Goal: Information Seeking & Learning: Learn about a topic

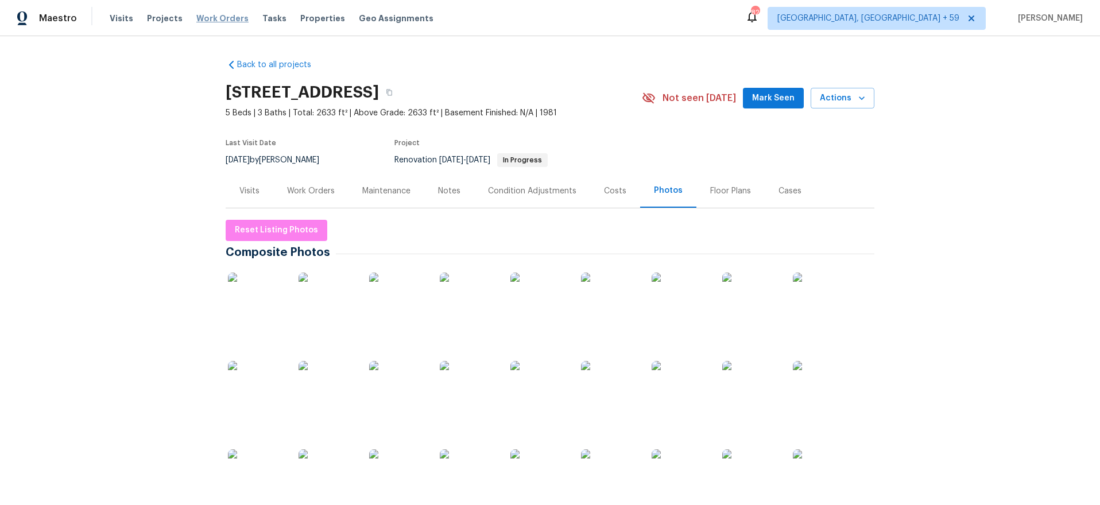
drag, startPoint x: 238, startPoint y: 13, endPoint x: 216, endPoint y: 17, distance: 22.7
click at [238, 13] on div "Visits Projects Work Orders Tasks Properties Geo Assignments" at bounding box center [279, 18] width 338 height 23
click at [216, 17] on span "Work Orders" at bounding box center [222, 18] width 52 height 11
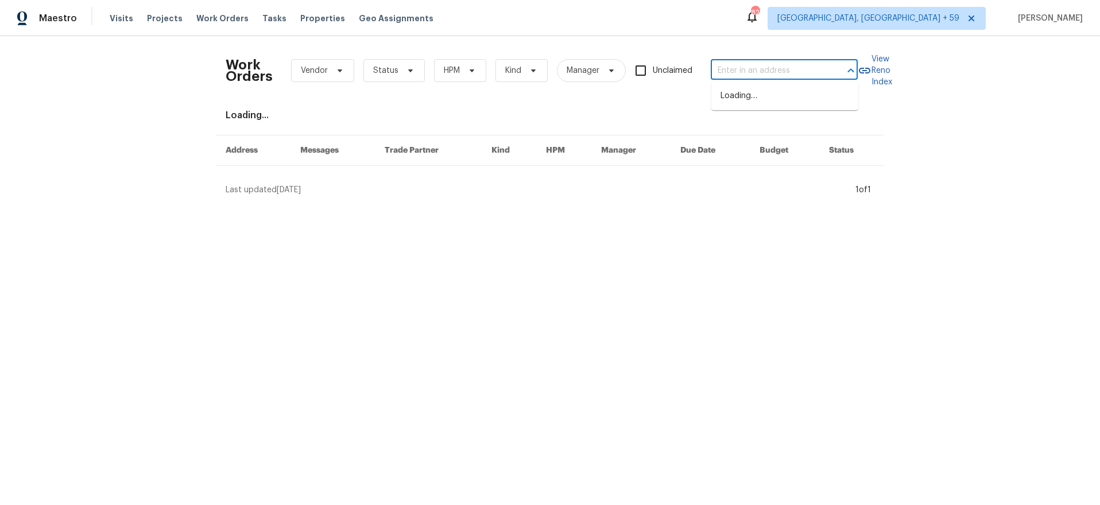
click at [727, 68] on input "text" at bounding box center [768, 71] width 115 height 18
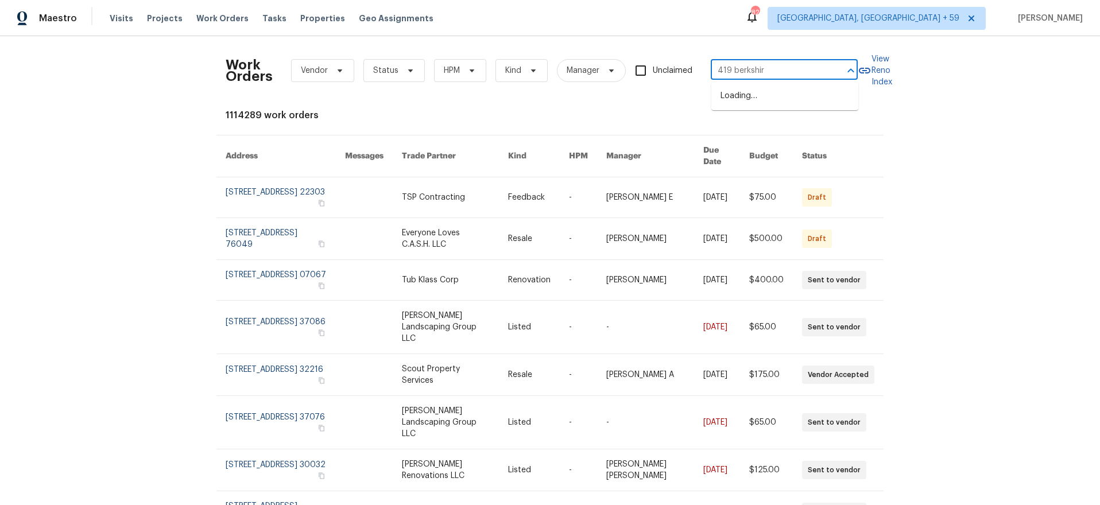
type input "419 berkshire"
click at [755, 93] on li "419 Berkshire Pl, Fairburn, GA 30213" at bounding box center [784, 96] width 147 height 19
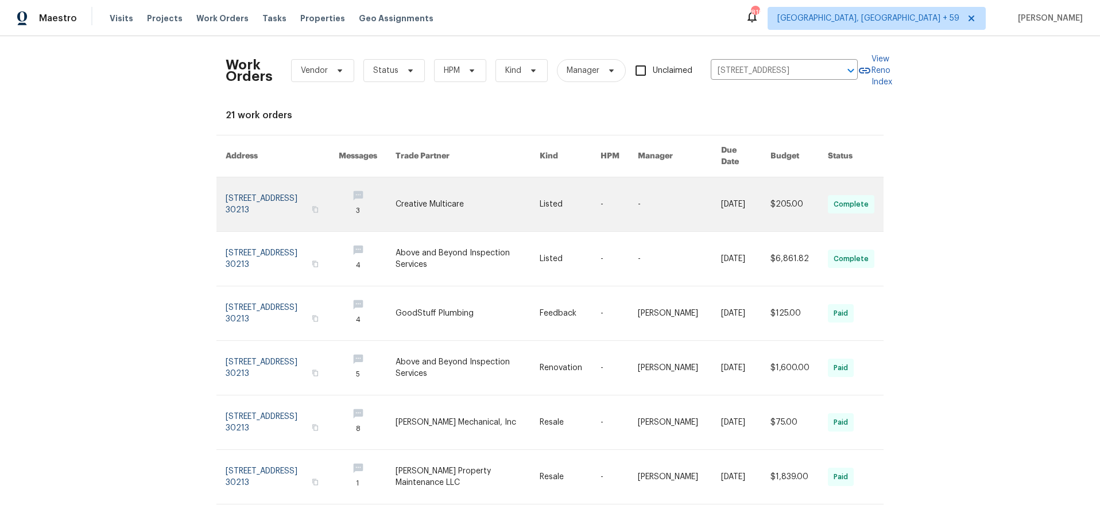
click at [294, 185] on link at bounding box center [282, 204] width 113 height 54
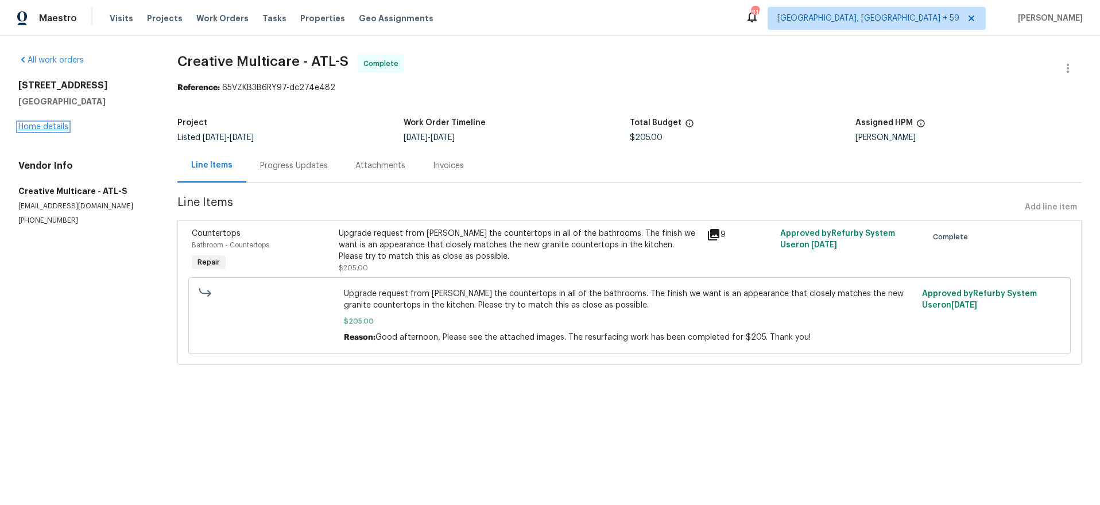
click at [56, 125] on link "Home details" at bounding box center [43, 127] width 50 height 8
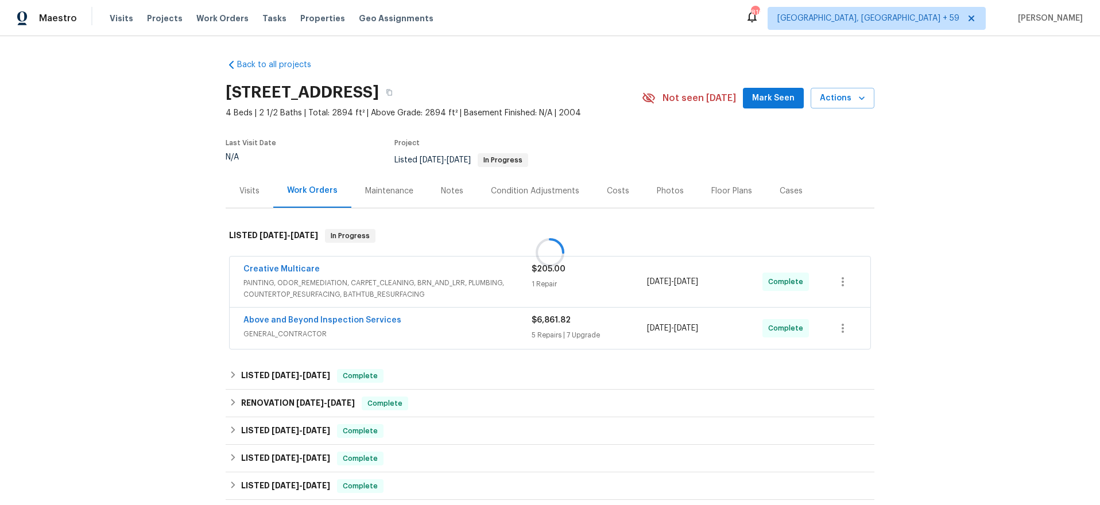
click at [256, 484] on div at bounding box center [550, 252] width 1100 height 505
click at [230, 483] on icon at bounding box center [233, 485] width 8 height 8
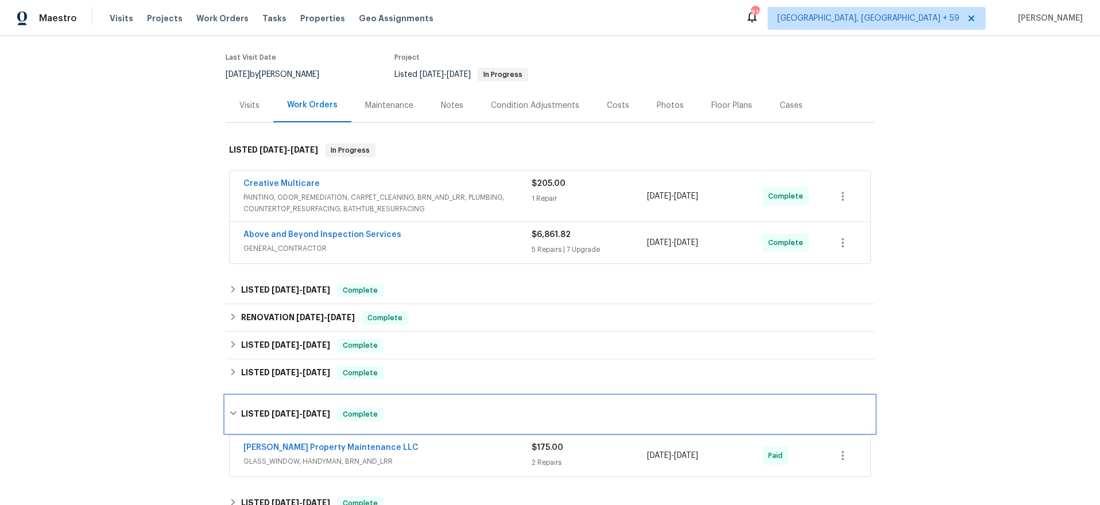
scroll to position [173, 0]
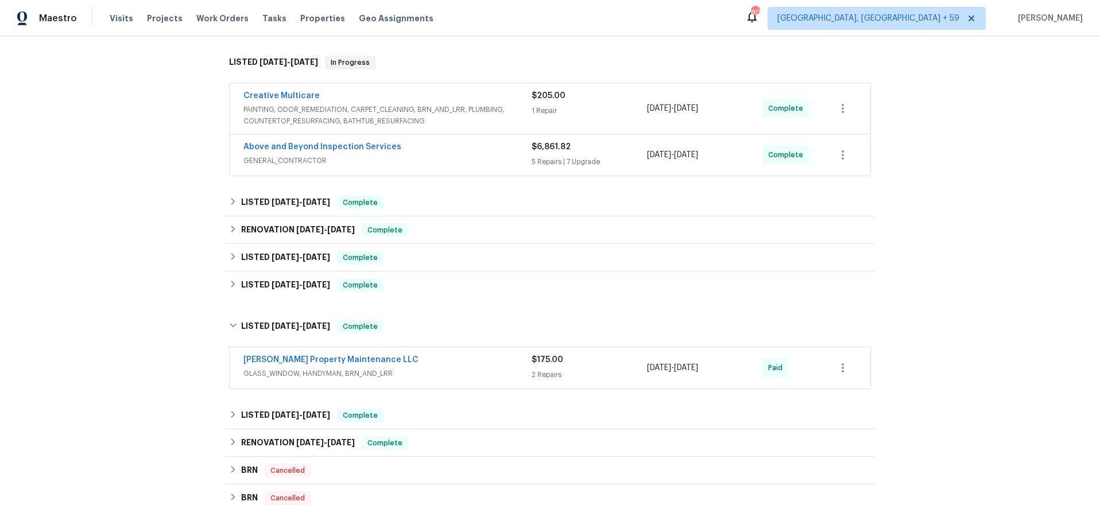
click at [420, 371] on span "GLASS_WINDOW, HANDYMAN, BRN_AND_LRR" at bounding box center [387, 373] width 288 height 11
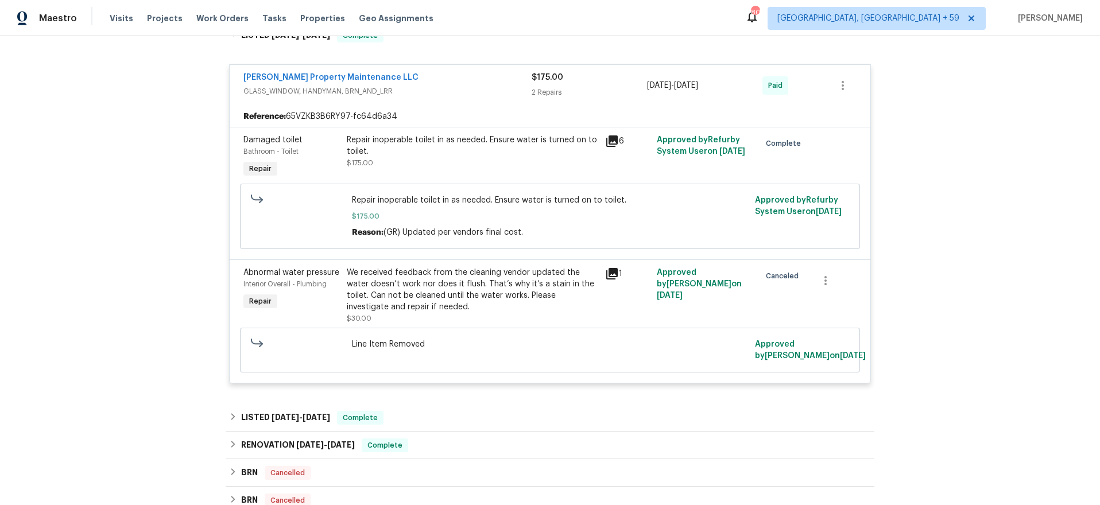
scroll to position [552, 0]
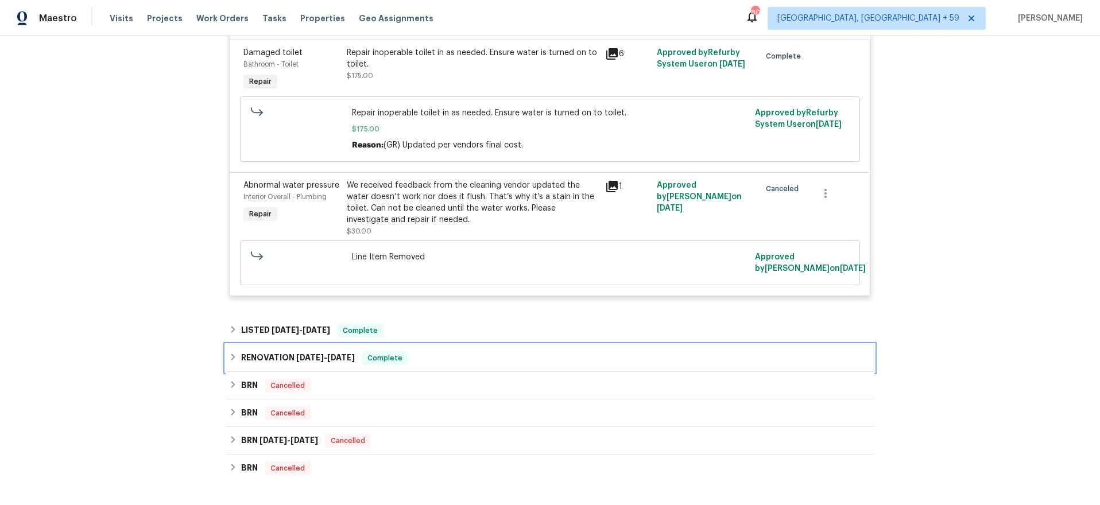
click at [251, 361] on h6 "RENOVATION 1/29/24 - 2/3/24" at bounding box center [298, 358] width 114 height 14
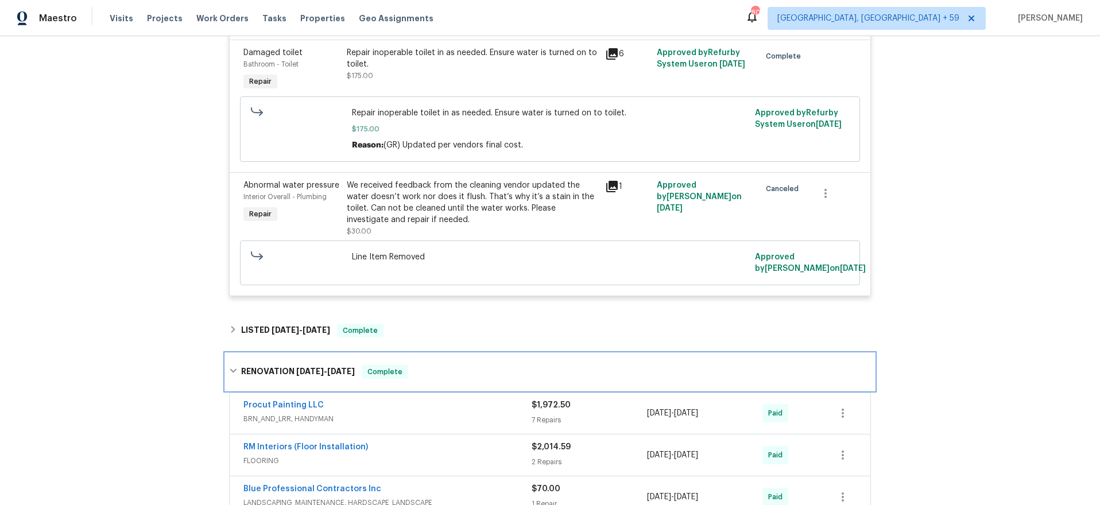
drag, startPoint x: 251, startPoint y: 361, endPoint x: 254, endPoint y: 333, distance: 27.7
click at [251, 361] on div "RENOVATION 1/29/24 - 2/3/24 Complete" at bounding box center [550, 372] width 649 height 37
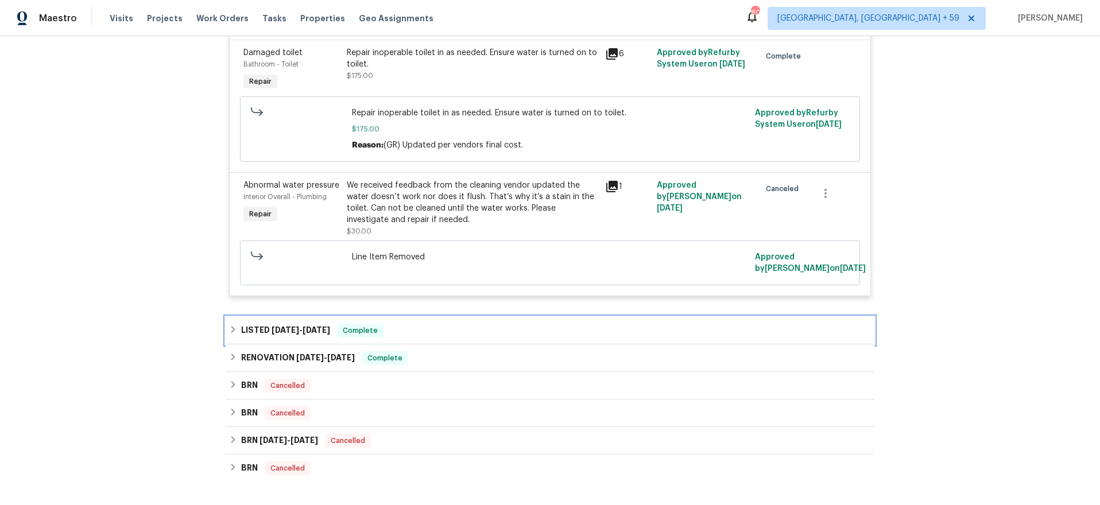
click at [255, 330] on h6 "LISTED 2/22/24 - 2/27/24" at bounding box center [285, 331] width 89 height 14
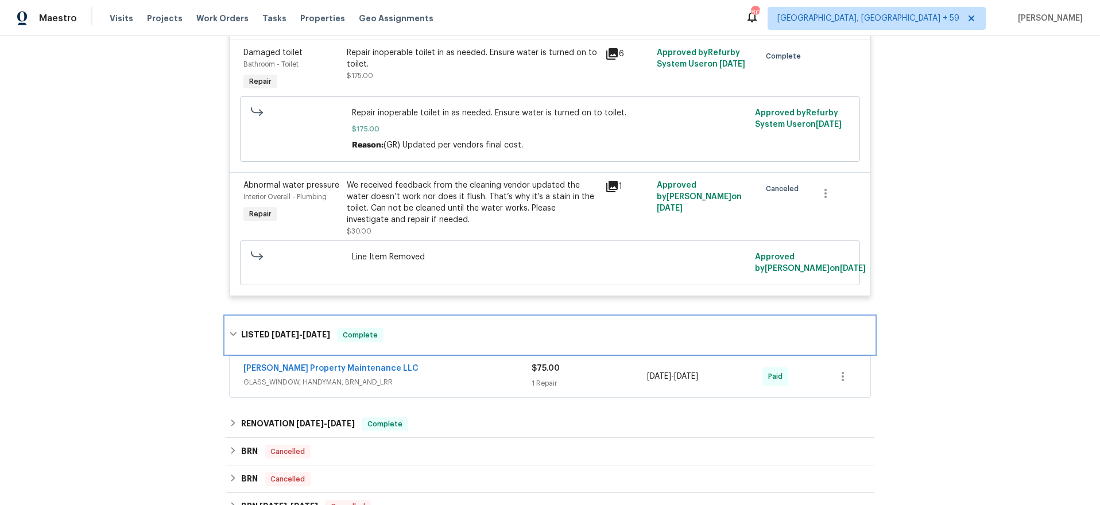
click at [255, 330] on h6 "LISTED 2/22/24 - 2/27/24" at bounding box center [285, 335] width 89 height 14
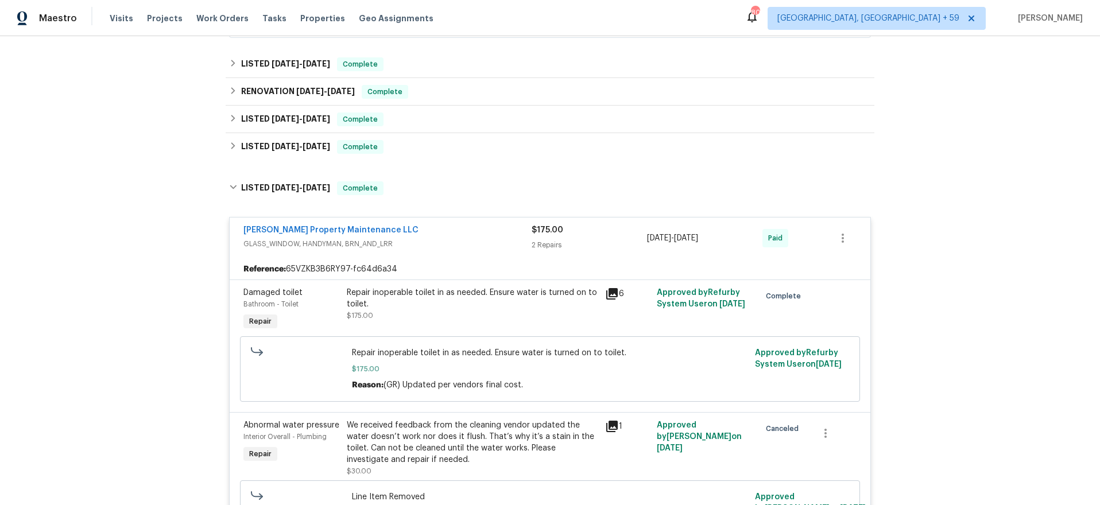
scroll to position [230, 0]
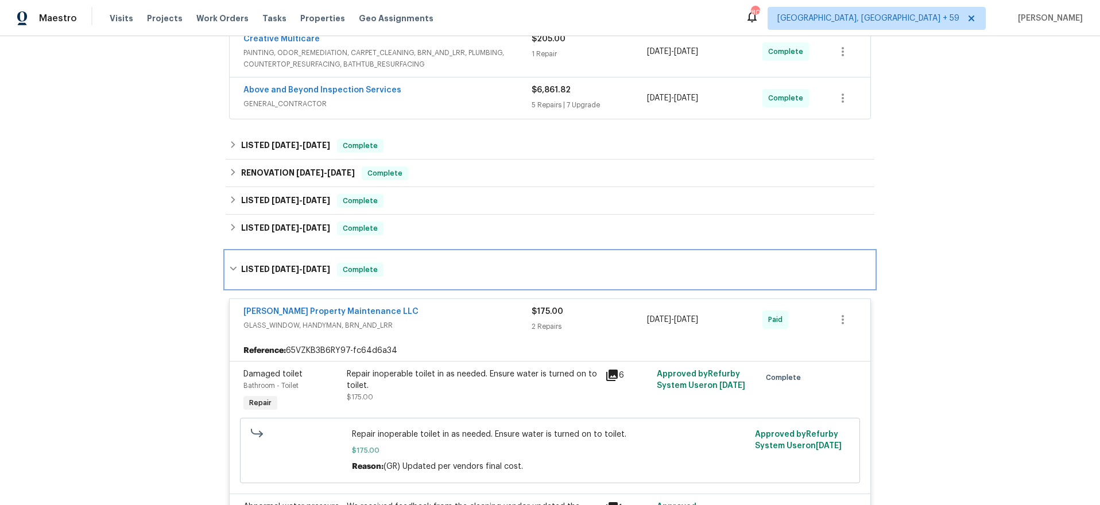
click at [254, 265] on h6 "LISTED 3/21/24 - 3/25/24" at bounding box center [285, 270] width 89 height 14
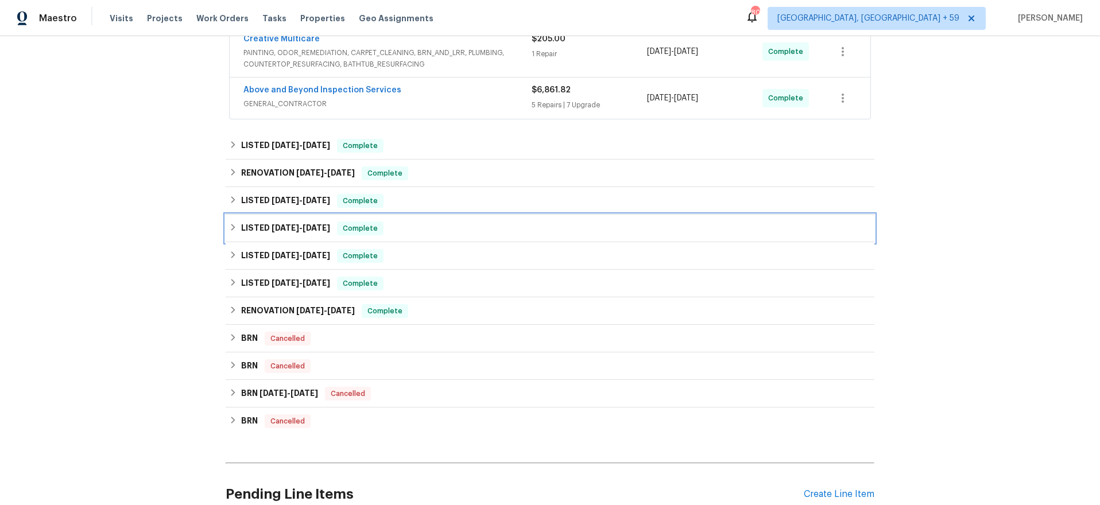
click at [259, 235] on div "LISTED 6/23/24 - 6/28/24 Complete" at bounding box center [550, 229] width 649 height 28
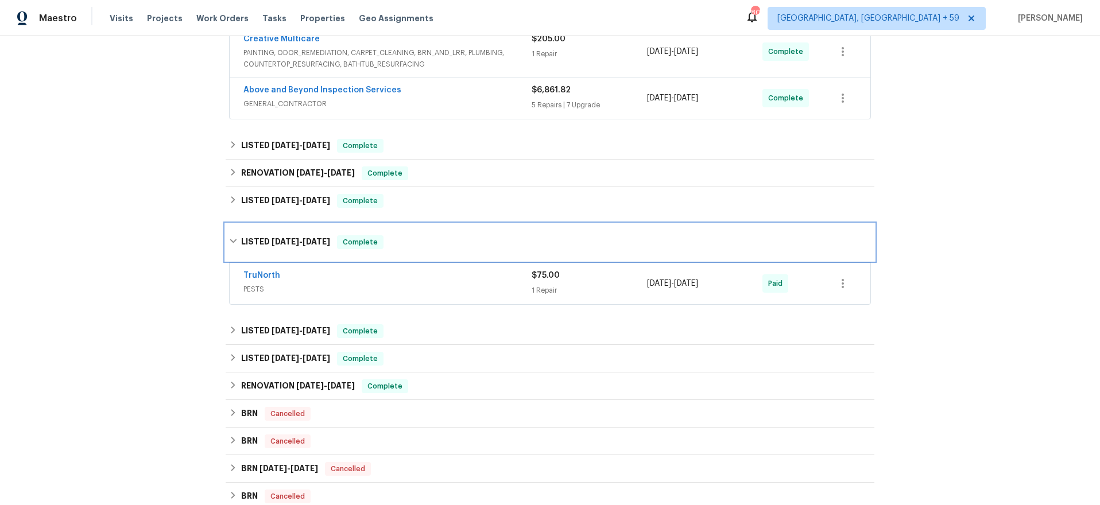
click at [259, 235] on h6 "LISTED 6/23/24 - 6/28/24" at bounding box center [285, 242] width 89 height 14
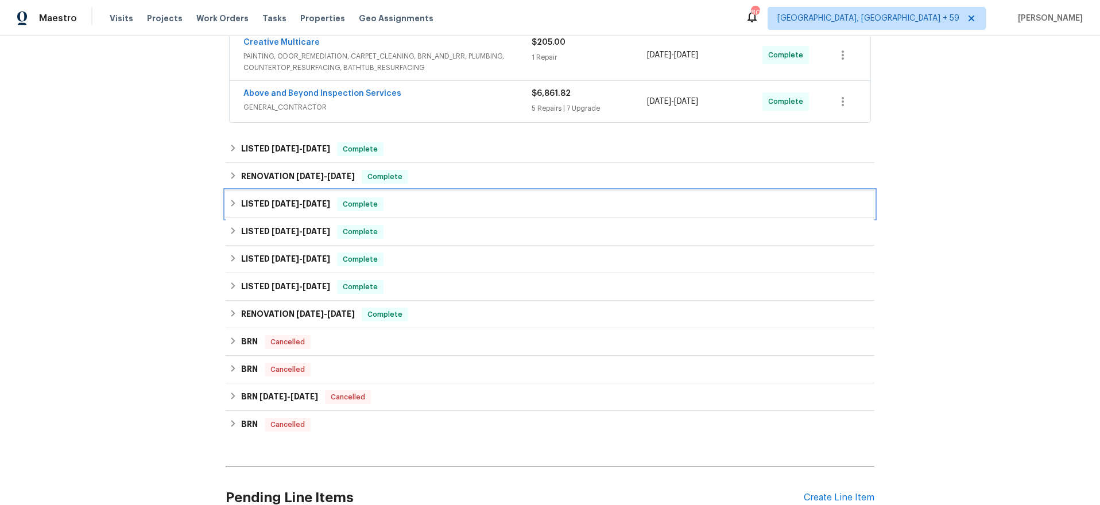
click at [273, 198] on h6 "LISTED 12/31/24 - 3/3/25" at bounding box center [285, 205] width 89 height 14
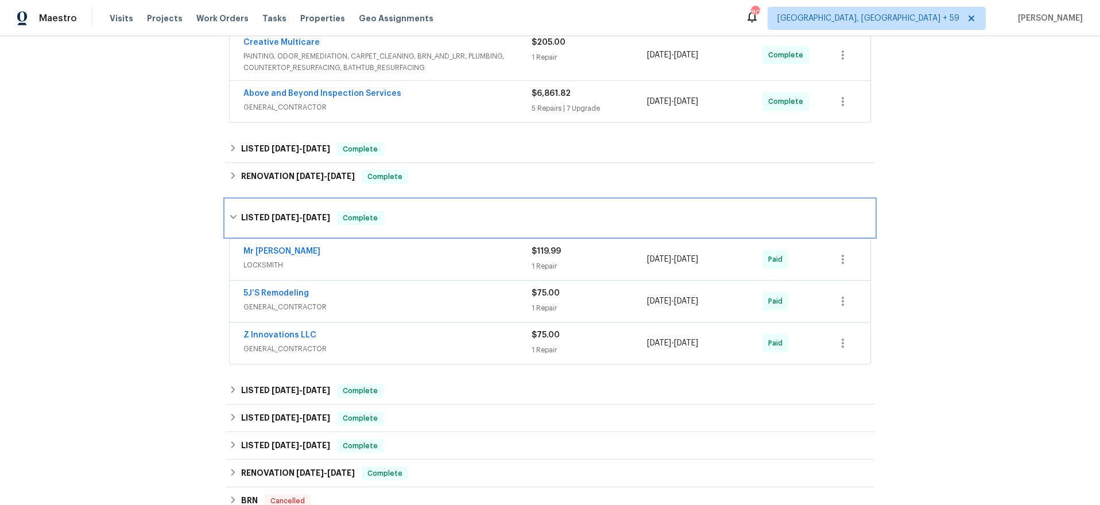
scroll to position [226, 0]
click at [250, 210] on div "LISTED 12/31/24 - 3/3/25 Complete" at bounding box center [550, 219] width 649 height 37
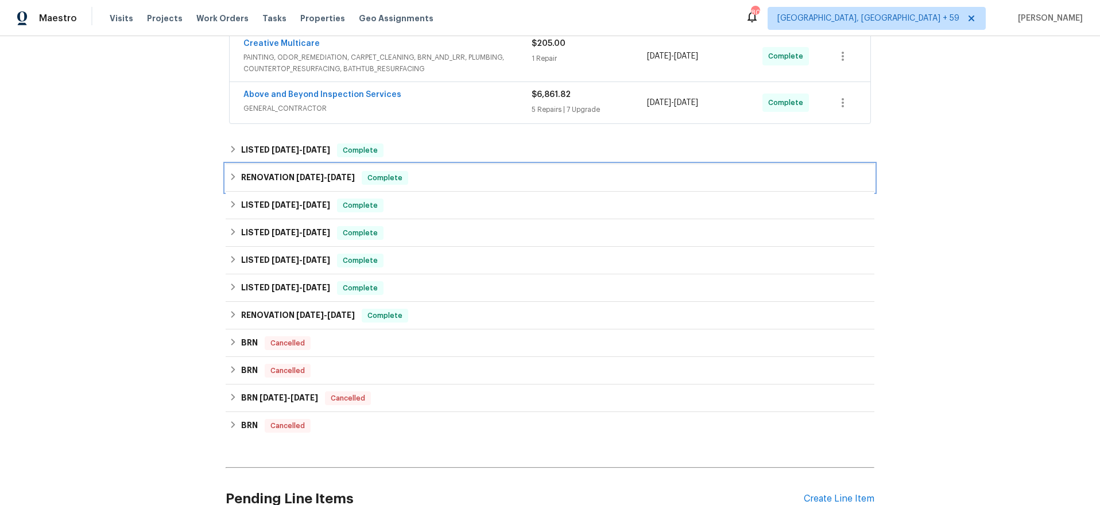
click at [262, 176] on h6 "RENOVATION 3/31/25 - 4/7/25" at bounding box center [298, 178] width 114 height 14
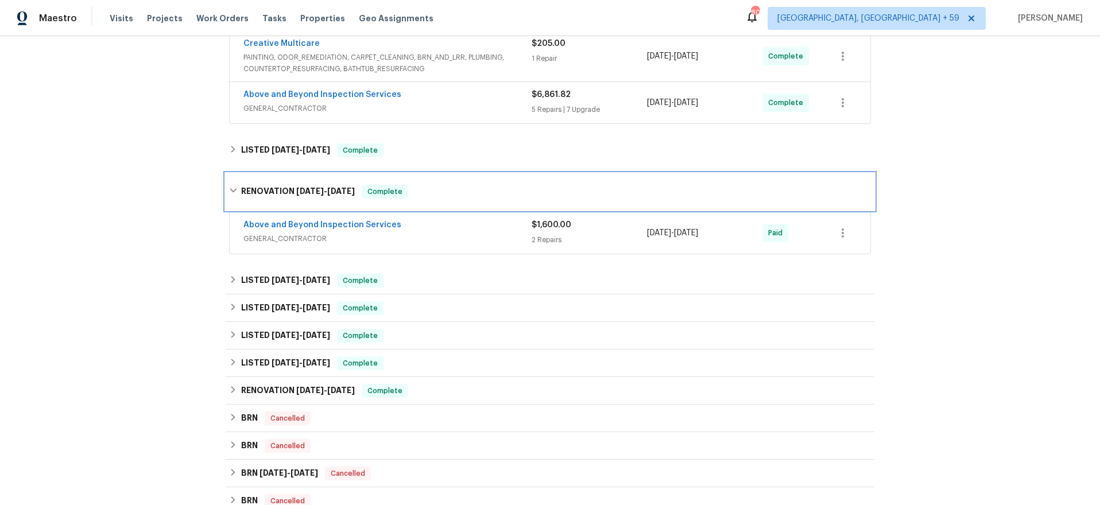
click at [262, 176] on div "RENOVATION 3/31/25 - 4/7/25 Complete" at bounding box center [550, 191] width 649 height 37
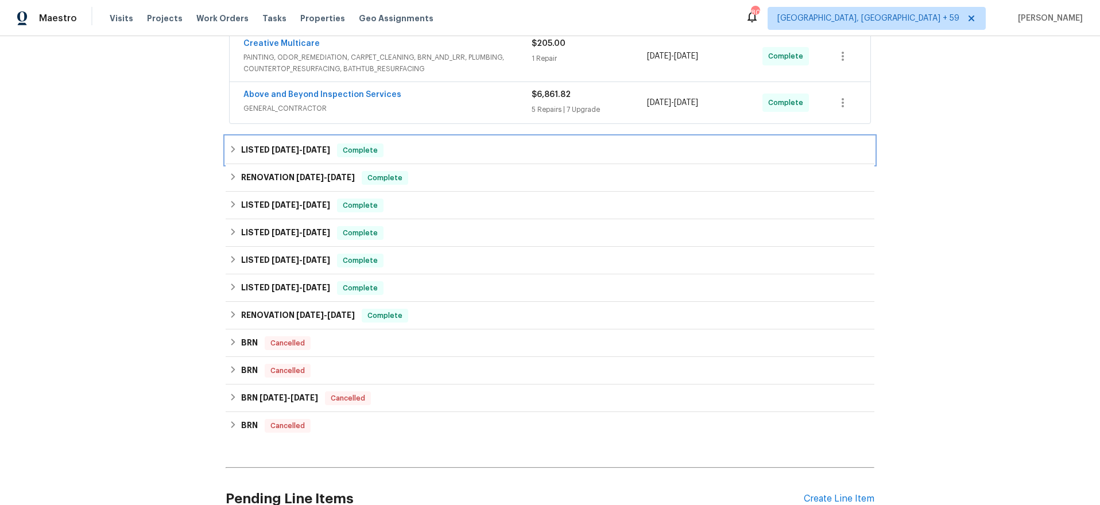
click at [272, 147] on span "4/16/25" at bounding box center [286, 150] width 28 height 8
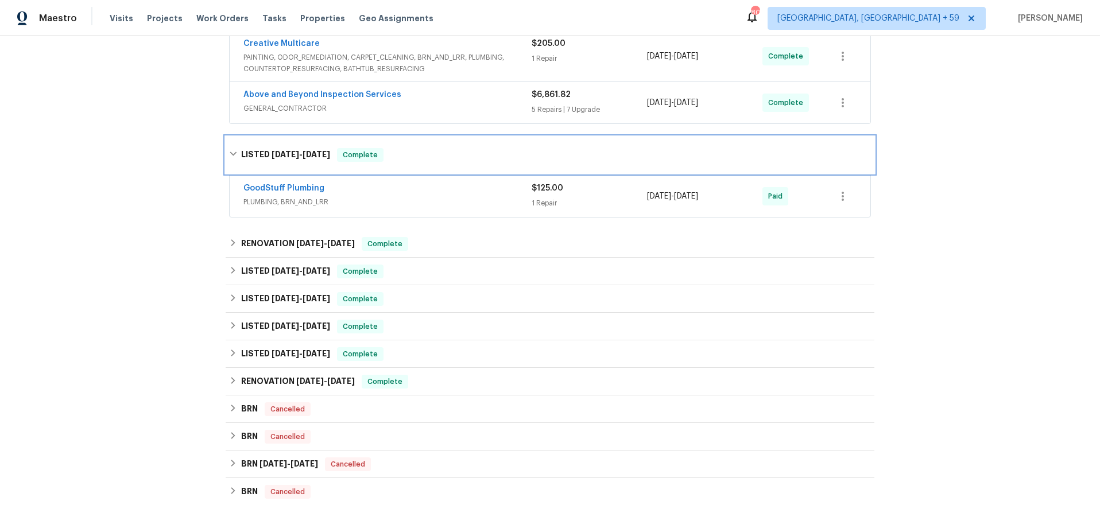
click at [272, 150] on span "4/16/25" at bounding box center [286, 154] width 28 height 8
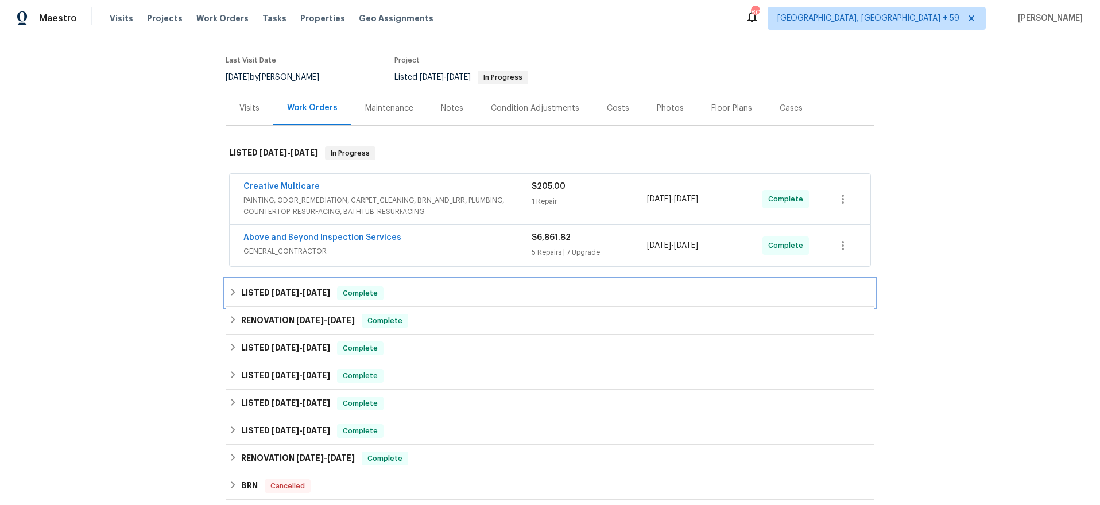
scroll to position [74, 0]
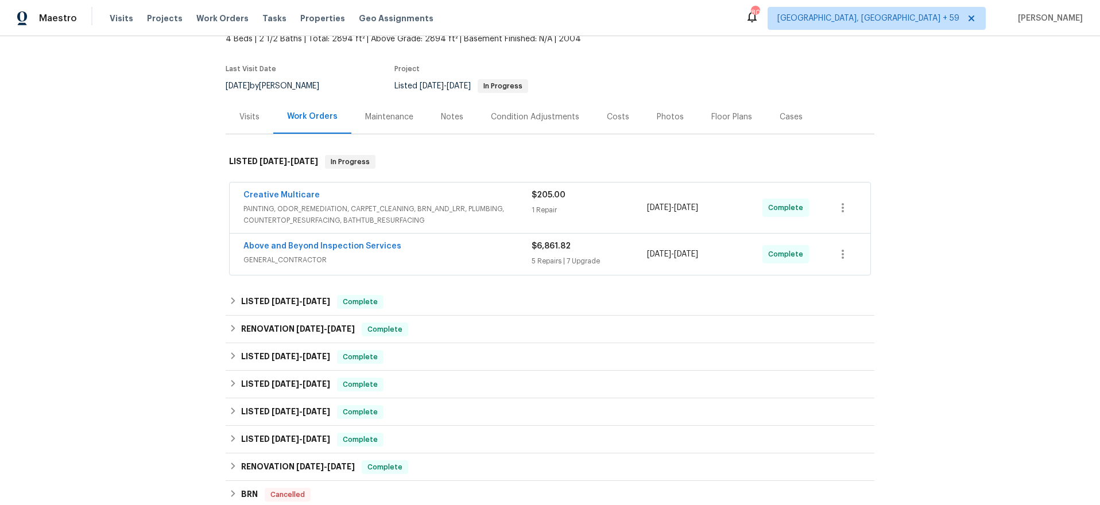
click at [496, 250] on div "Above and Beyond Inspection Services" at bounding box center [387, 248] width 288 height 14
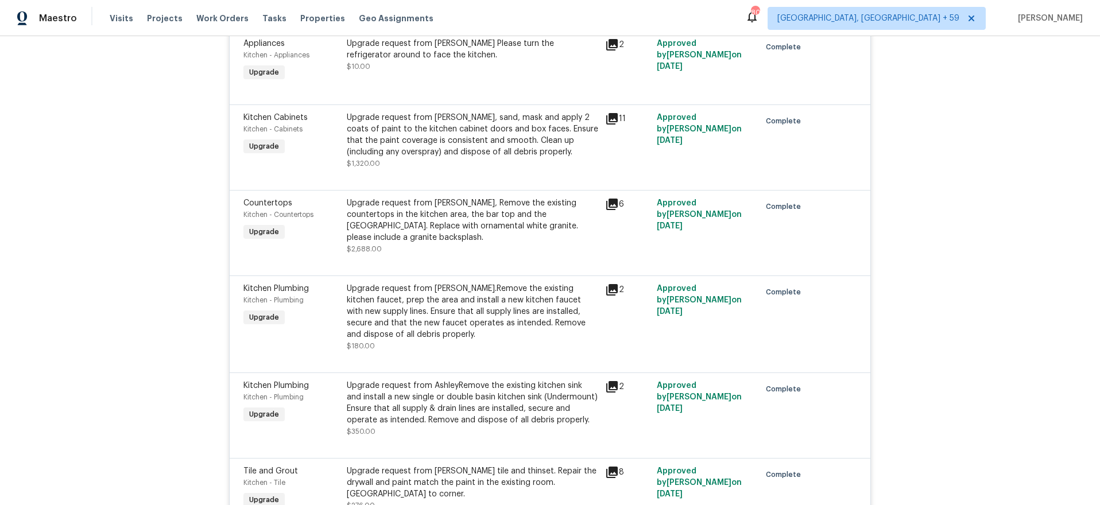
scroll to position [1236, 0]
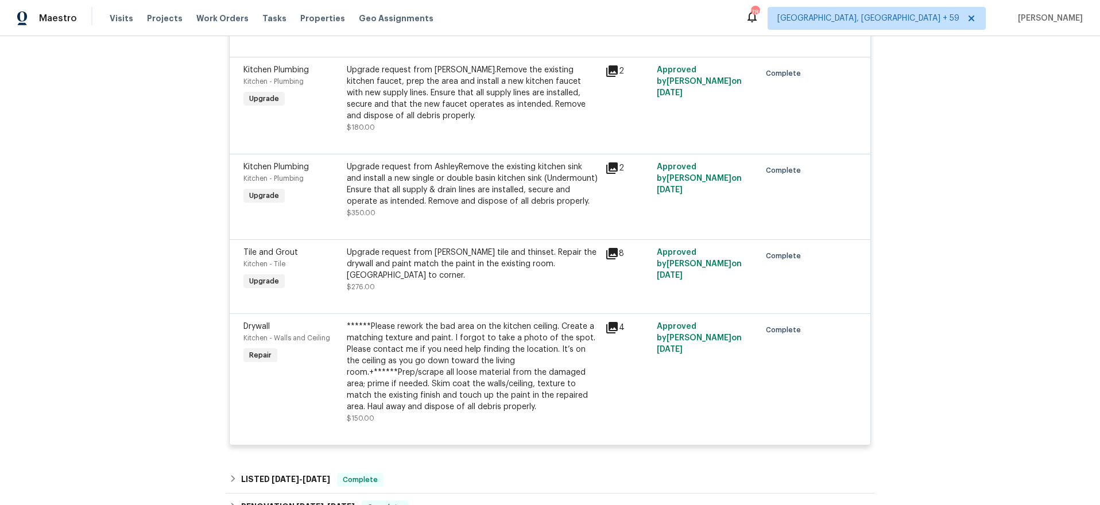
click at [976, 152] on div "Back to all projects 419 Berkshire Pl, Fairburn, GA 30213 4 Beds | 2 1/2 Baths …" at bounding box center [550, 270] width 1100 height 469
drag, startPoint x: 204, startPoint y: 14, endPoint x: 212, endPoint y: 20, distance: 9.9
click at [204, 14] on span "Work Orders" at bounding box center [222, 18] width 52 height 11
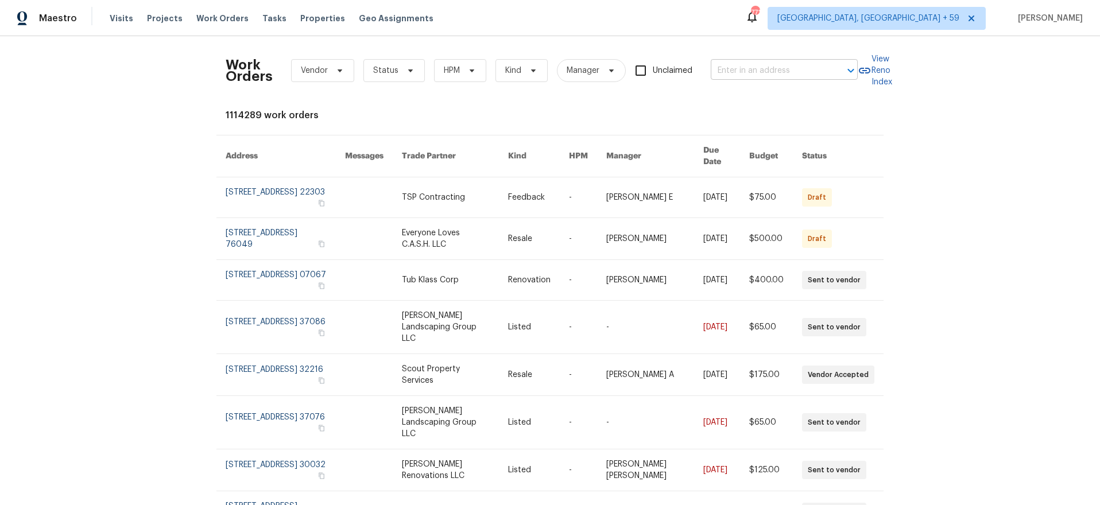
click at [773, 71] on input "text" at bounding box center [768, 71] width 115 height 18
click at [768, 67] on input "text" at bounding box center [768, 71] width 115 height 18
paste input "1365 River Club Dr"
type input "1365 River Club Dr"
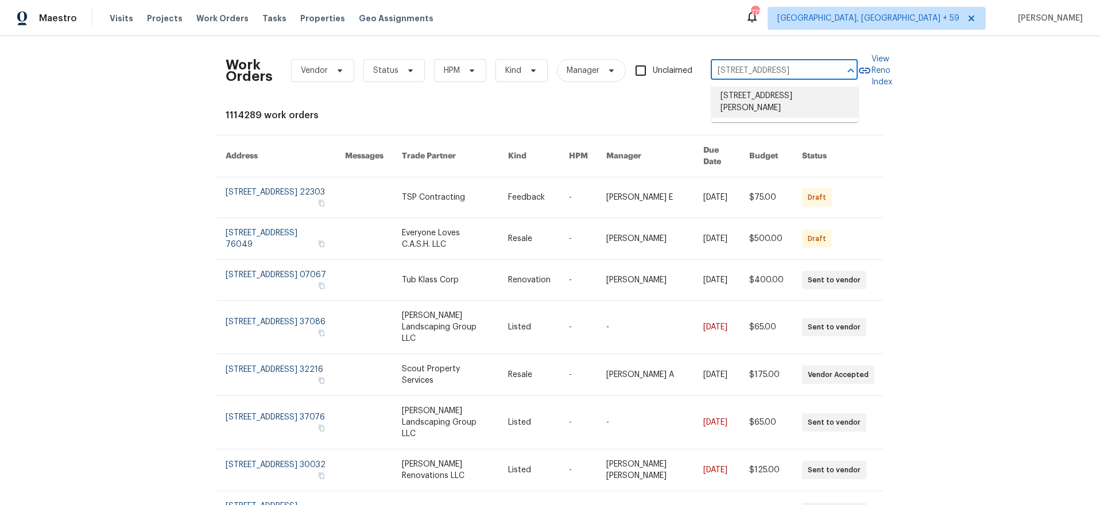
click at [766, 95] on li "1365 River Club Dr NE, Conyers, GA 30012" at bounding box center [784, 102] width 147 height 31
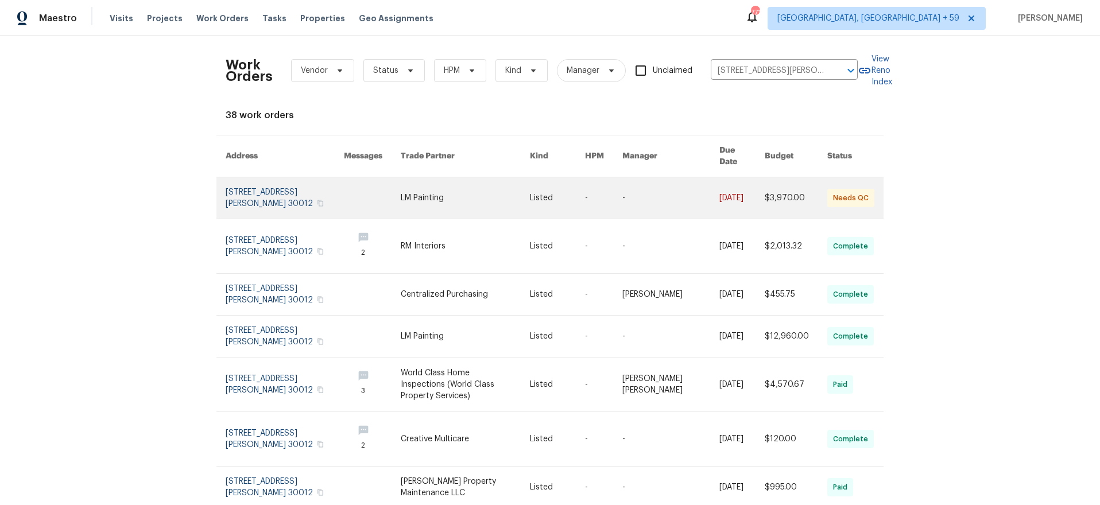
click at [238, 192] on link at bounding box center [285, 197] width 118 height 41
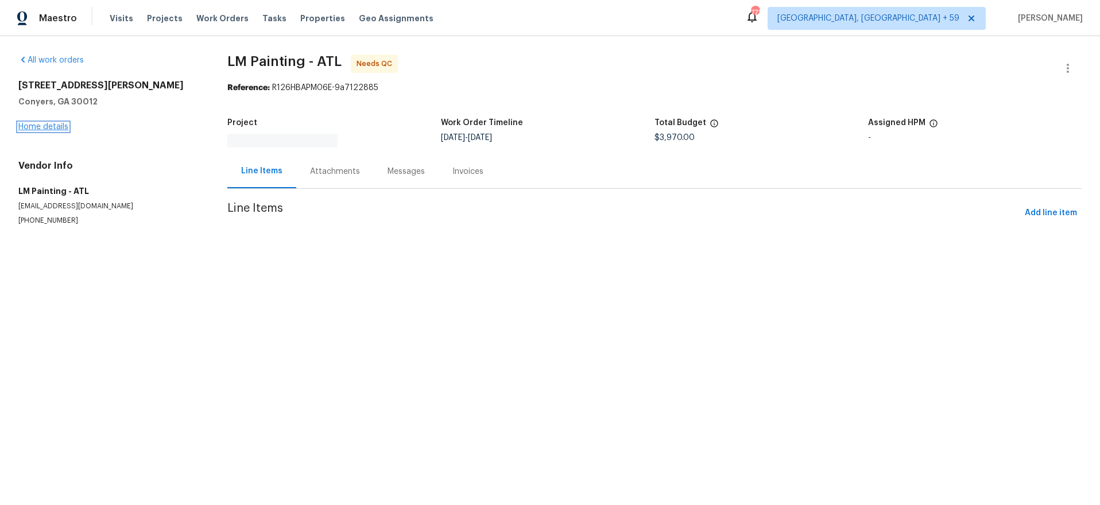
click at [47, 126] on link "Home details" at bounding box center [43, 127] width 50 height 8
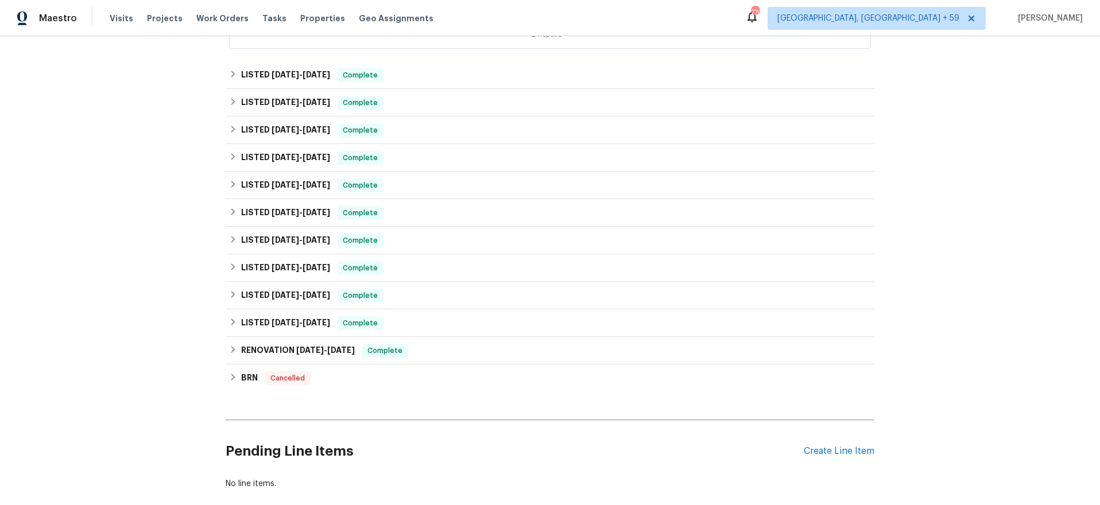
scroll to position [438, 0]
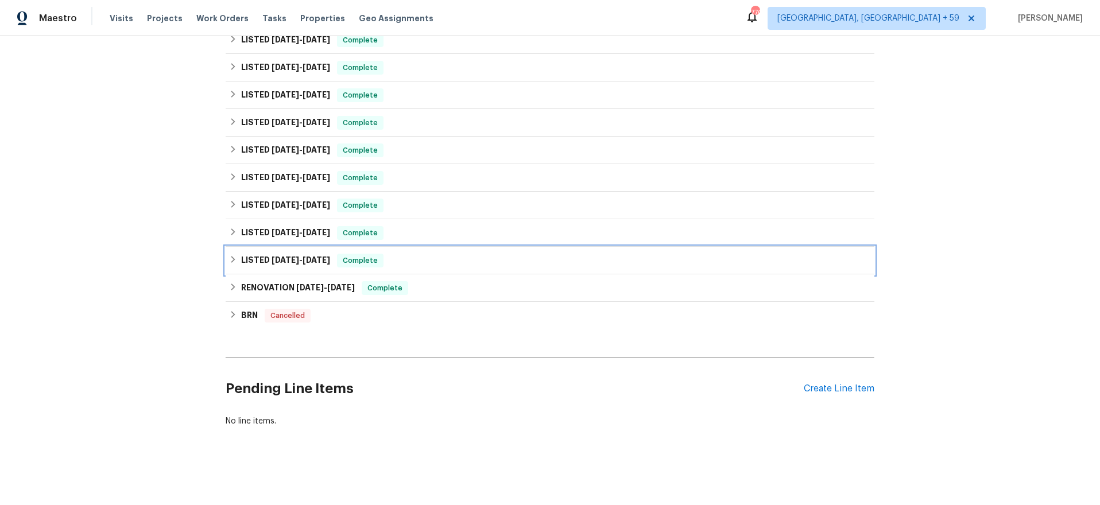
click at [259, 258] on h6 "LISTED 3/21/24 - 3/27/24" at bounding box center [285, 261] width 89 height 14
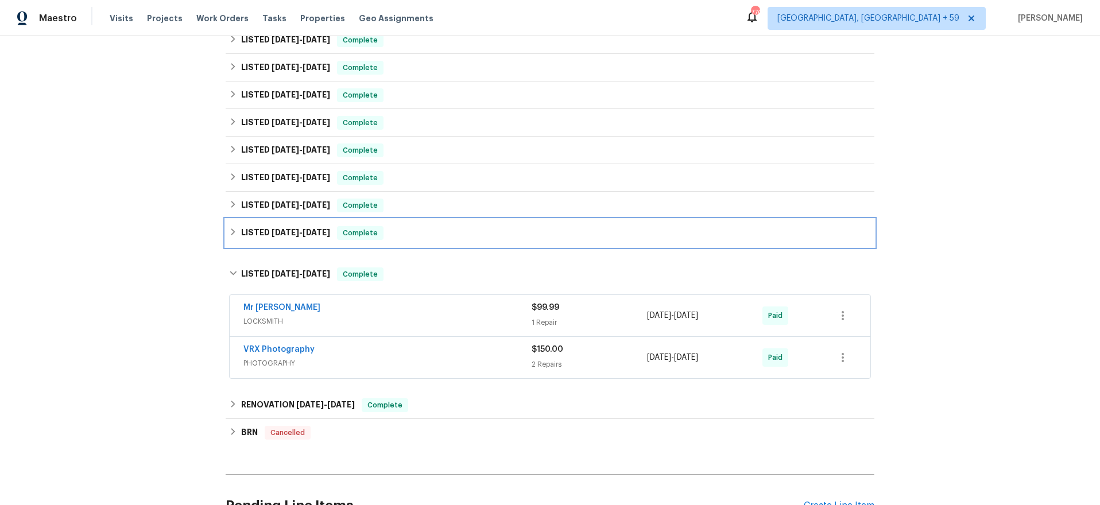
click at [264, 231] on h6 "LISTED 4/3/24 - 5/23/24" at bounding box center [285, 233] width 89 height 14
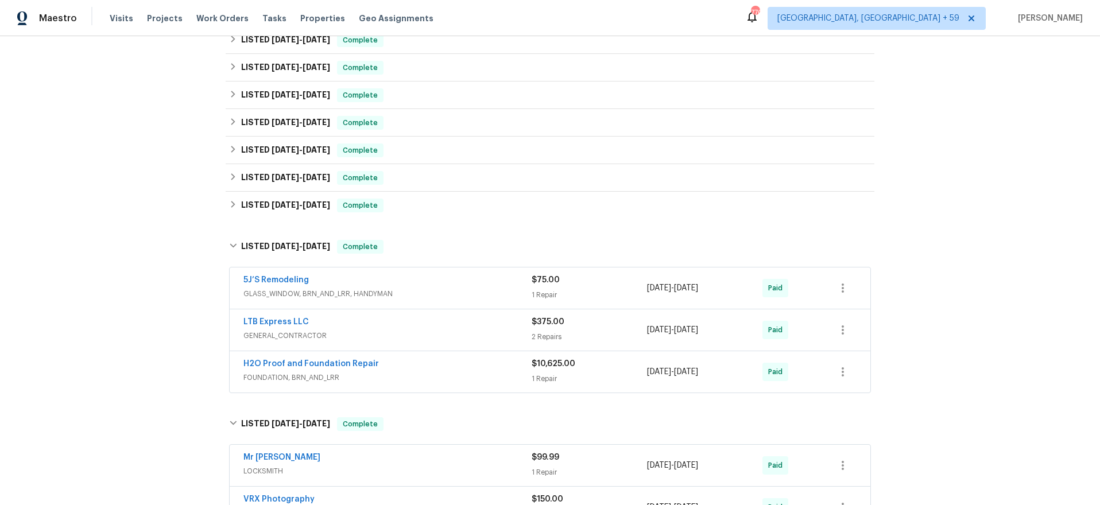
click at [471, 369] on div "H2O Proof and Foundation Repair" at bounding box center [387, 365] width 288 height 14
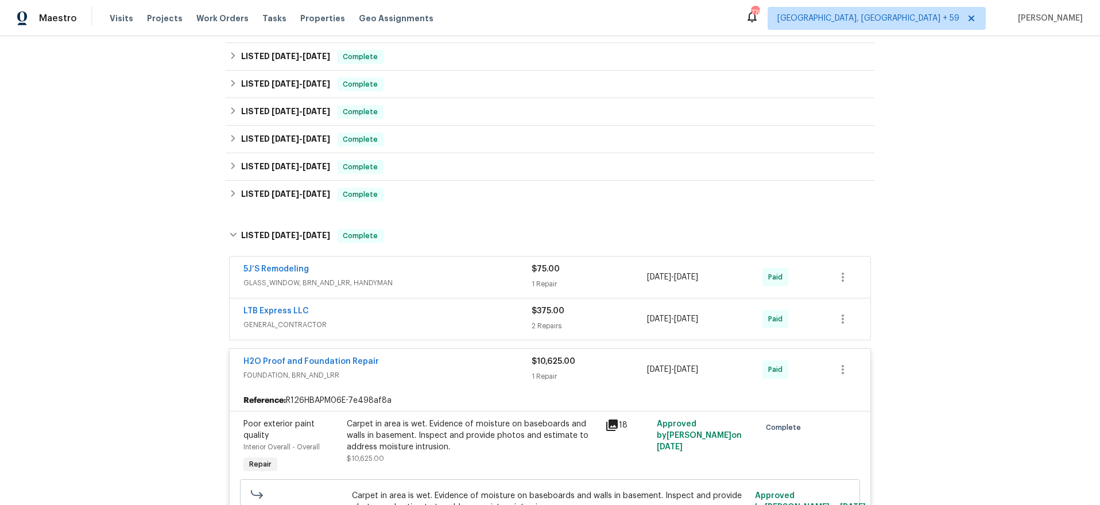
scroll to position [447, 0]
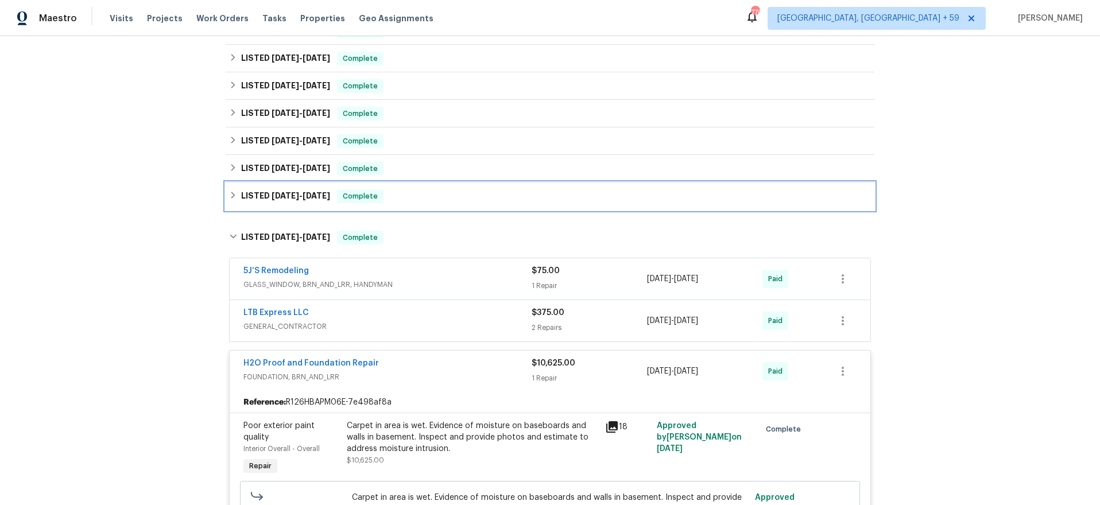
click at [275, 196] on span "6/6/24" at bounding box center [286, 196] width 28 height 8
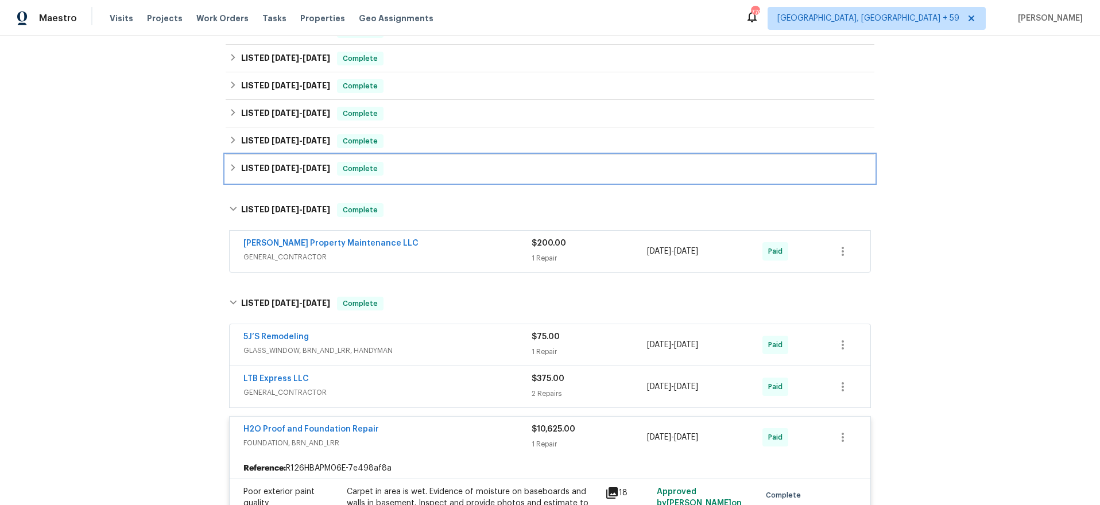
click at [277, 176] on div "LISTED 6/26/24 - 7/3/24 Complete" at bounding box center [550, 169] width 649 height 28
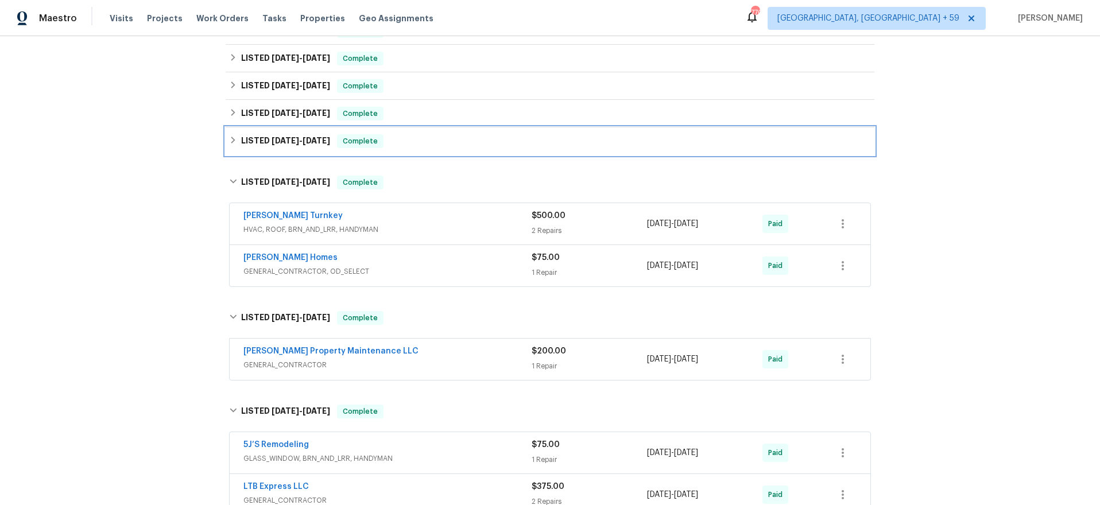
click at [278, 146] on h6 "LISTED 9/12/24 - 9/19/24" at bounding box center [285, 141] width 89 height 14
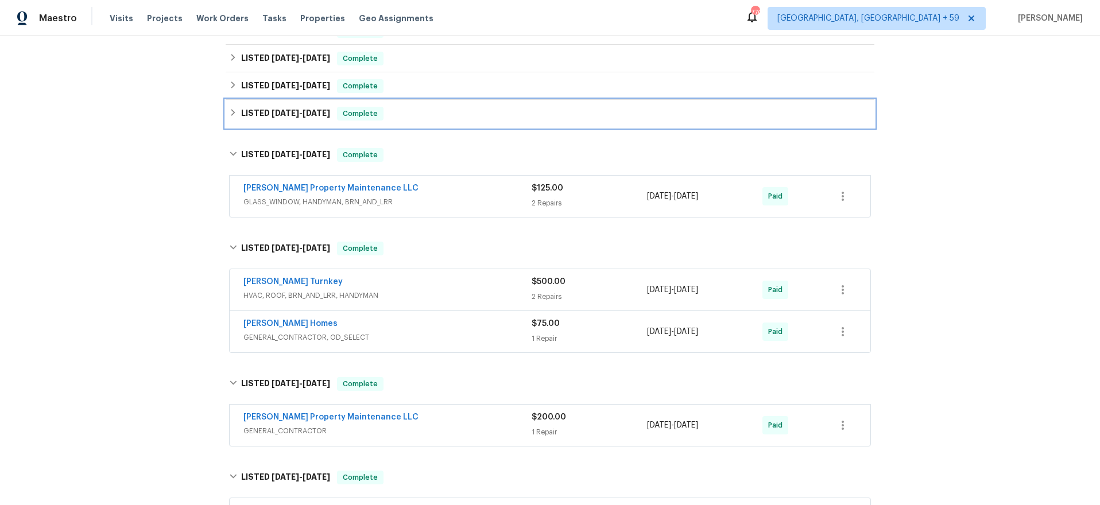
click at [280, 116] on span "12/7/24" at bounding box center [286, 113] width 28 height 8
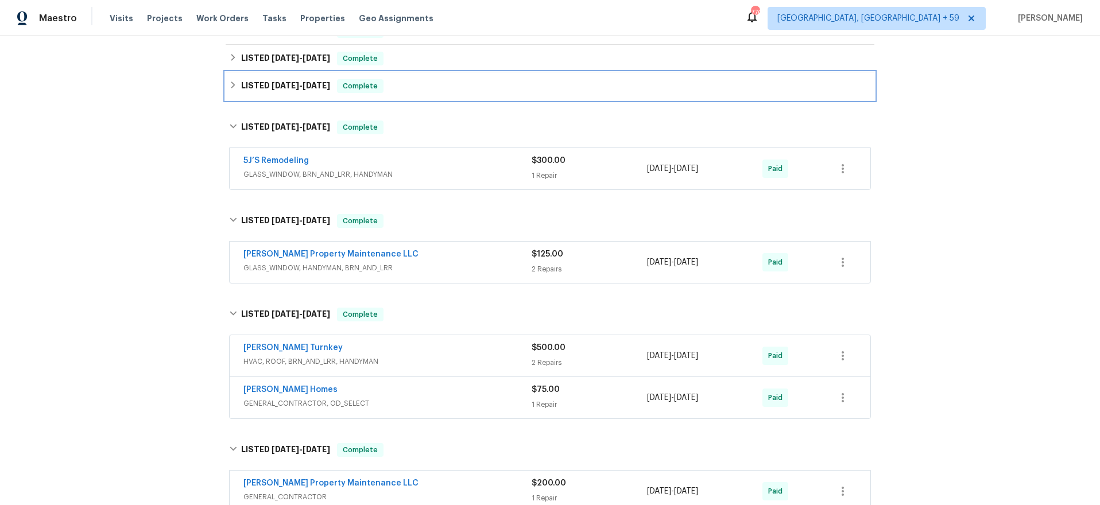
click at [280, 80] on h6 "LISTED 12/31/24 - 1/1/25" at bounding box center [285, 86] width 89 height 14
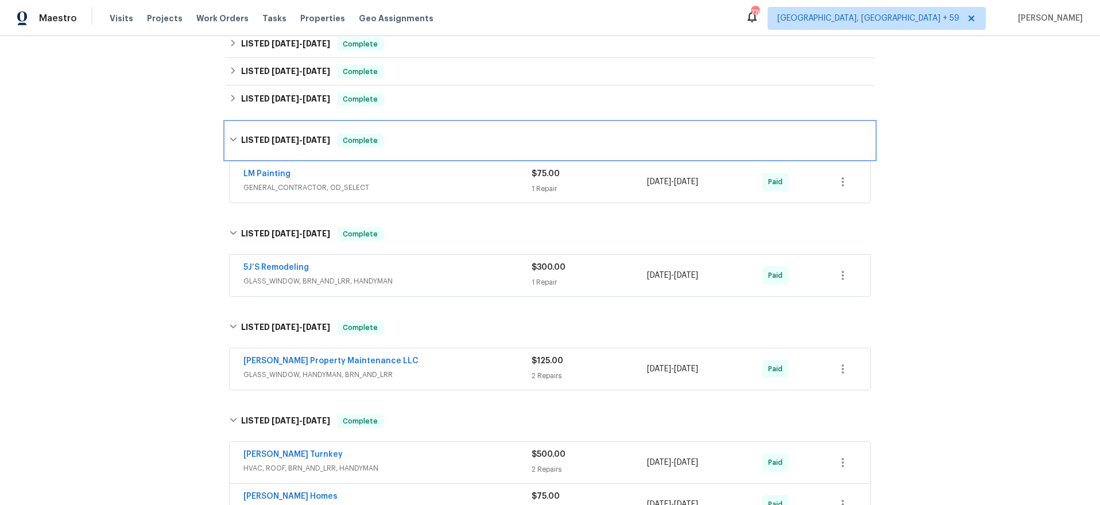
scroll to position [402, 0]
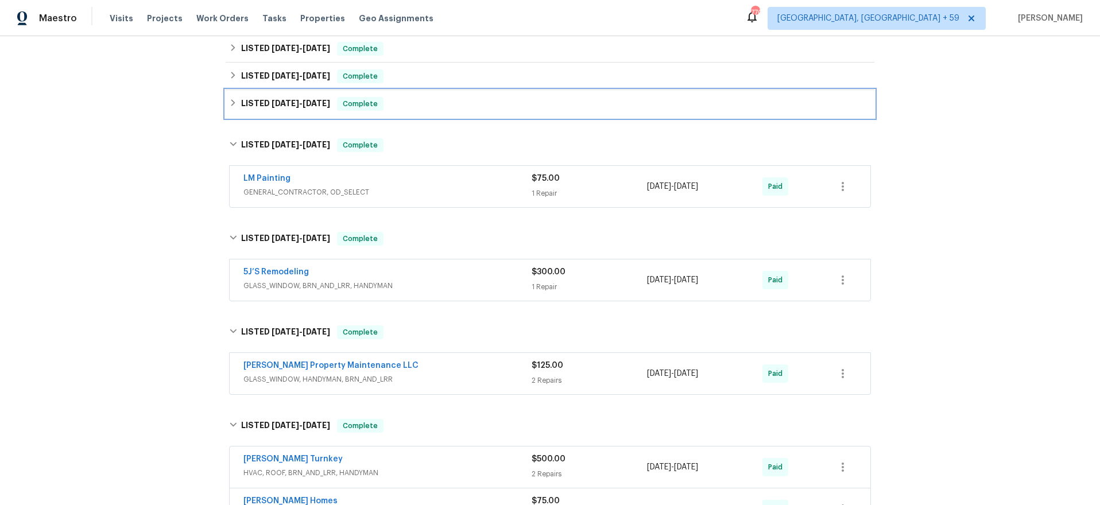
click at [289, 103] on span "1/24/25" at bounding box center [286, 103] width 28 height 8
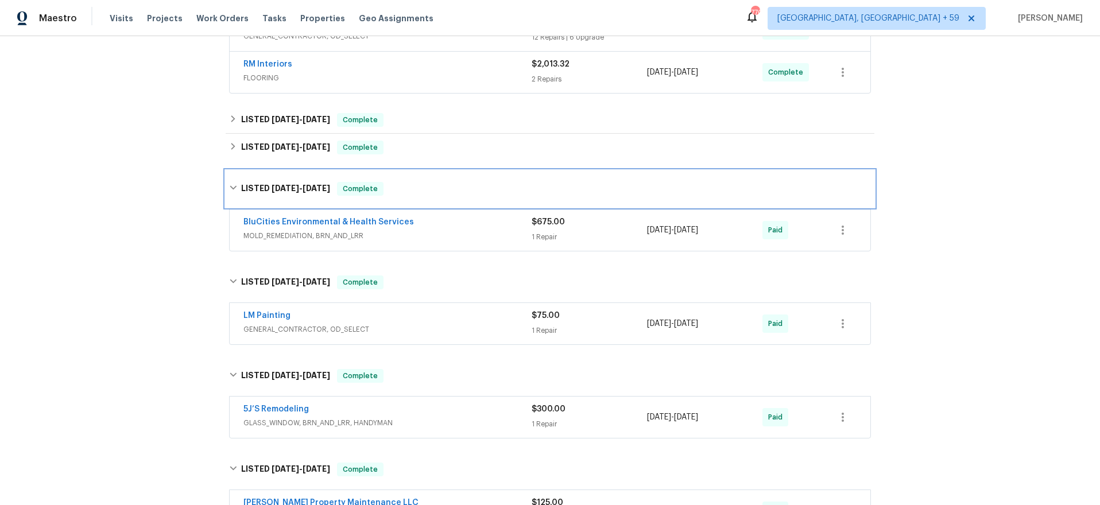
scroll to position [330, 0]
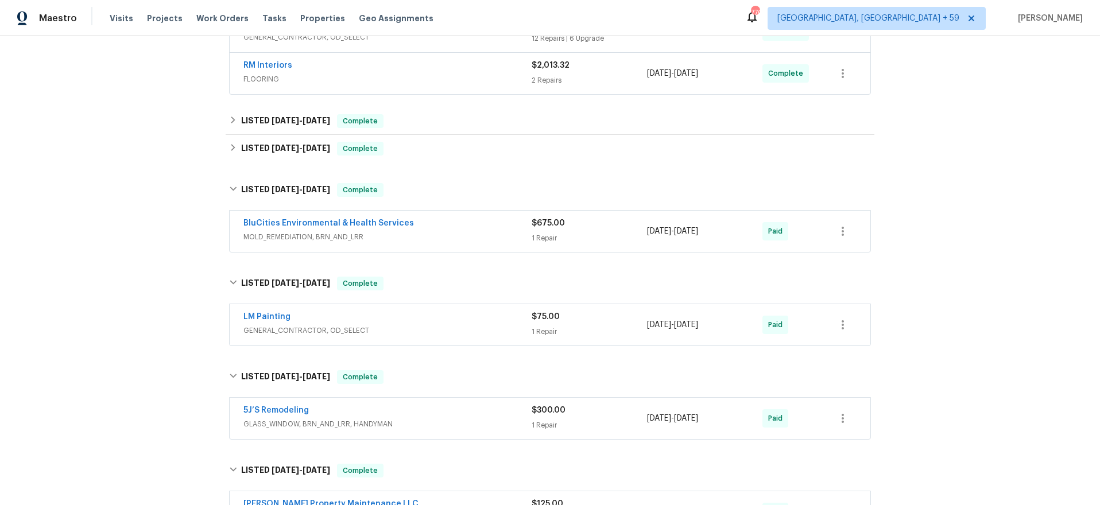
click at [472, 231] on span "MOLD_REMEDIATION, BRN_AND_LRR" at bounding box center [387, 236] width 288 height 11
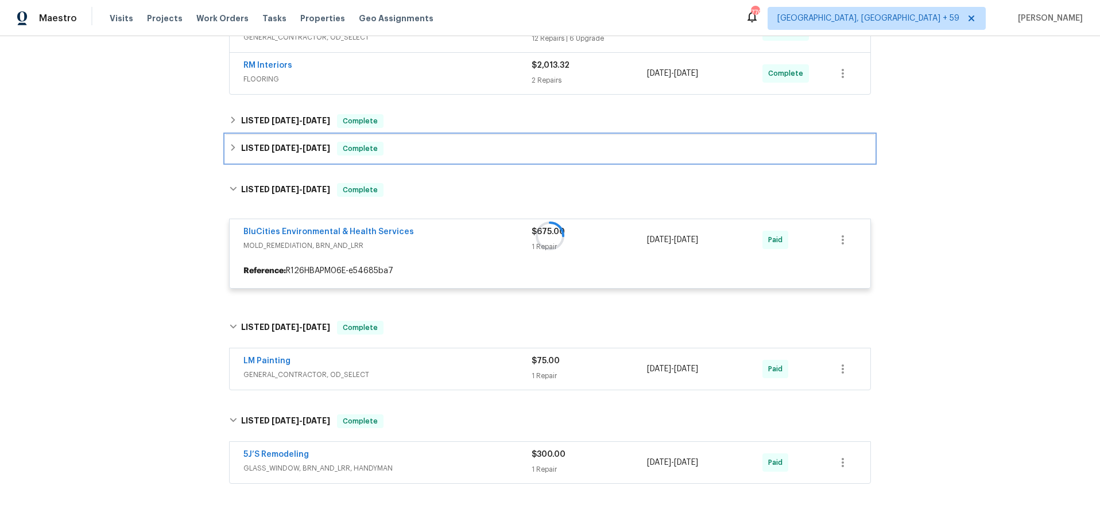
click at [274, 145] on span "2/6/25" at bounding box center [286, 148] width 28 height 8
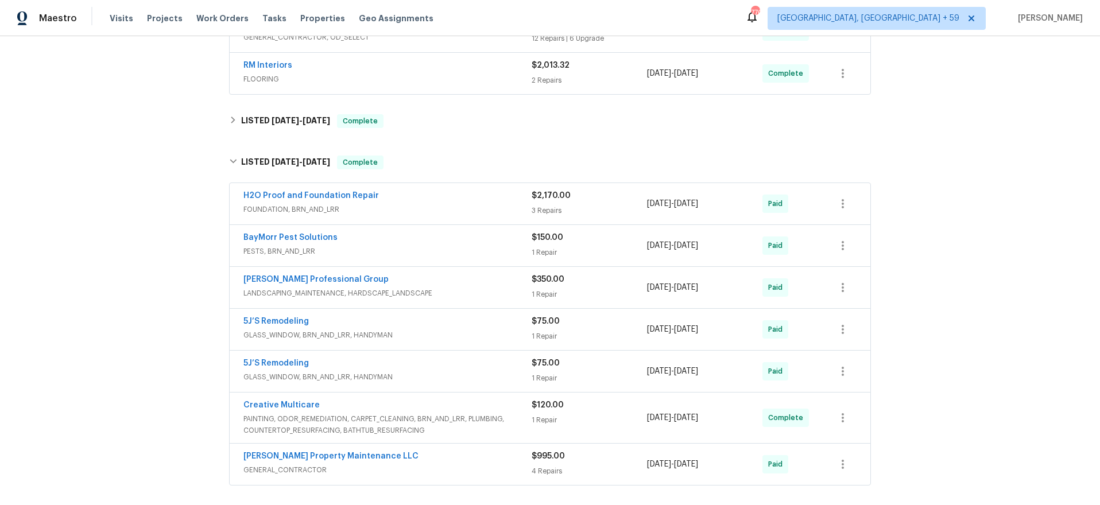
click at [458, 200] on div "H2O Proof and Foundation Repair" at bounding box center [387, 197] width 288 height 14
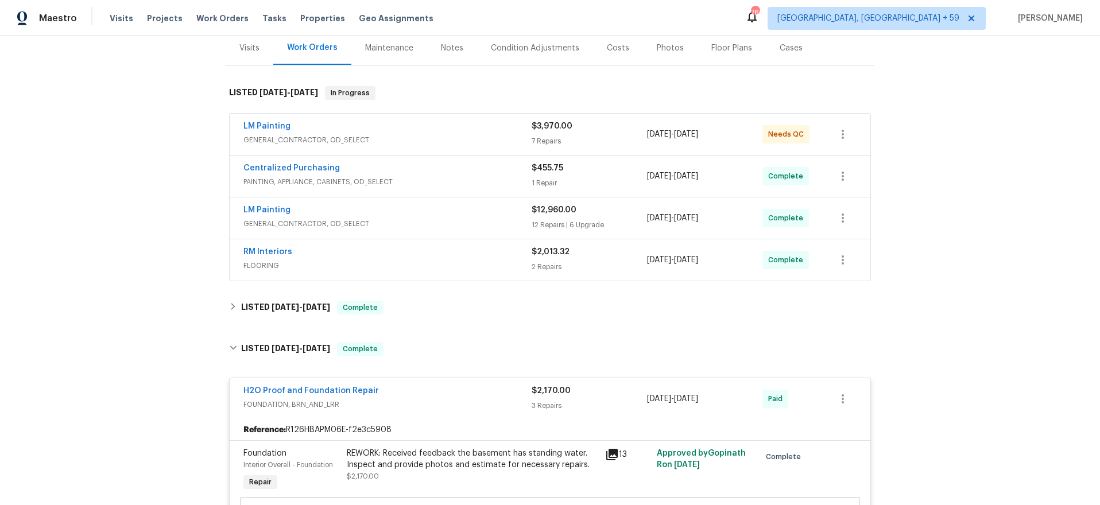
scroll to position [137, 0]
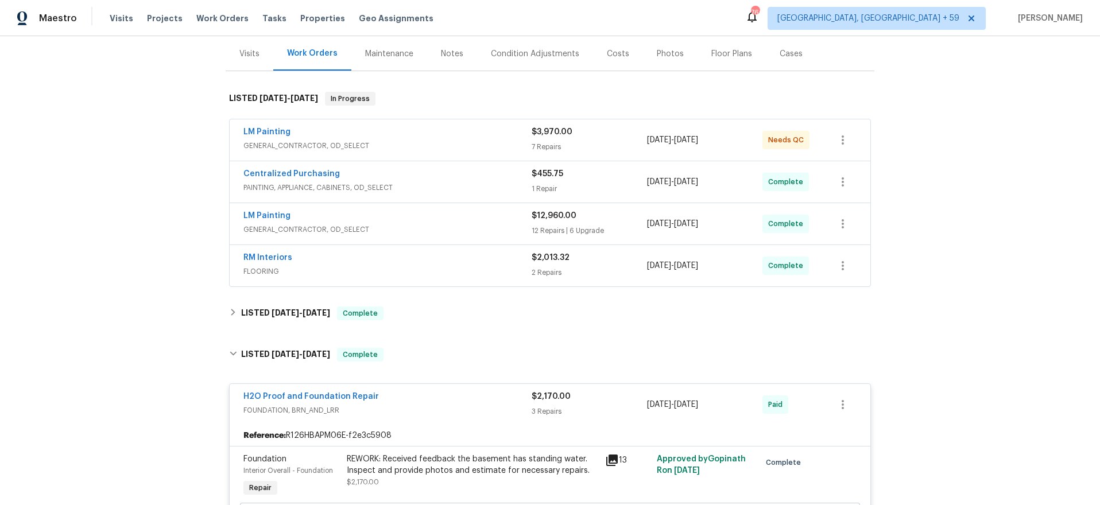
click at [456, 218] on div "LM Painting" at bounding box center [387, 217] width 288 height 14
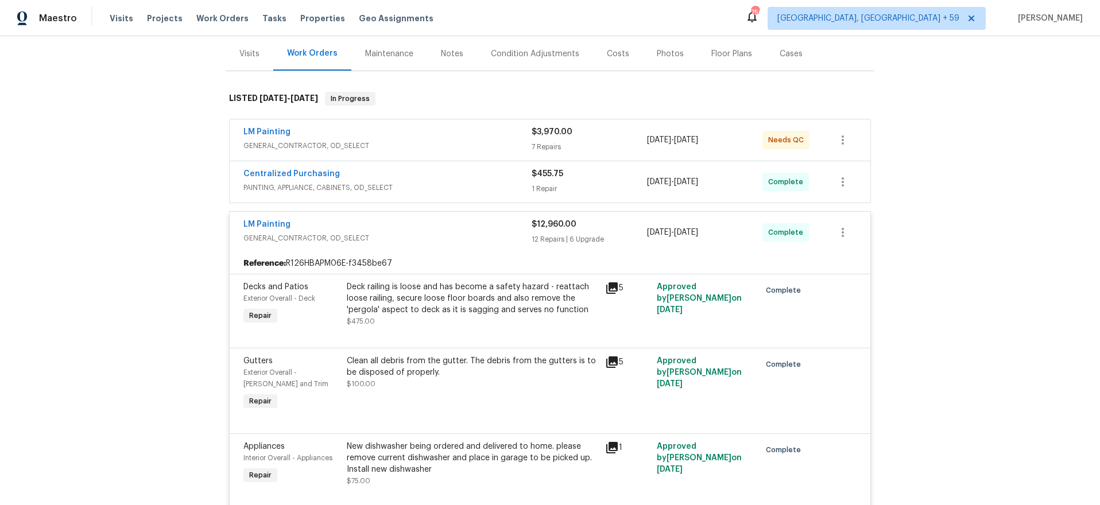
click at [297, 52] on div "Work Orders" at bounding box center [312, 53] width 51 height 11
drag, startPoint x: 206, startPoint y: 14, endPoint x: 618, endPoint y: 10, distance: 412.3
click at [206, 14] on span "Work Orders" at bounding box center [222, 18] width 52 height 11
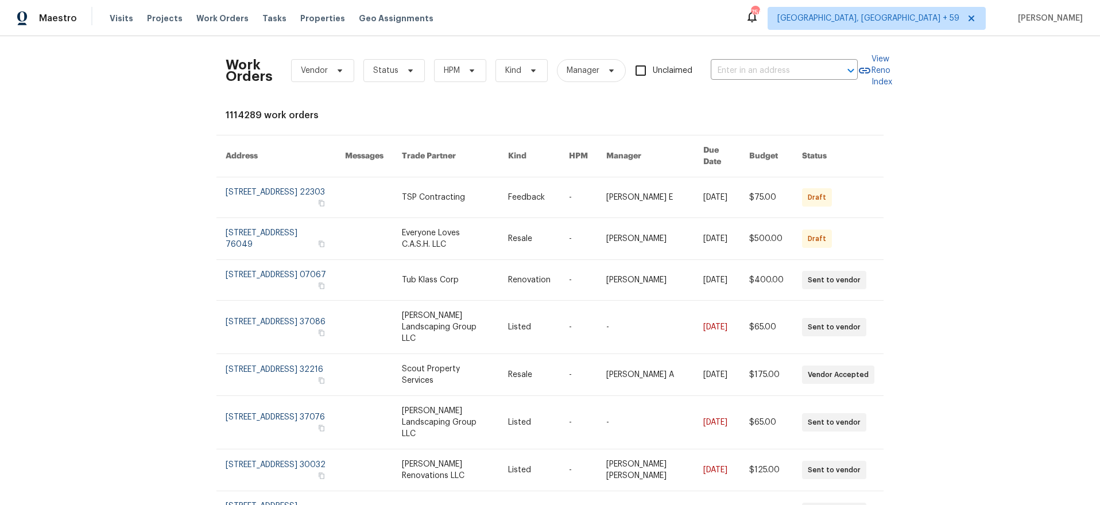
drag, startPoint x: 207, startPoint y: 17, endPoint x: 242, endPoint y: 22, distance: 35.9
click at [206, 17] on span "Work Orders" at bounding box center [222, 18] width 52 height 11
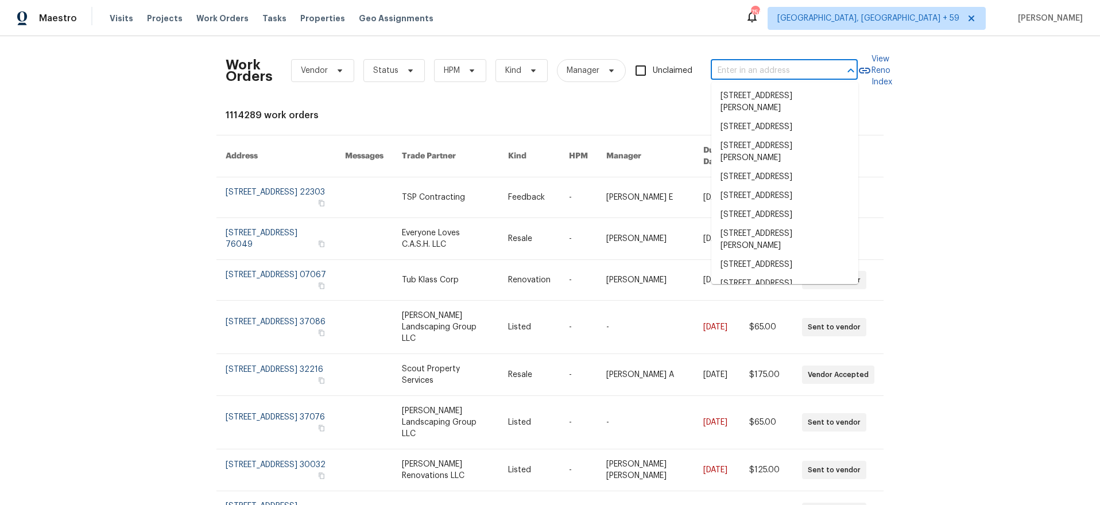
click at [750, 79] on input "text" at bounding box center [768, 71] width 115 height 18
paste input "6941 Gallant Cir SE"
type input "6941 Gallant Cir SE"
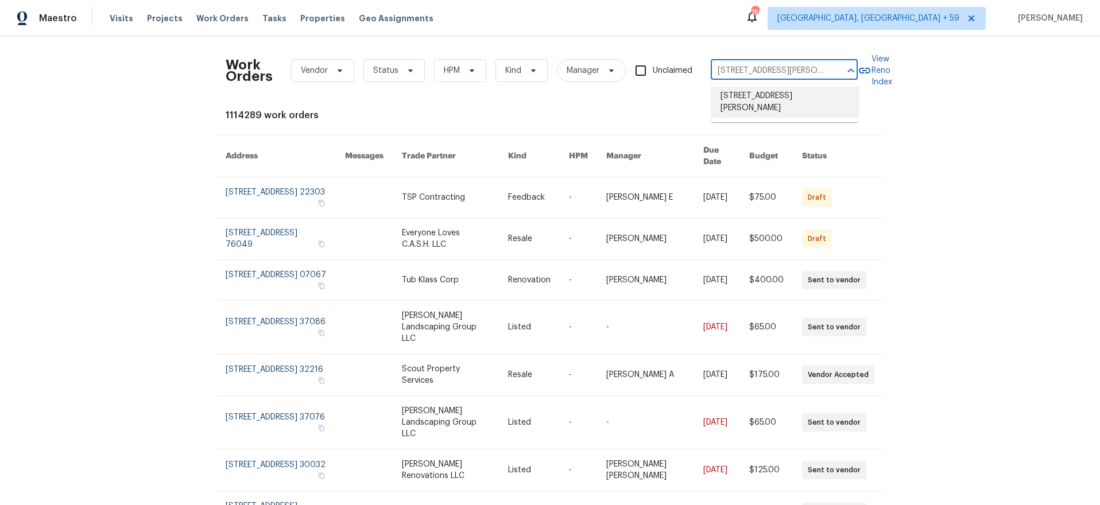
click at [752, 93] on li "6941 Gallant Cir SE, Mableton, GA 30126" at bounding box center [784, 102] width 147 height 31
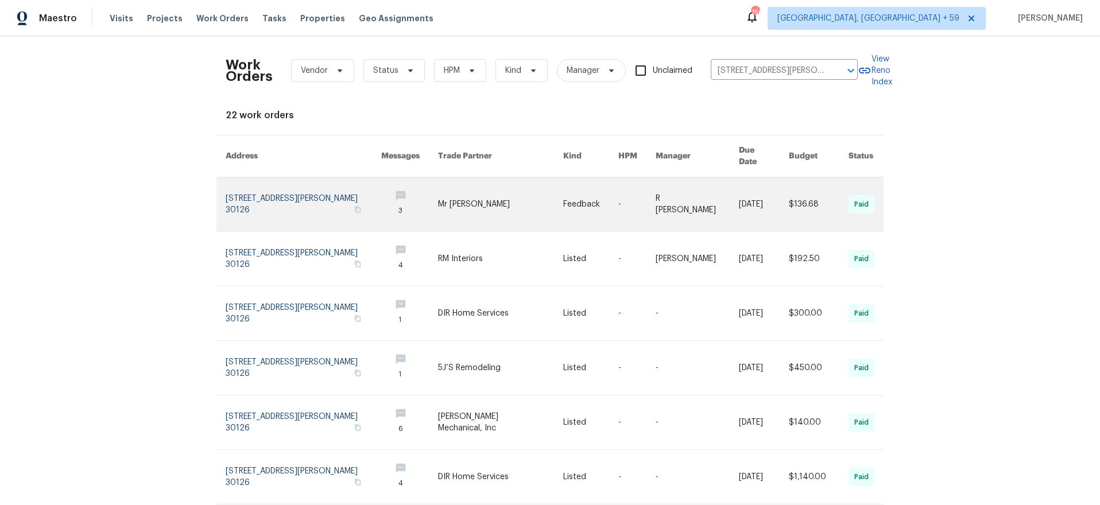
click at [241, 185] on link at bounding box center [304, 204] width 156 height 54
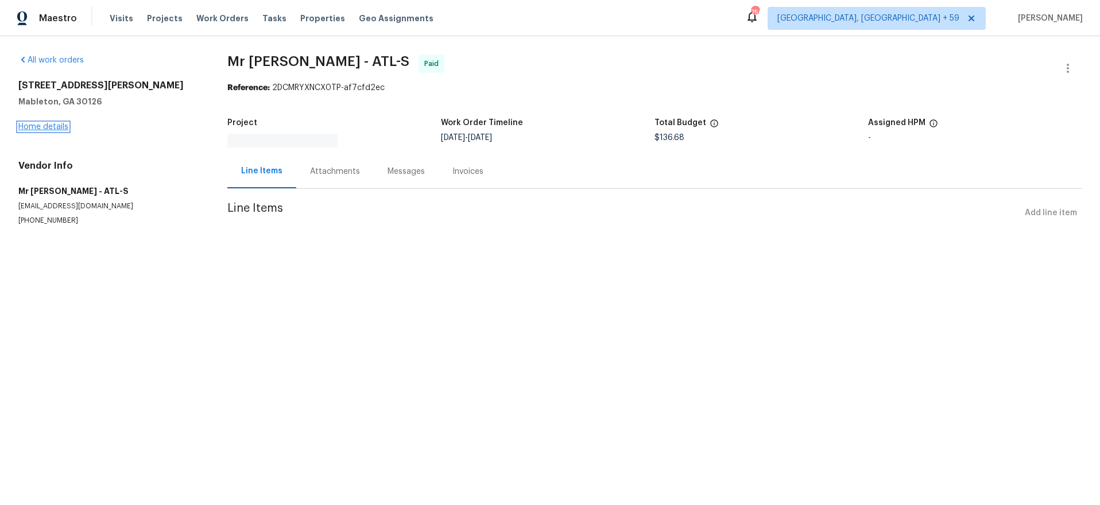
click at [58, 125] on link "Home details" at bounding box center [43, 127] width 50 height 8
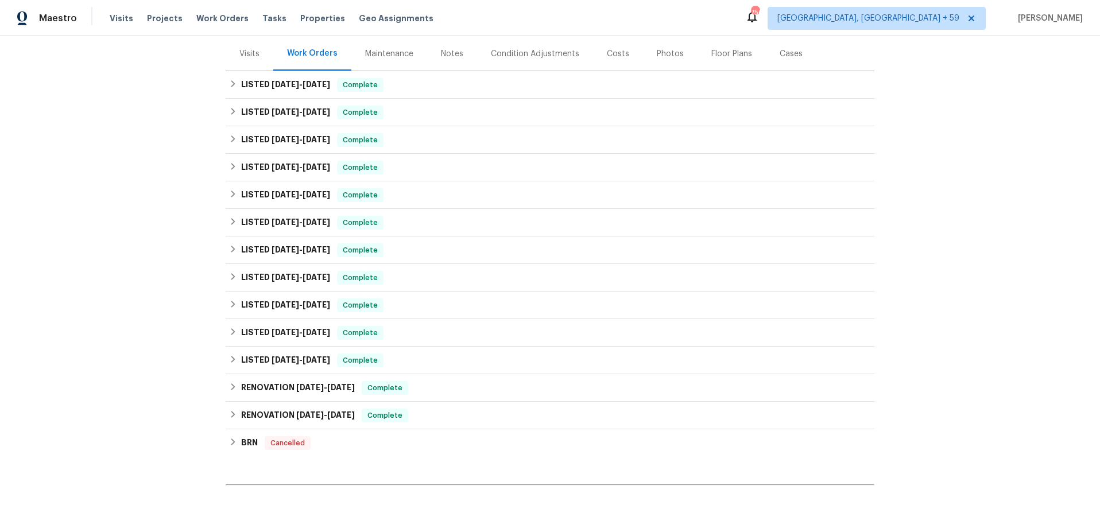
scroll to position [265, 0]
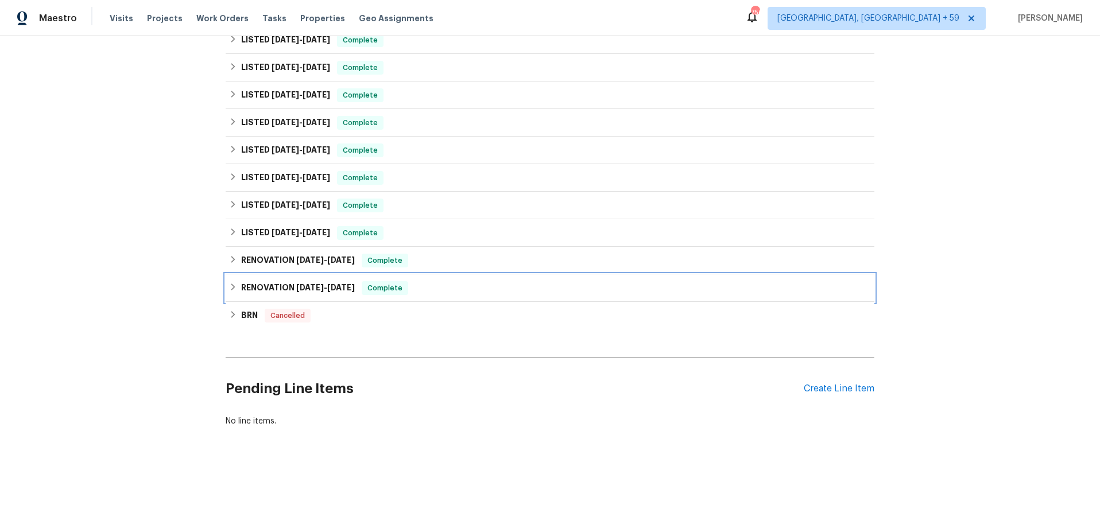
click at [269, 293] on h6 "RENOVATION 5/10/24 - 5/15/24" at bounding box center [298, 288] width 114 height 14
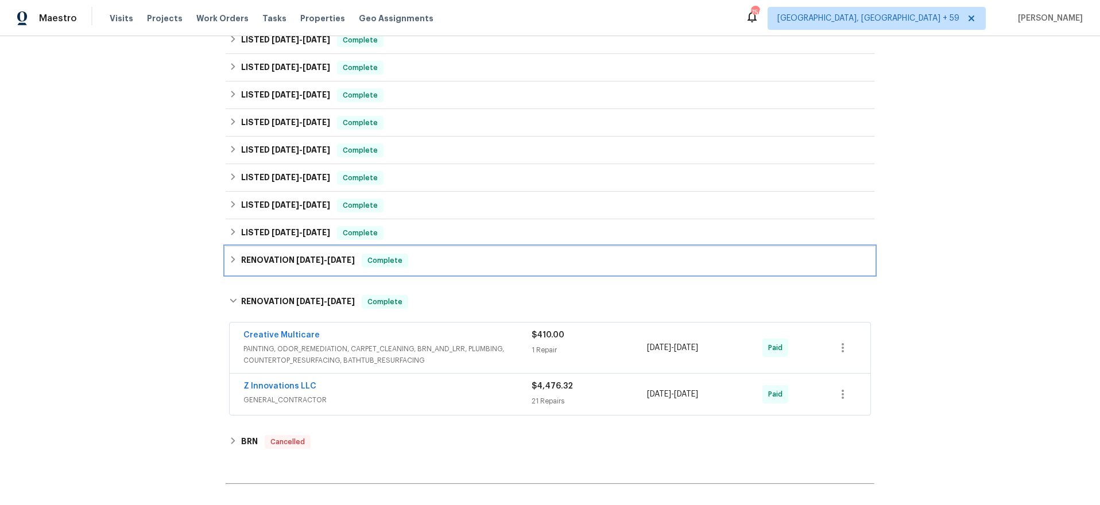
click at [280, 257] on h6 "RENOVATION 5/22/24 - 5/25/24" at bounding box center [298, 261] width 114 height 14
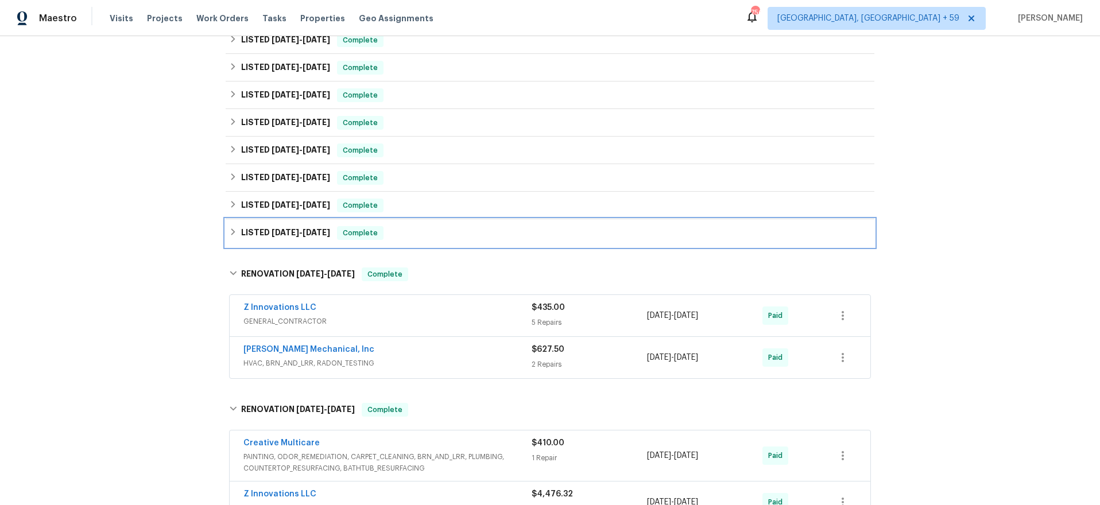
click at [284, 236] on span "7/9/24" at bounding box center [286, 233] width 28 height 8
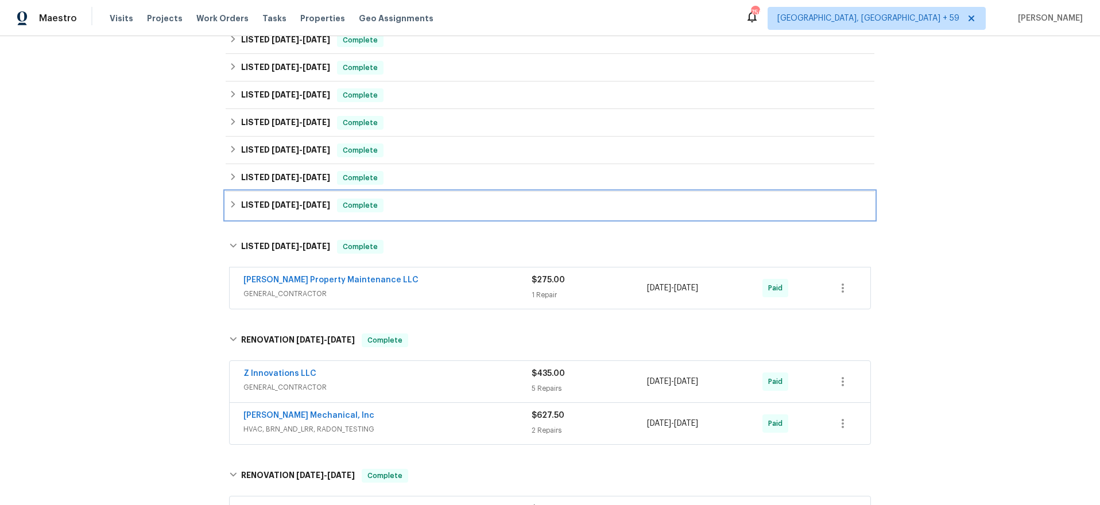
click at [290, 205] on span "[DATE]" at bounding box center [286, 205] width 28 height 8
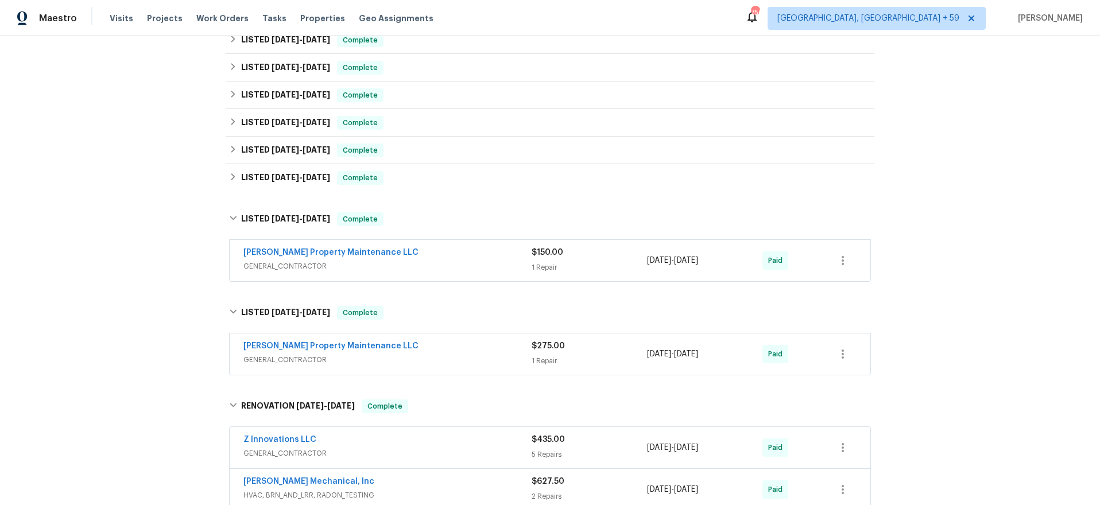
click at [442, 360] on span "GENERAL_CONTRACTOR" at bounding box center [387, 359] width 288 height 11
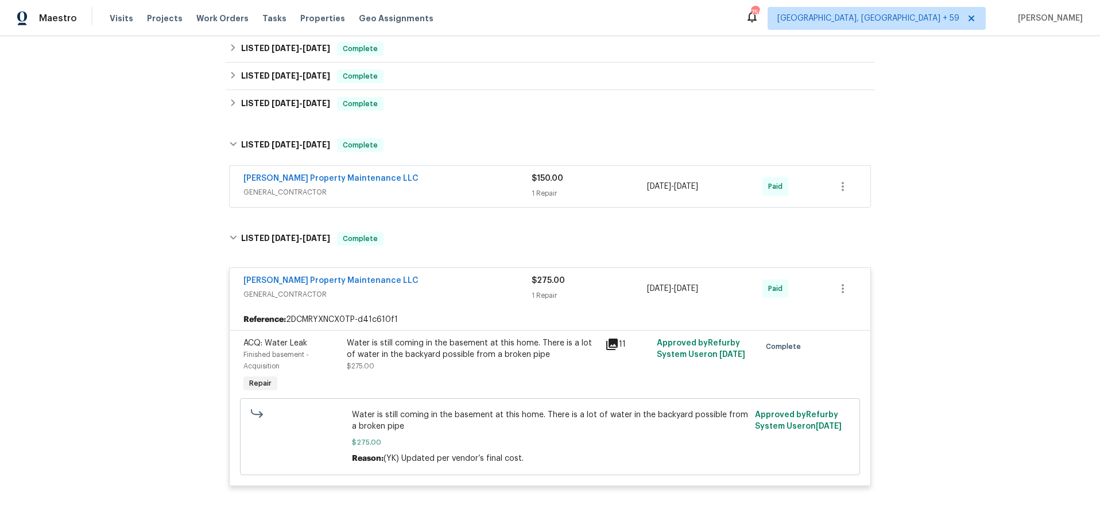
scroll to position [331, 0]
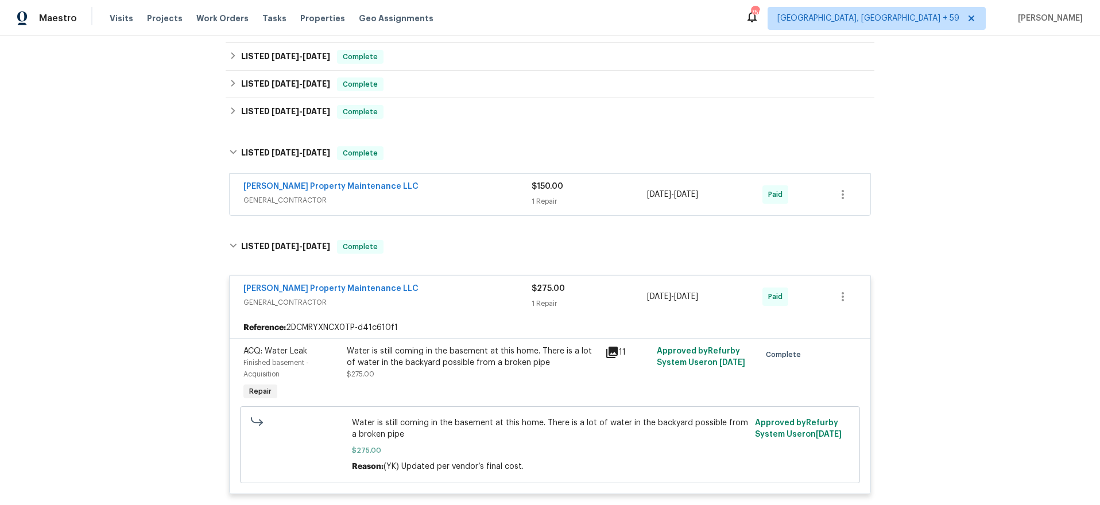
click at [494, 196] on span "GENERAL_CONTRACTOR" at bounding box center [387, 200] width 288 height 11
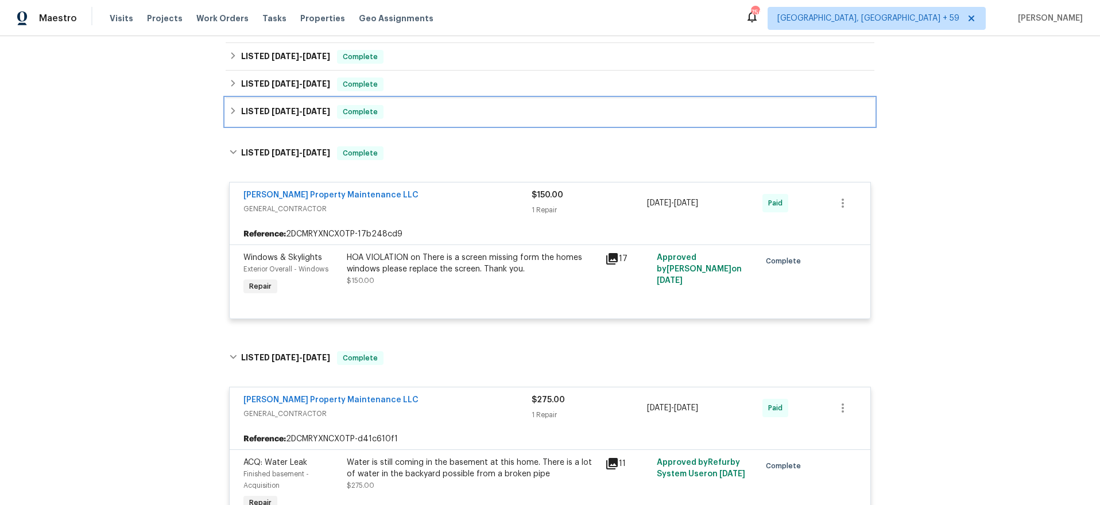
click at [447, 117] on div "LISTED 9/30/24 - 10/4/24 Complete" at bounding box center [550, 112] width 642 height 14
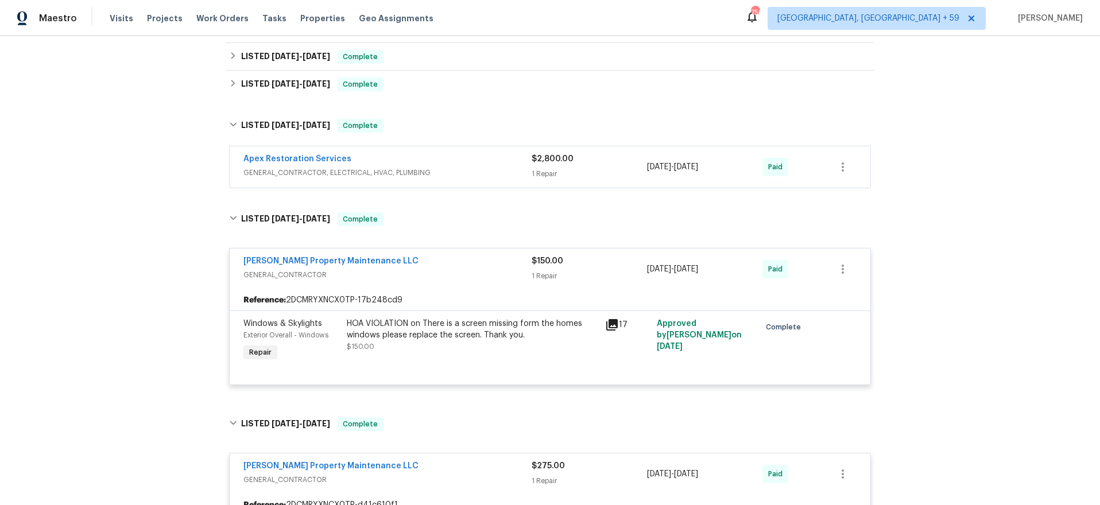
click at [476, 162] on div "Apex Restoration Services" at bounding box center [387, 160] width 288 height 14
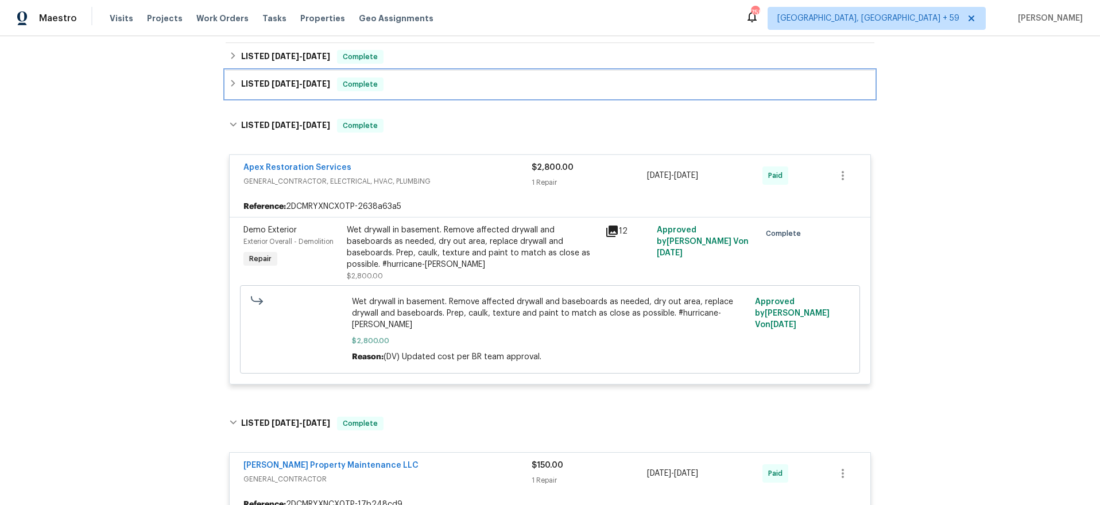
click at [294, 80] on span "12/30/24" at bounding box center [286, 84] width 28 height 8
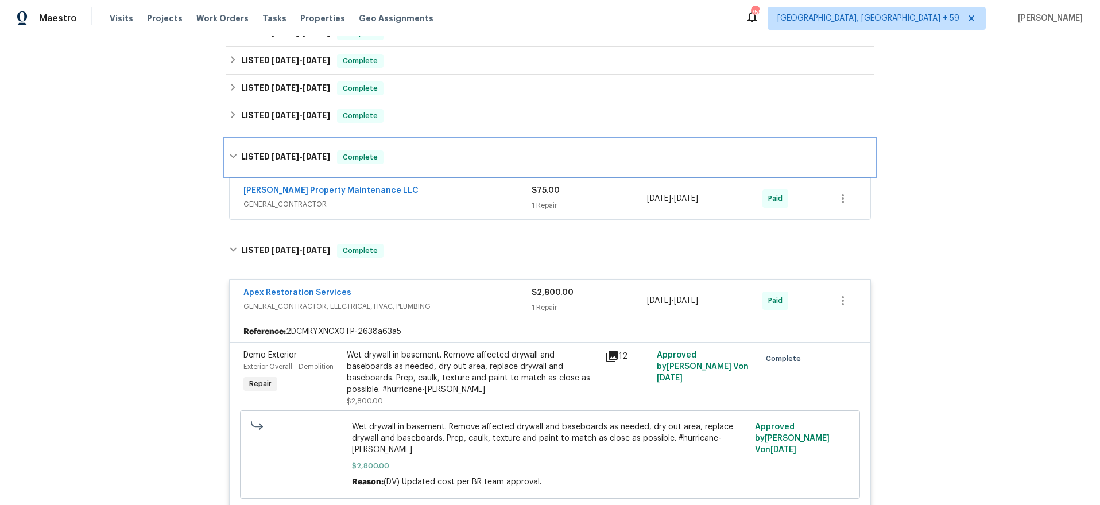
scroll to position [257, 0]
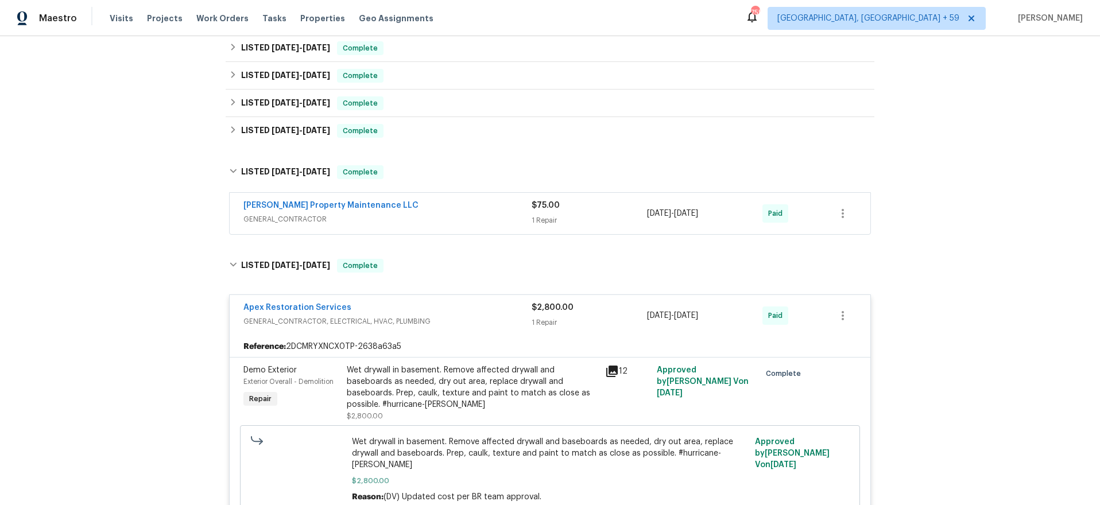
click at [433, 200] on div "[PERSON_NAME] Property Maintenance LLC" at bounding box center [387, 207] width 288 height 14
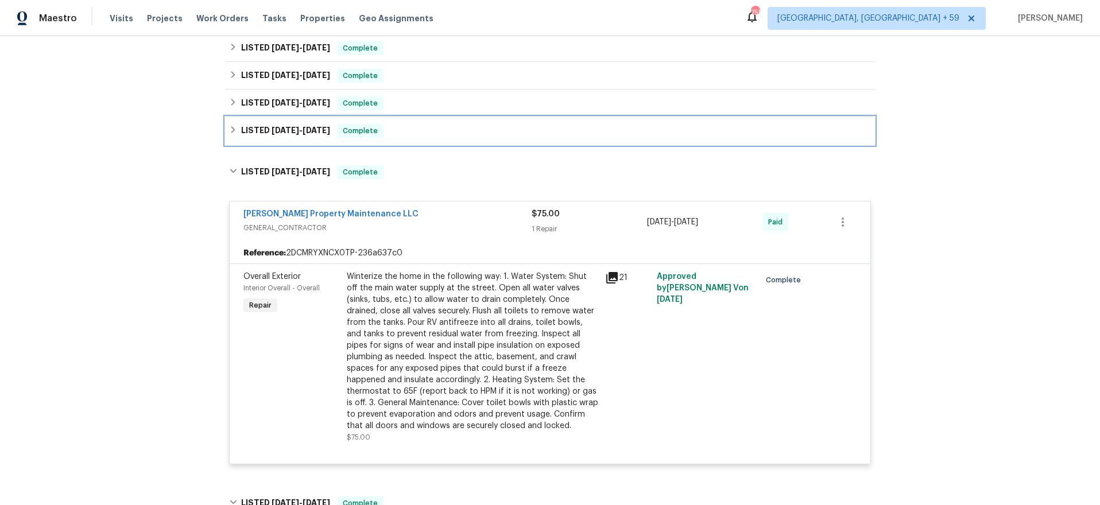
click at [272, 134] on span "1/30/25" at bounding box center [286, 130] width 28 height 8
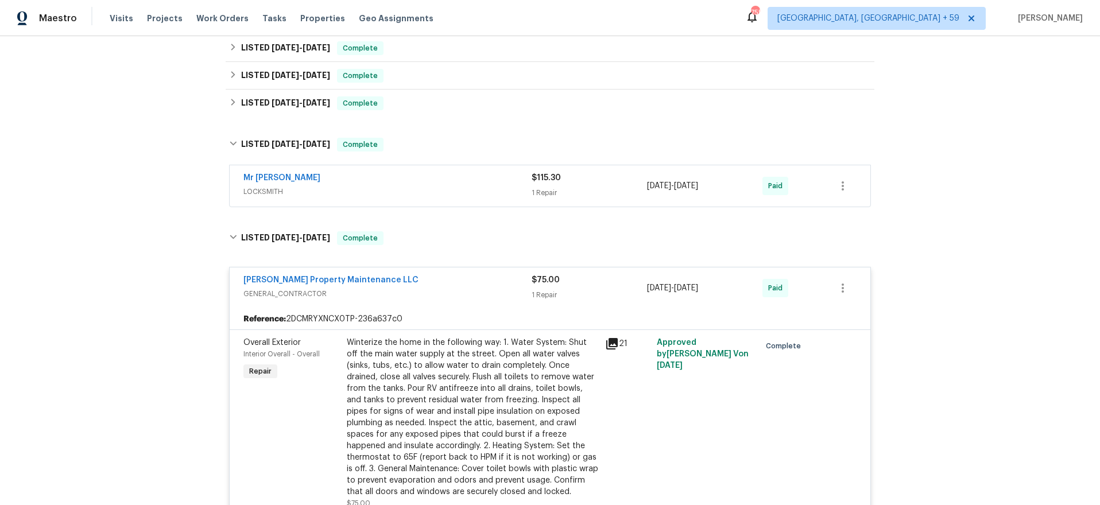
click at [400, 194] on span "LOCKSMITH" at bounding box center [387, 191] width 288 height 11
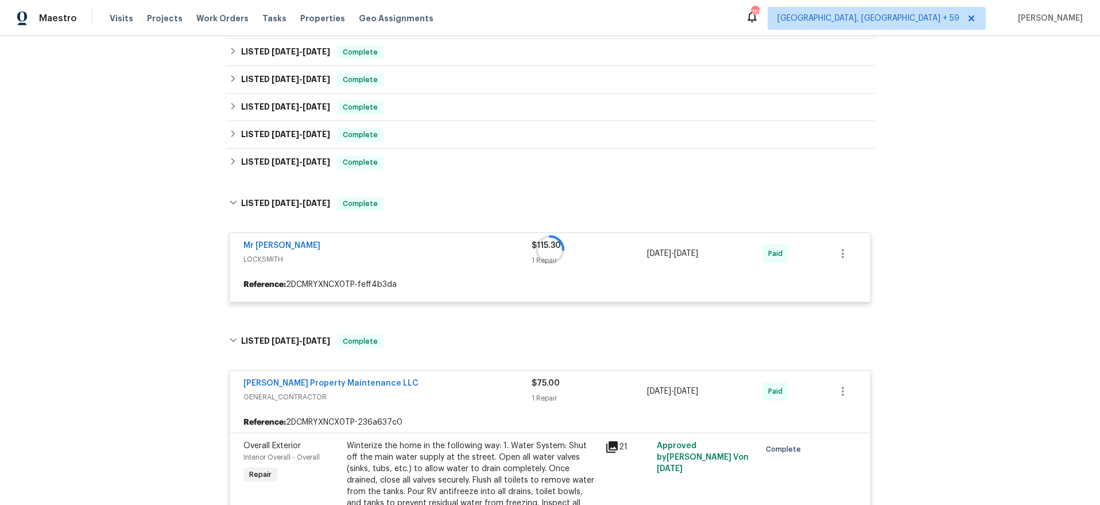
scroll to position [171, 0]
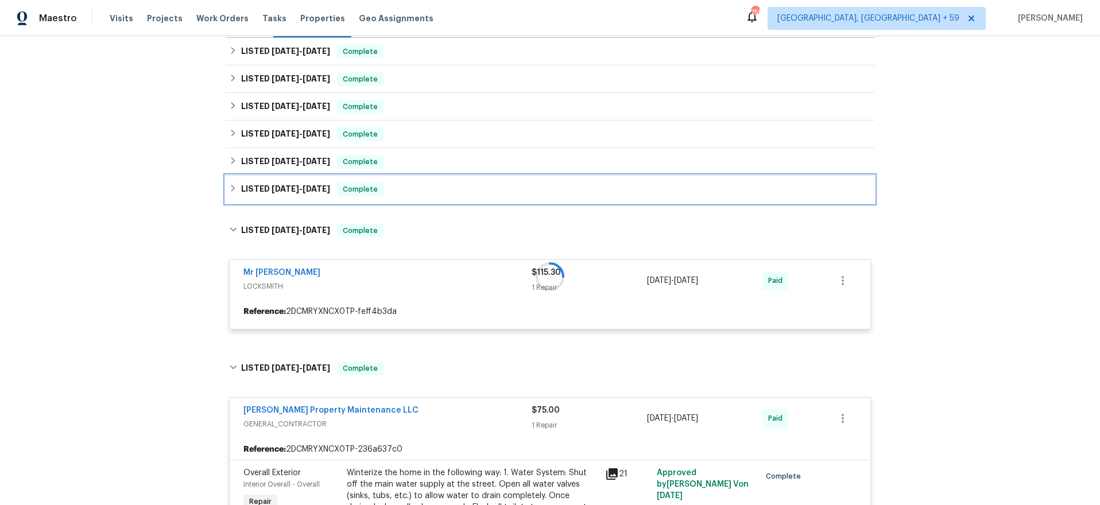
click at [261, 193] on h6 "LISTED 2/26/25 - 3/3/25" at bounding box center [285, 190] width 89 height 14
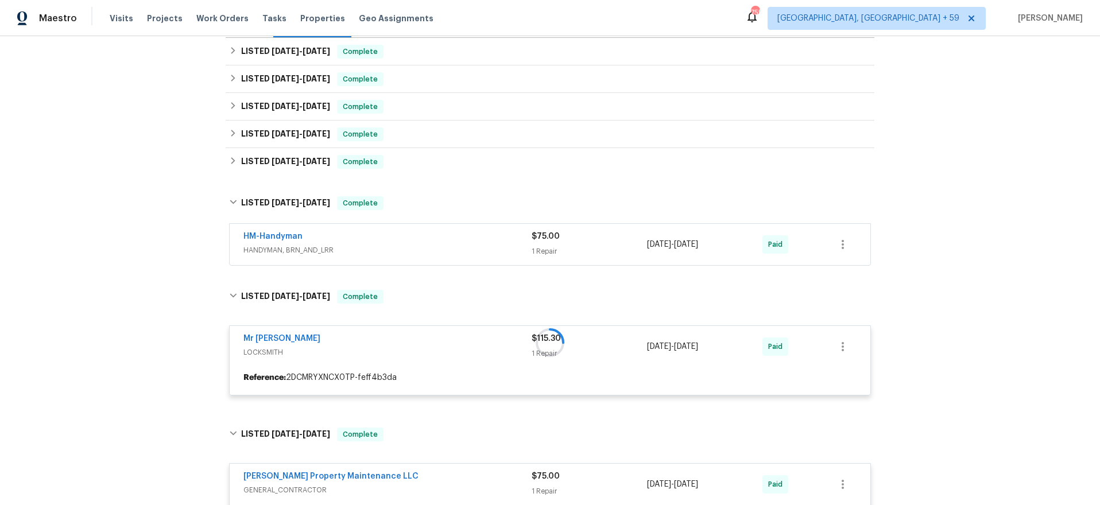
click at [429, 246] on span "HANDYMAN, BRN_AND_LRR" at bounding box center [387, 250] width 288 height 11
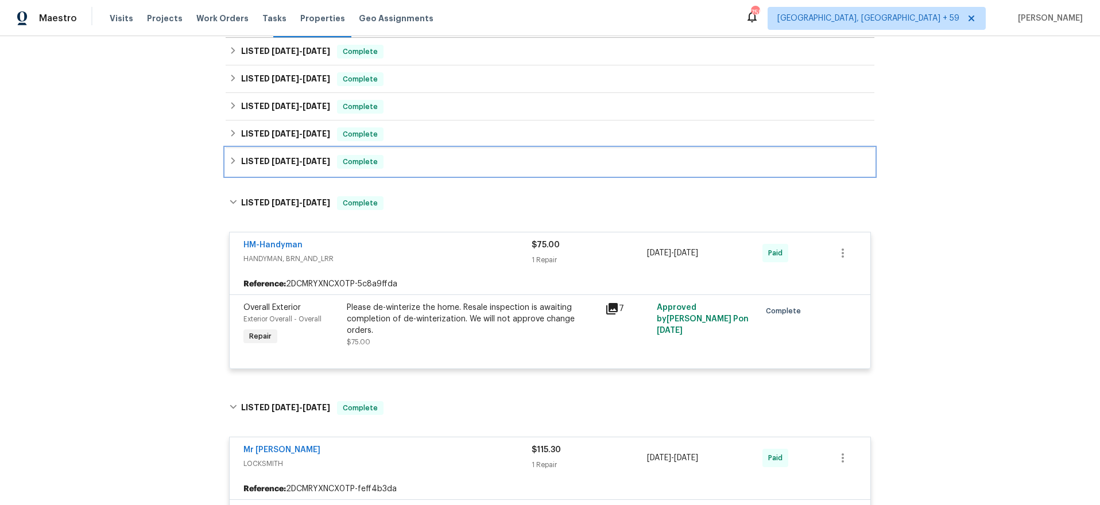
click at [275, 160] on span "3/13/25" at bounding box center [286, 161] width 28 height 8
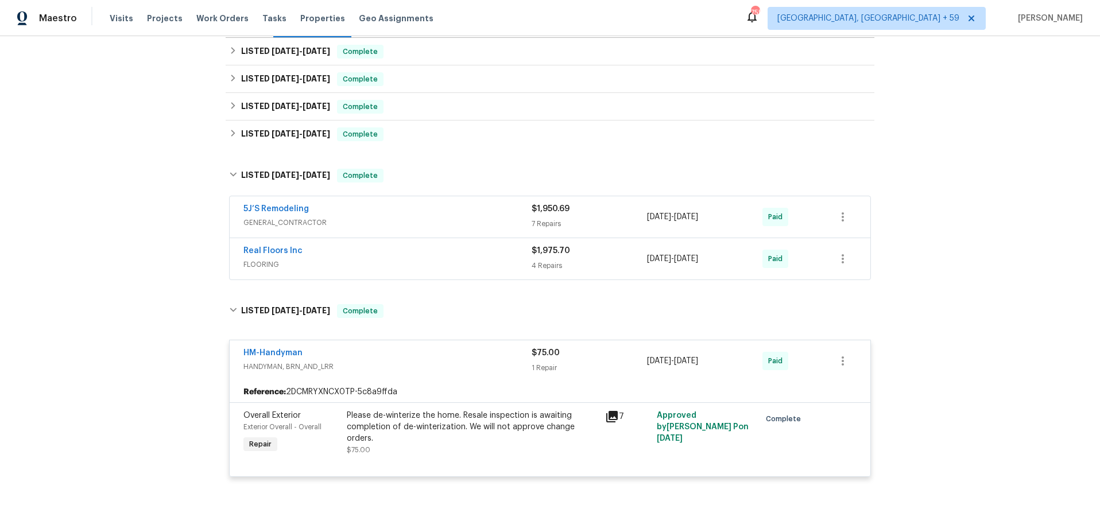
click at [454, 210] on div "5J’S Remodeling" at bounding box center [387, 210] width 288 height 14
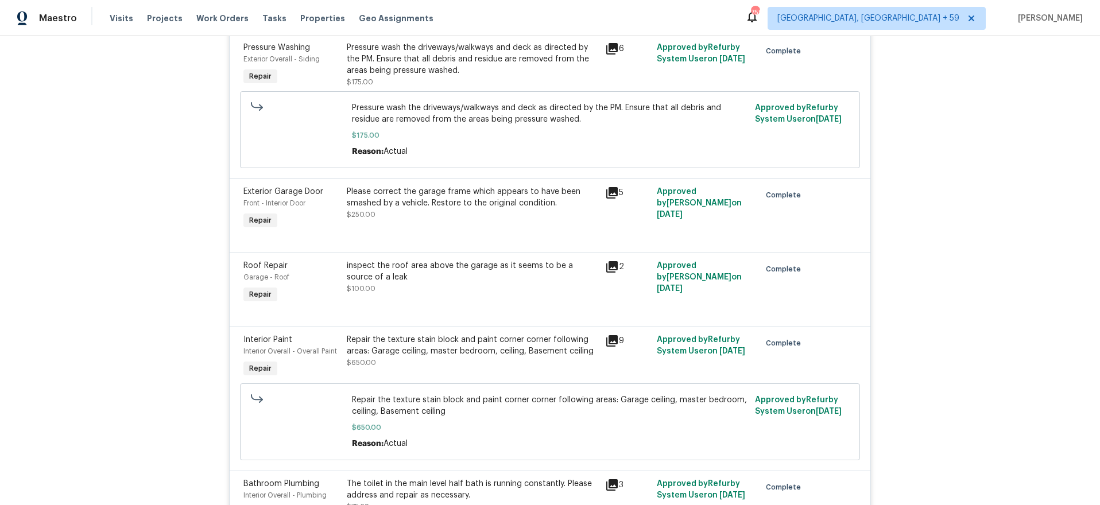
scroll to position [479, 0]
click at [615, 191] on icon at bounding box center [611, 190] width 11 height 11
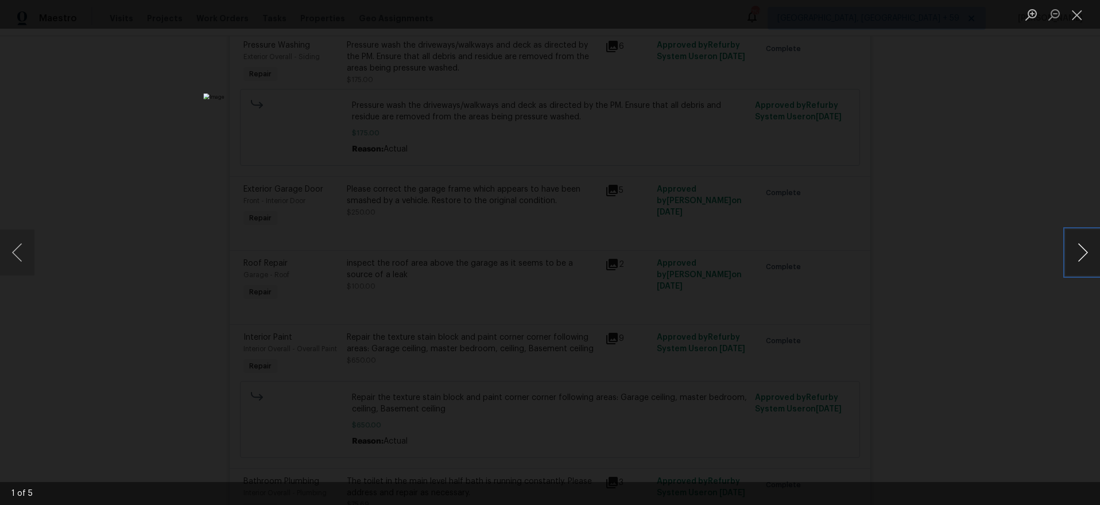
click at [1084, 253] on button "Next image" at bounding box center [1083, 253] width 34 height 46
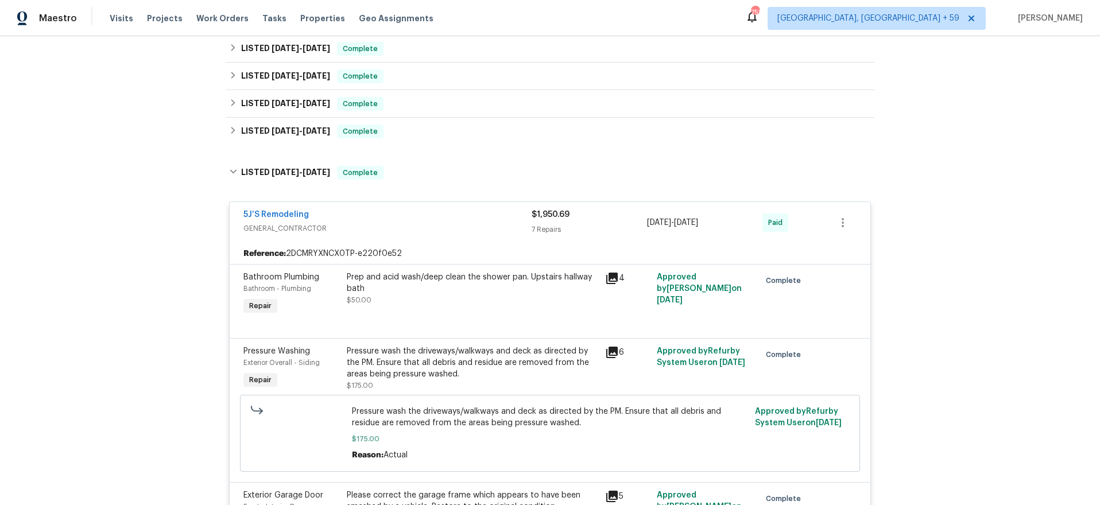
scroll to position [131, 0]
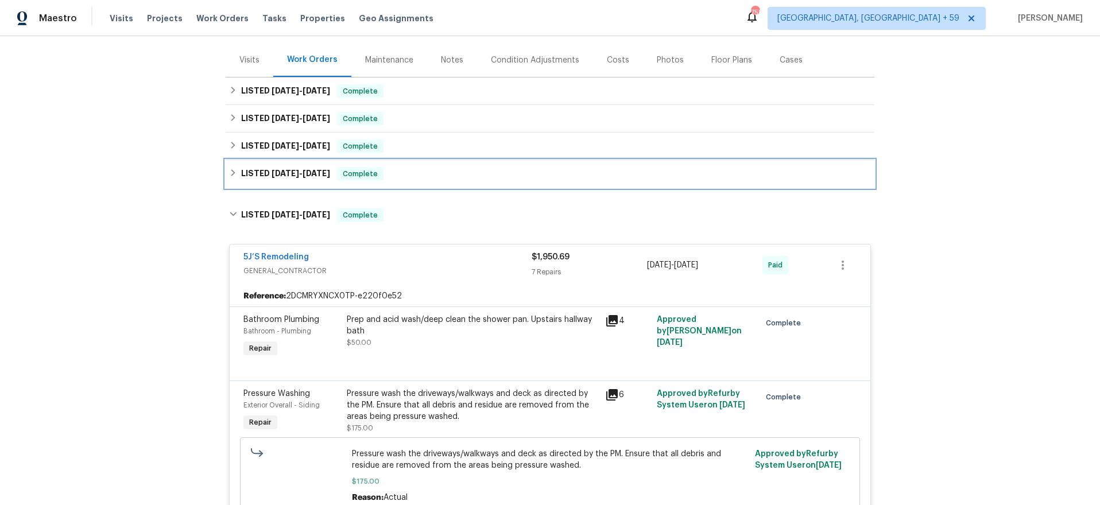
click at [320, 176] on span "5/12/25" at bounding box center [317, 173] width 28 height 8
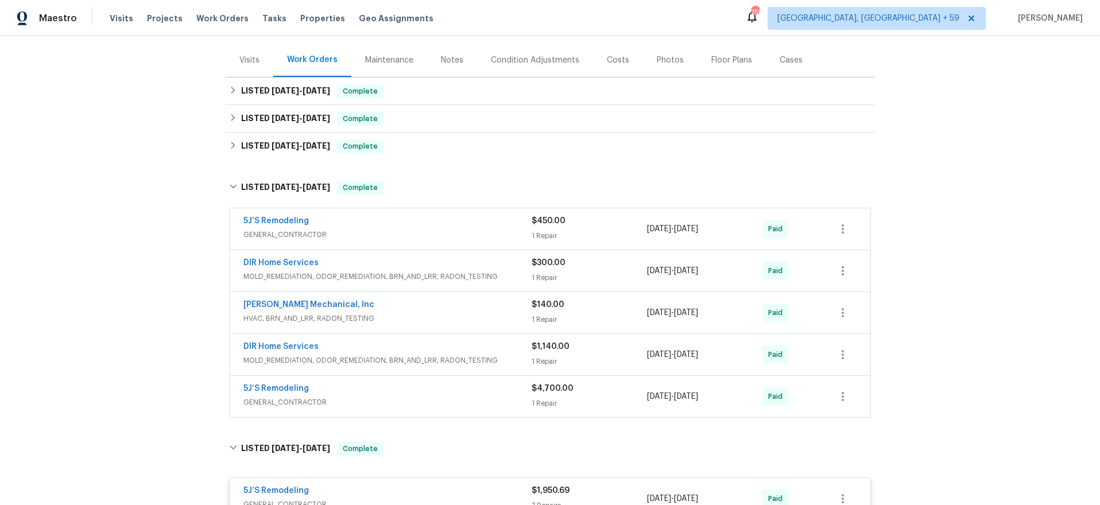
click at [405, 406] on span "GENERAL_CONTRACTOR" at bounding box center [387, 402] width 288 height 11
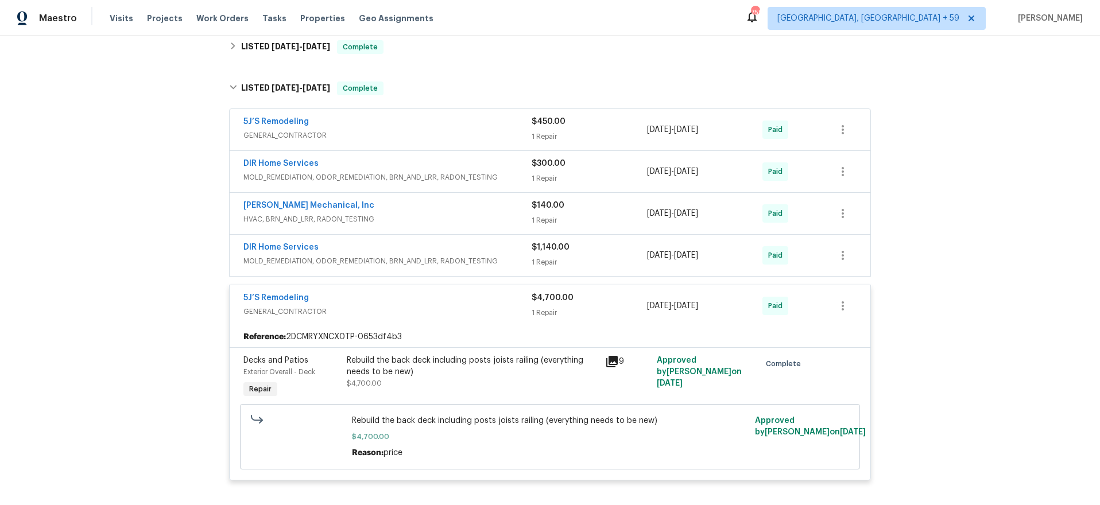
scroll to position [230, 0]
click at [459, 241] on div "DIR Home Services MOLD_REMEDIATION, ODOR_REMEDIATION, BRN_AND_LRR, RADON_TESTIN…" at bounding box center [550, 255] width 641 height 41
click at [495, 246] on div "DIR Home Services" at bounding box center [387, 249] width 288 height 14
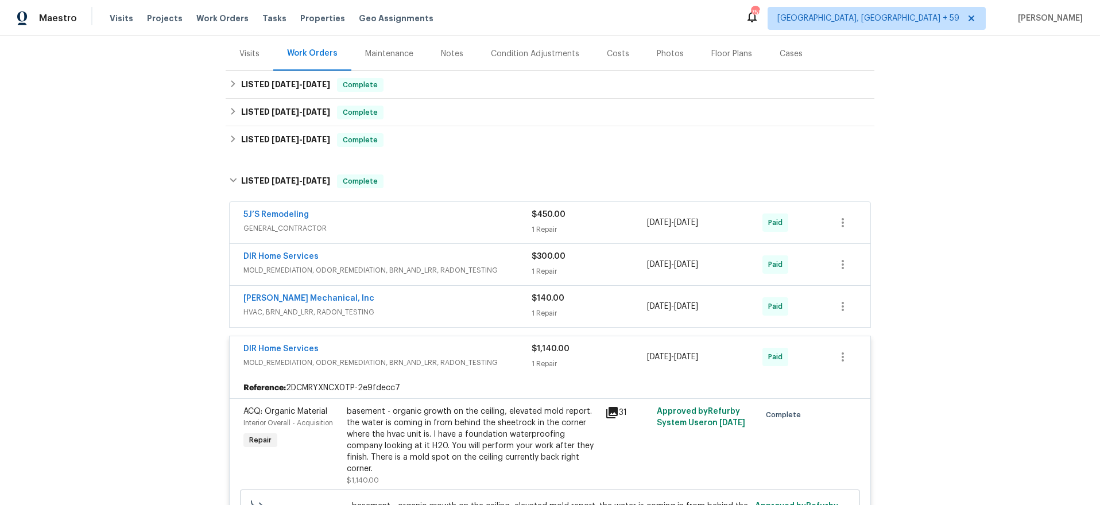
scroll to position [102, 0]
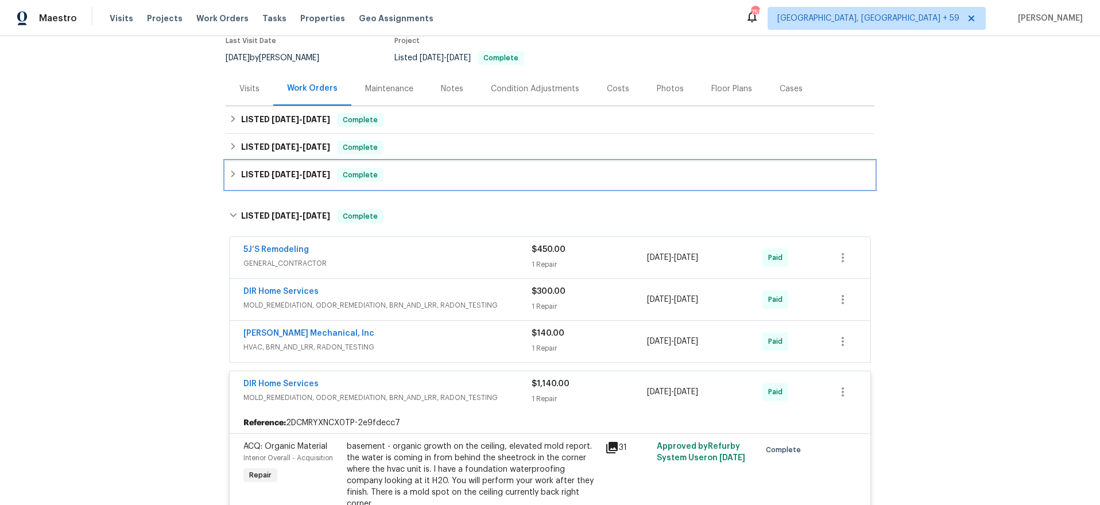
click at [288, 172] on span "4/16/25" at bounding box center [286, 175] width 28 height 8
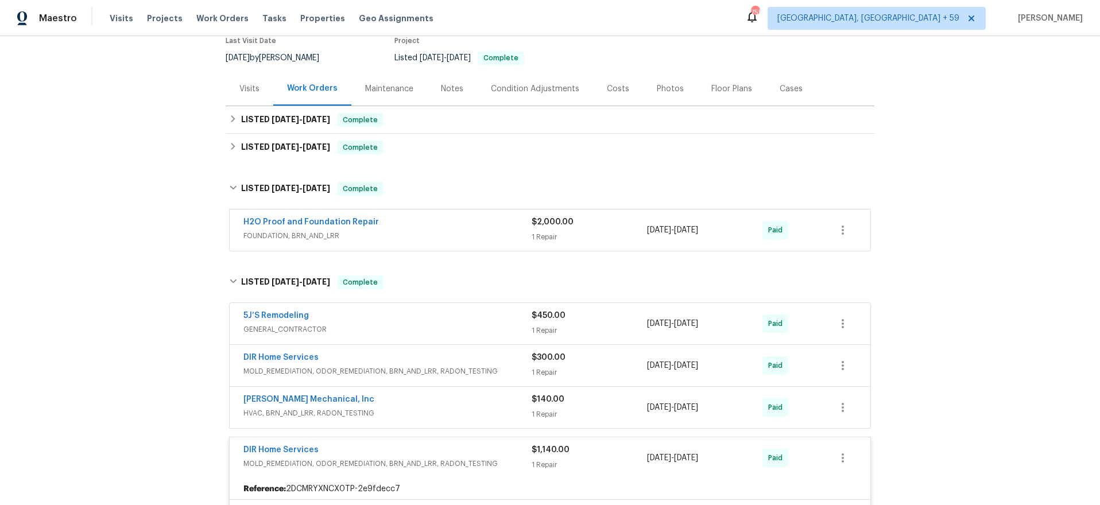
click at [454, 229] on div "H2O Proof and Foundation Repair" at bounding box center [387, 223] width 288 height 14
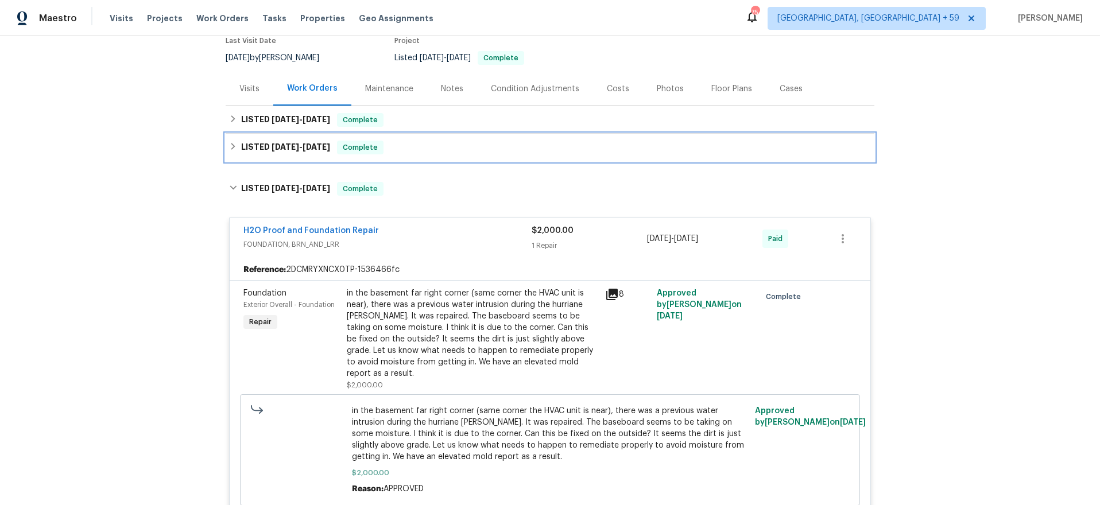
click at [247, 150] on h6 "LISTED 5/30/25 - 6/2/25" at bounding box center [285, 148] width 89 height 14
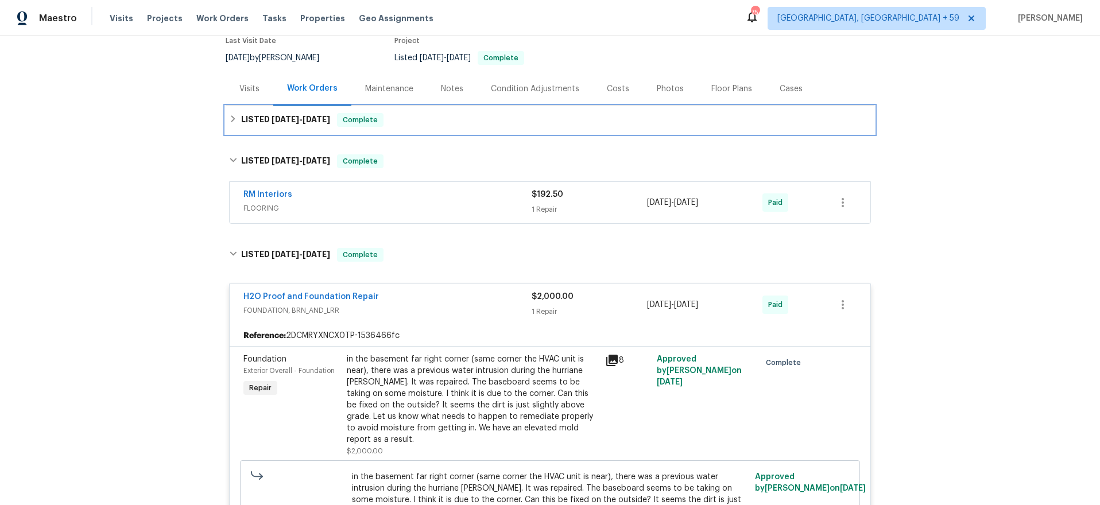
click at [268, 123] on h6 "LISTED 7/9/25 - 7/11/25" at bounding box center [285, 120] width 89 height 14
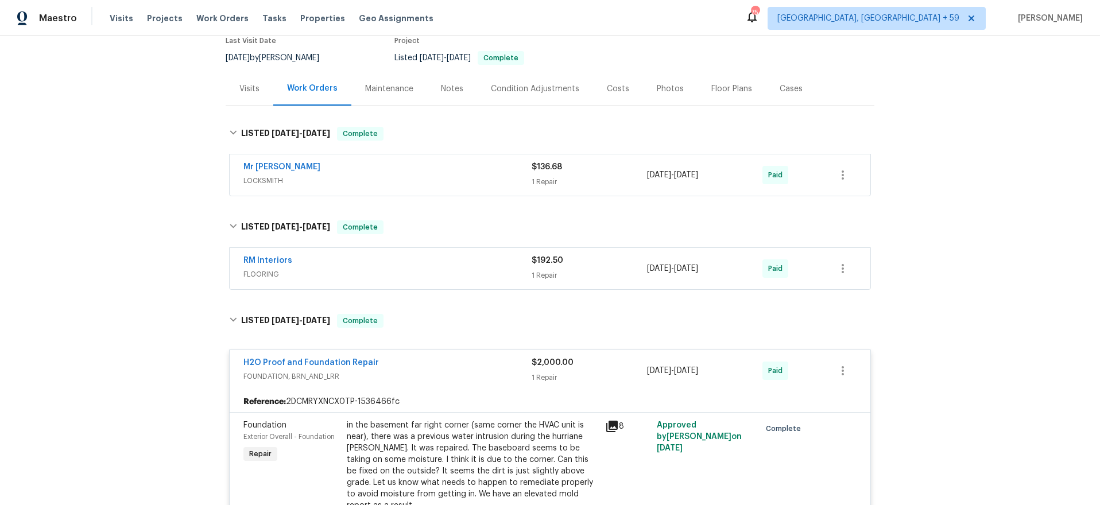
click at [408, 175] on span "LOCKSMITH" at bounding box center [387, 180] width 288 height 11
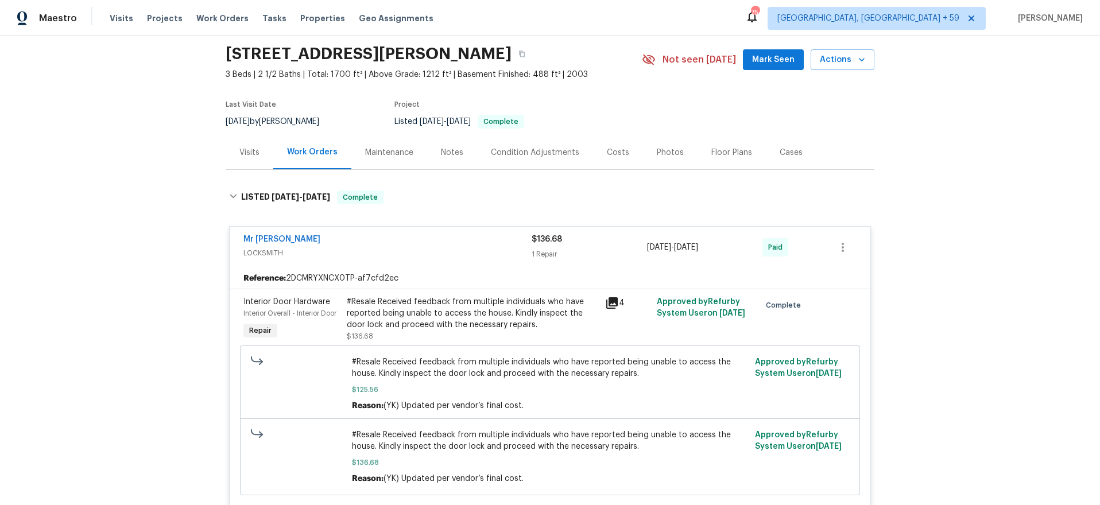
scroll to position [0, 0]
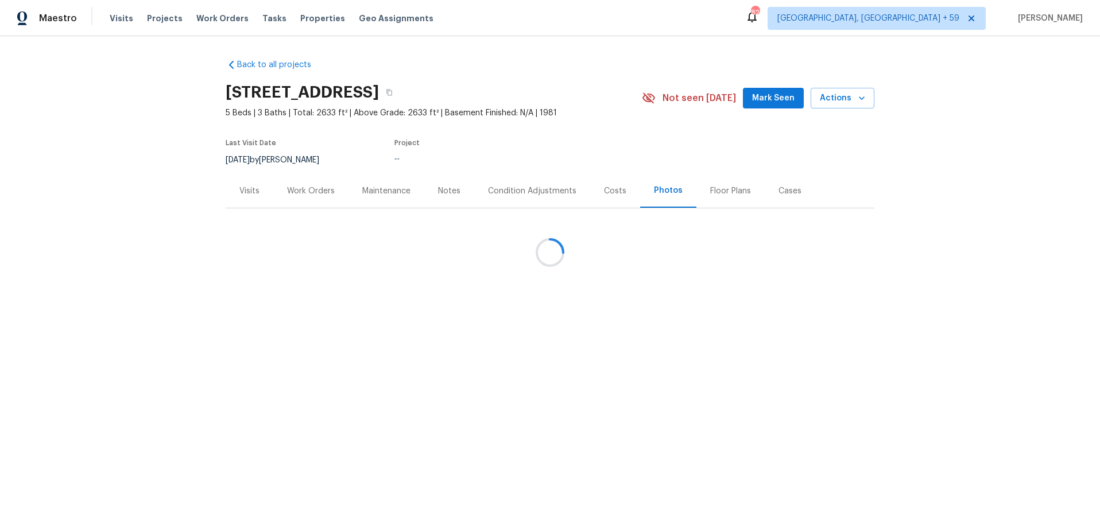
click at [206, 21] on div at bounding box center [550, 252] width 1100 height 505
click at [214, 17] on div at bounding box center [550, 252] width 1100 height 505
click at [215, 16] on div at bounding box center [550, 252] width 1100 height 505
click at [219, 16] on div at bounding box center [550, 252] width 1100 height 505
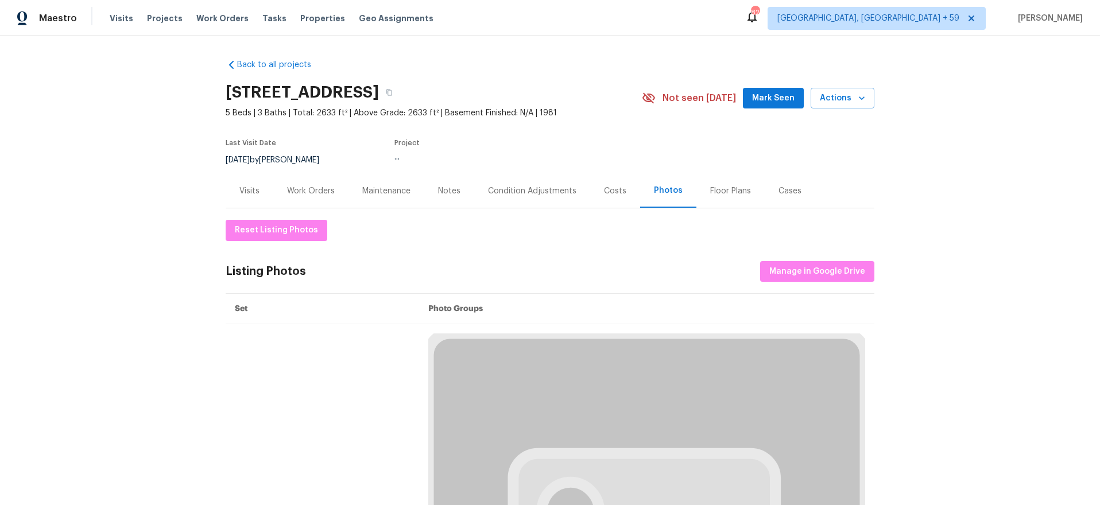
click at [228, 18] on span "Work Orders" at bounding box center [222, 18] width 52 height 11
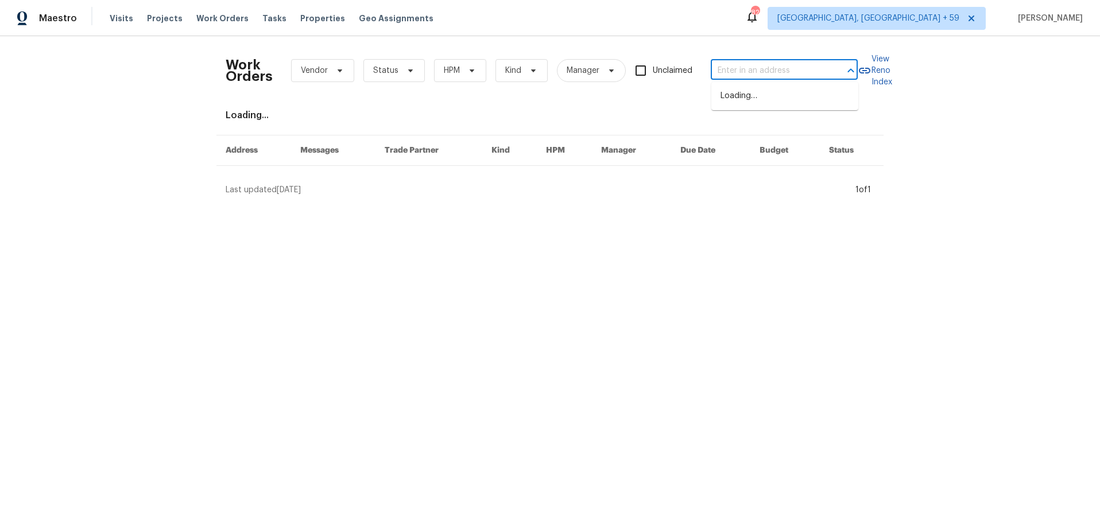
click at [727, 65] on input "text" at bounding box center [768, 71] width 115 height 18
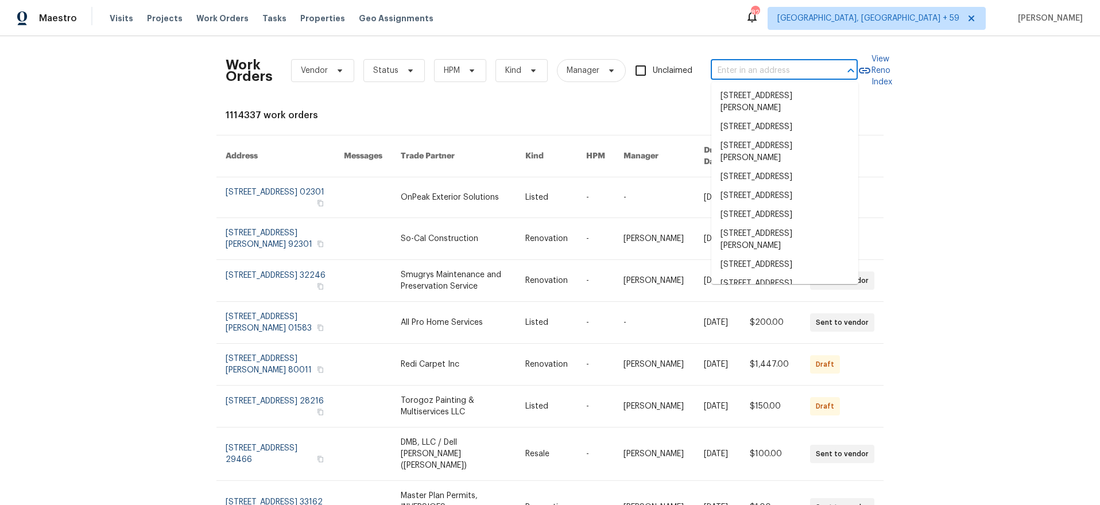
paste input "[STREET_ADDRESS][PERSON_NAME]"
type input "[STREET_ADDRESS][PERSON_NAME]"
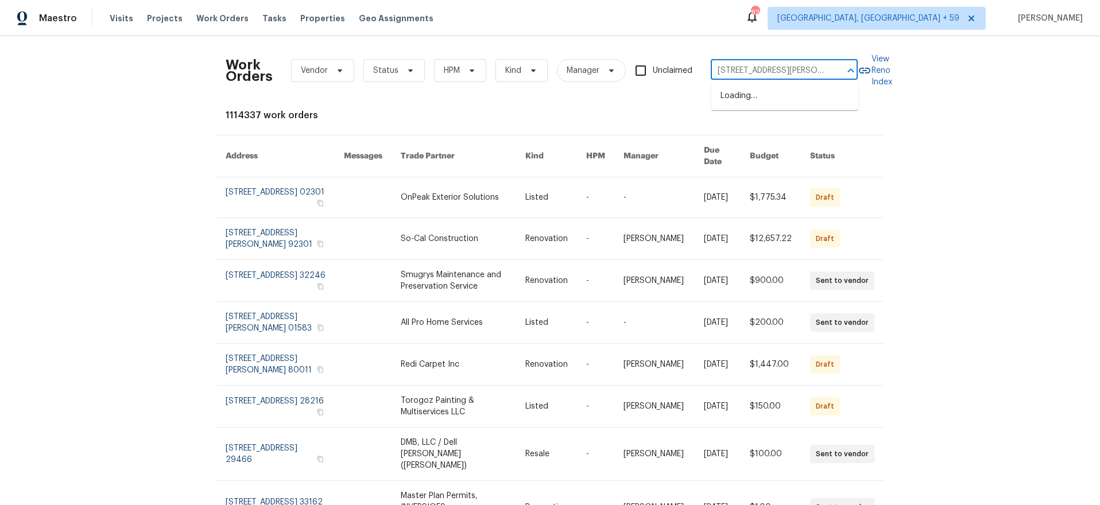
scroll to position [0, 51]
click at [753, 101] on li "[STREET_ADDRESS][PERSON_NAME]" at bounding box center [784, 102] width 147 height 31
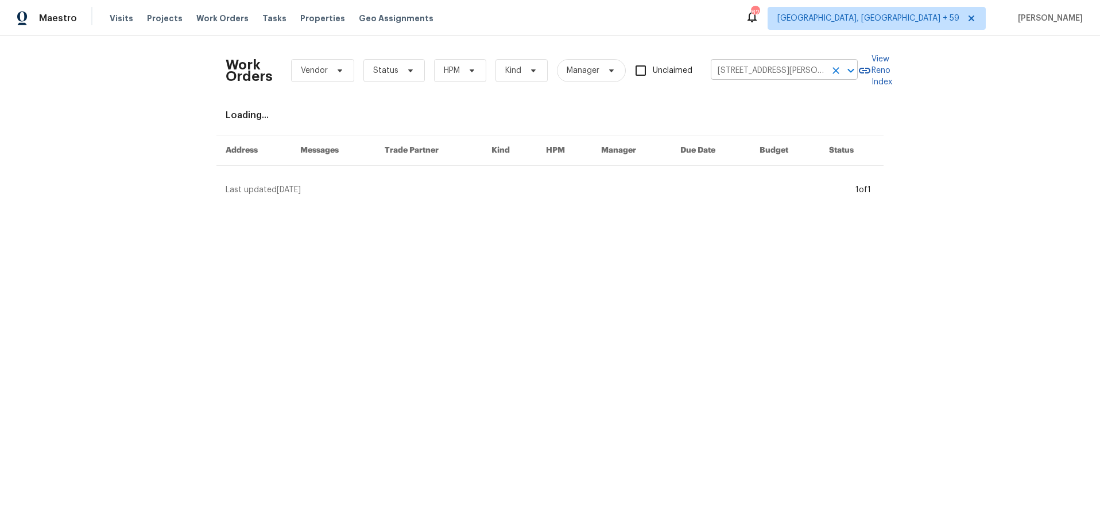
click at [777, 68] on input "[STREET_ADDRESS][PERSON_NAME]" at bounding box center [768, 71] width 115 height 18
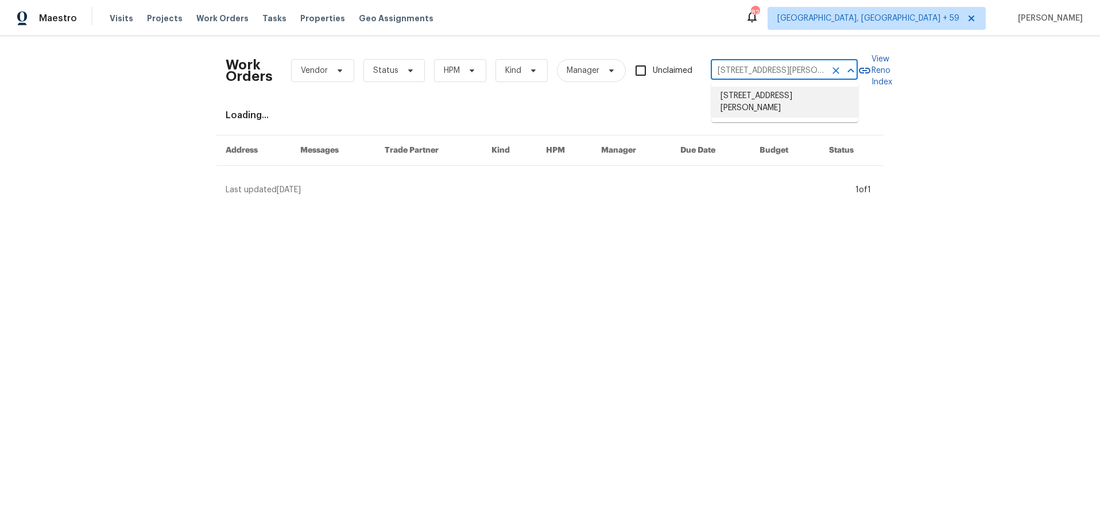
click at [772, 100] on li "[STREET_ADDRESS][PERSON_NAME]" at bounding box center [784, 102] width 147 height 31
click at [824, 71] on input "[STREET_ADDRESS][PERSON_NAME]" at bounding box center [768, 71] width 115 height 18
drag, startPoint x: 798, startPoint y: 70, endPoint x: 844, endPoint y: 71, distance: 46.5
click at [843, 71] on div "[STREET_ADDRESS][PERSON_NAME] ​" at bounding box center [784, 71] width 147 height 18
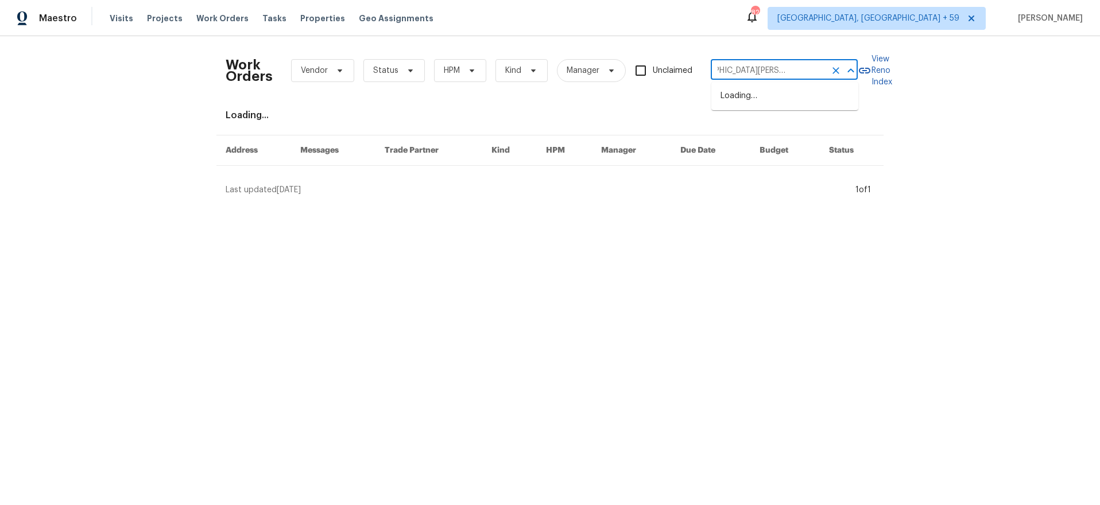
scroll to position [0, 0]
type input "[STREET_ADDRESS][PERSON_NAME]"
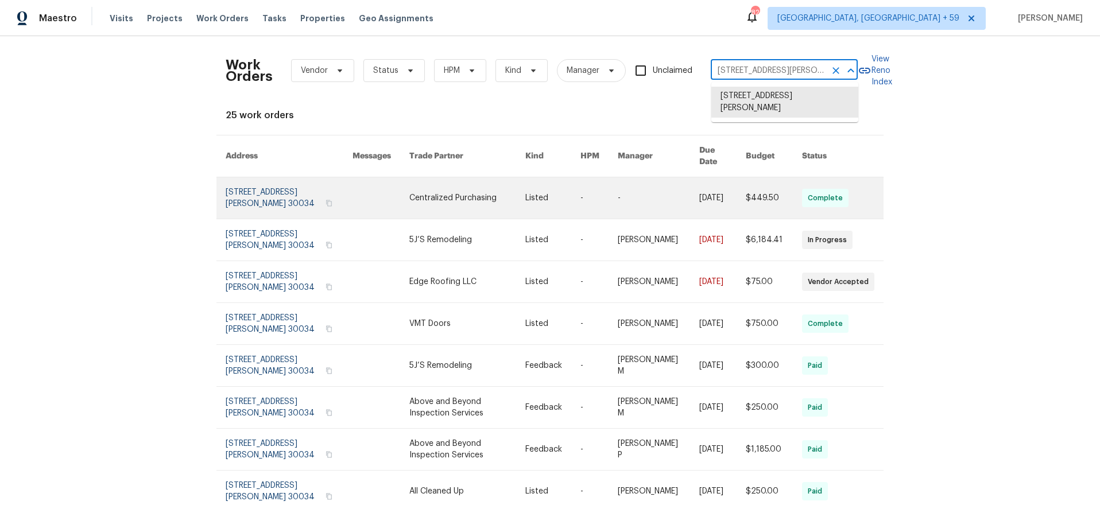
click at [243, 182] on link at bounding box center [289, 197] width 127 height 41
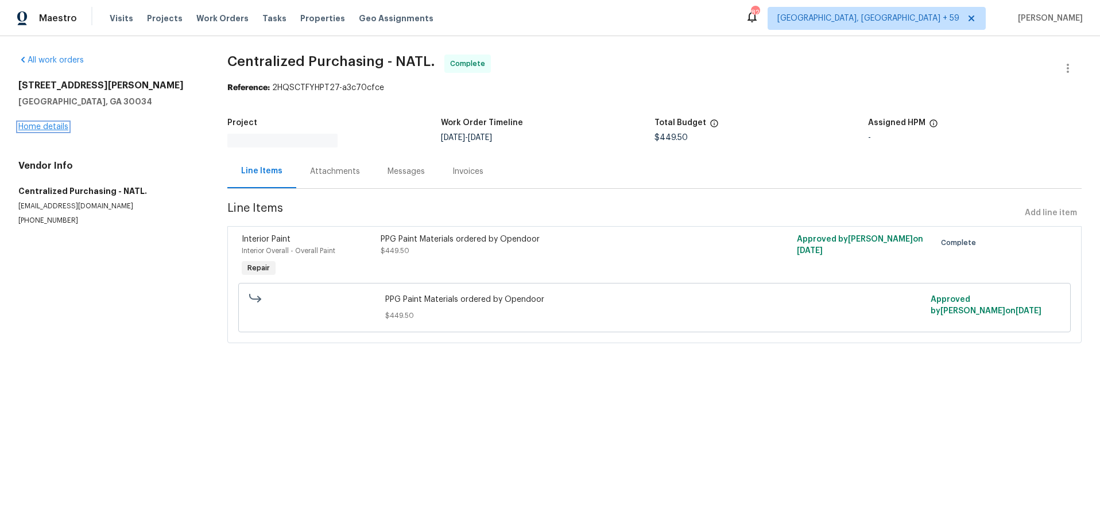
click at [45, 125] on link "Home details" at bounding box center [43, 127] width 50 height 8
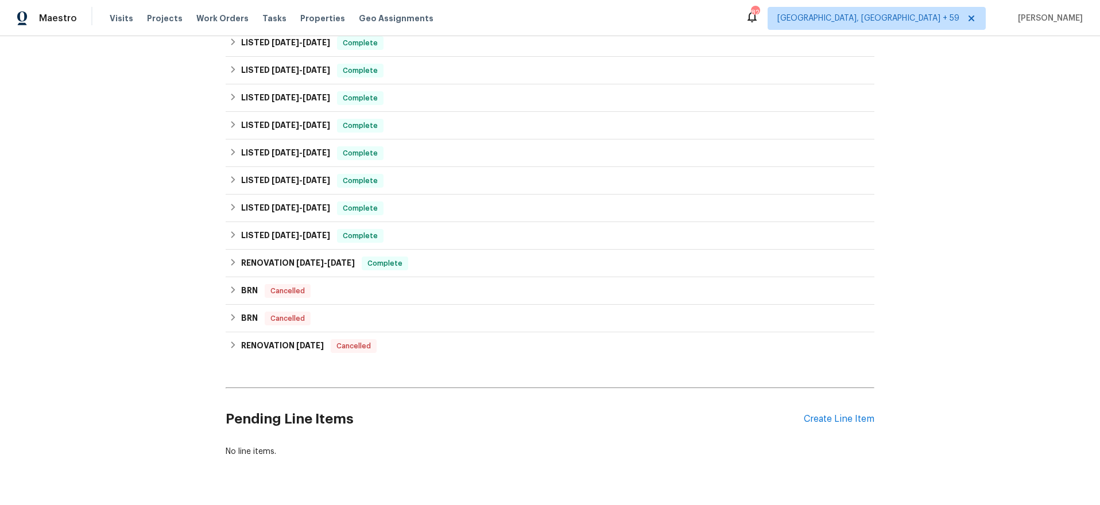
scroll to position [545, 0]
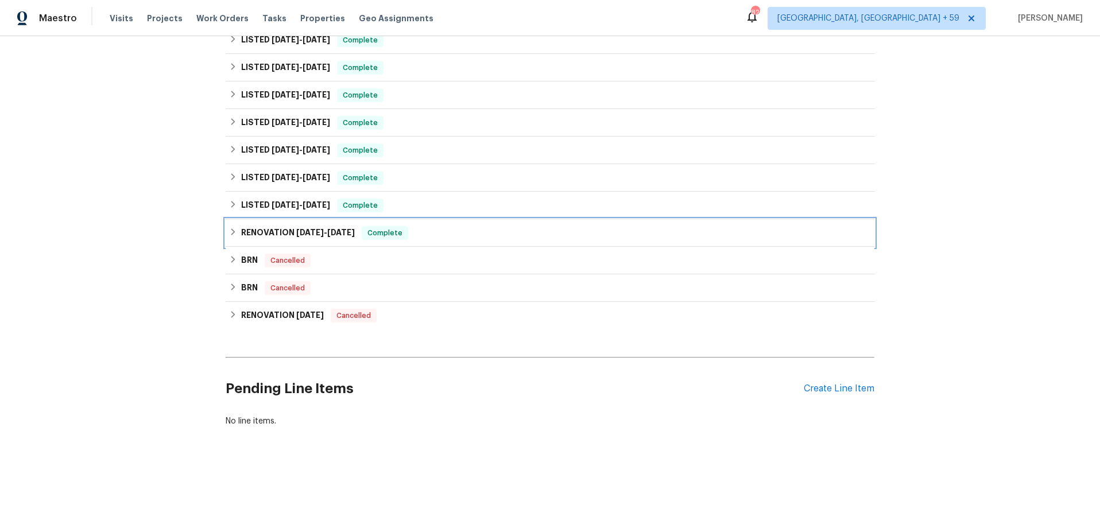
drag, startPoint x: 264, startPoint y: 229, endPoint x: 262, endPoint y: 211, distance: 18.4
click at [264, 229] on h6 "RENOVATION [DATE] - [DATE]" at bounding box center [298, 233] width 114 height 14
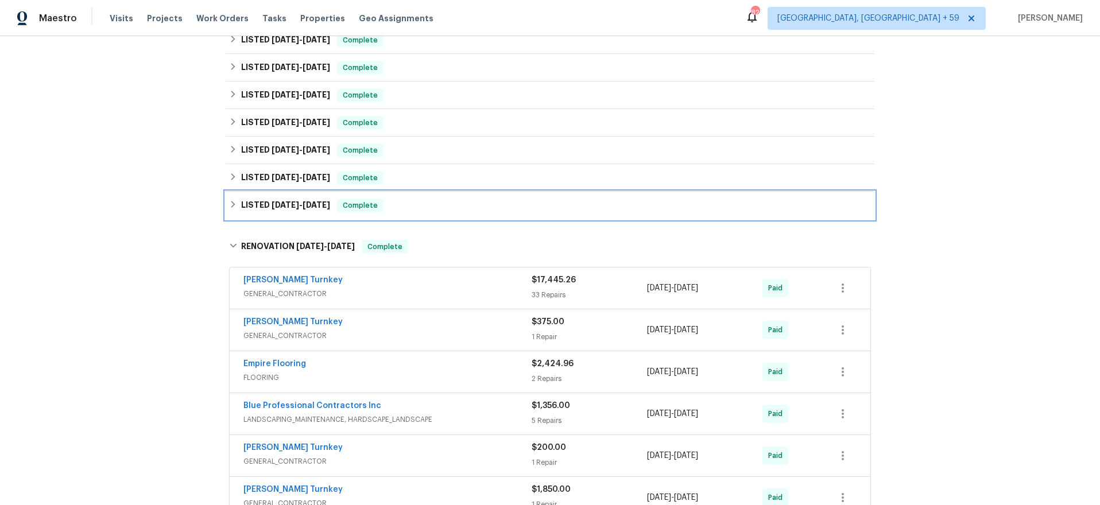
click at [263, 210] on h6 "LISTED [DATE] - [DATE]" at bounding box center [285, 206] width 89 height 14
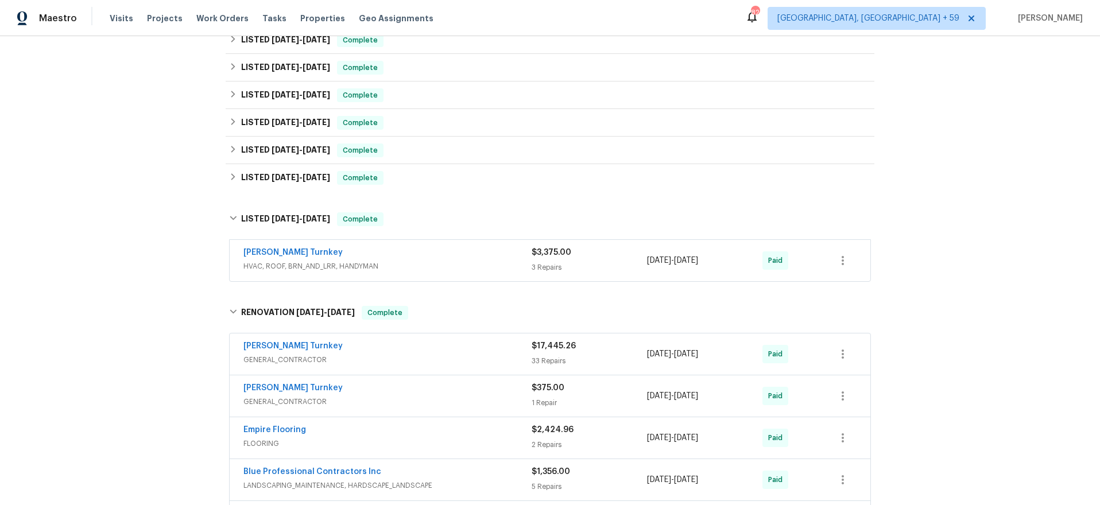
click at [467, 266] on span "HVAC, ROOF, BRN_AND_LRR, HANDYMAN" at bounding box center [387, 266] width 288 height 11
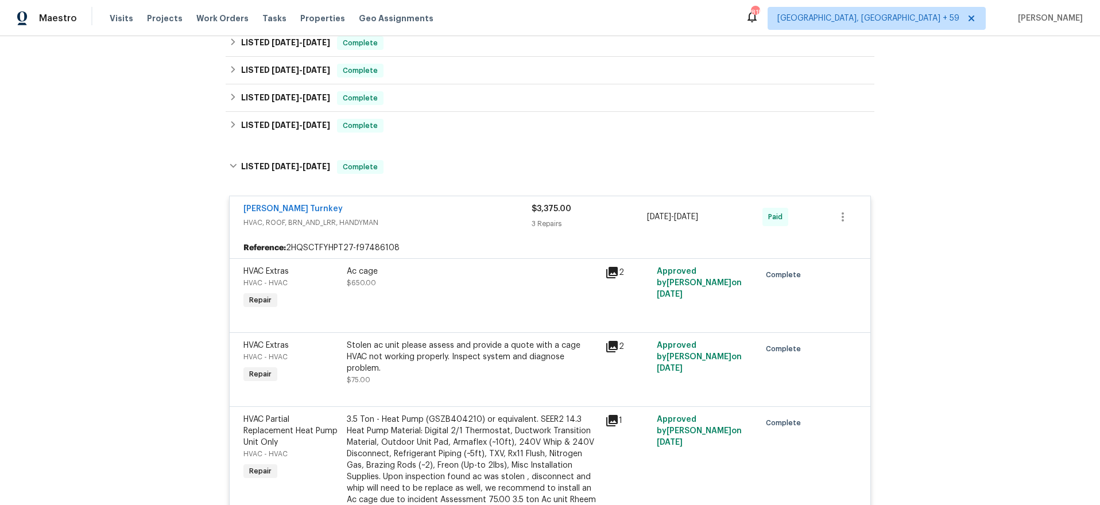
scroll to position [586, 0]
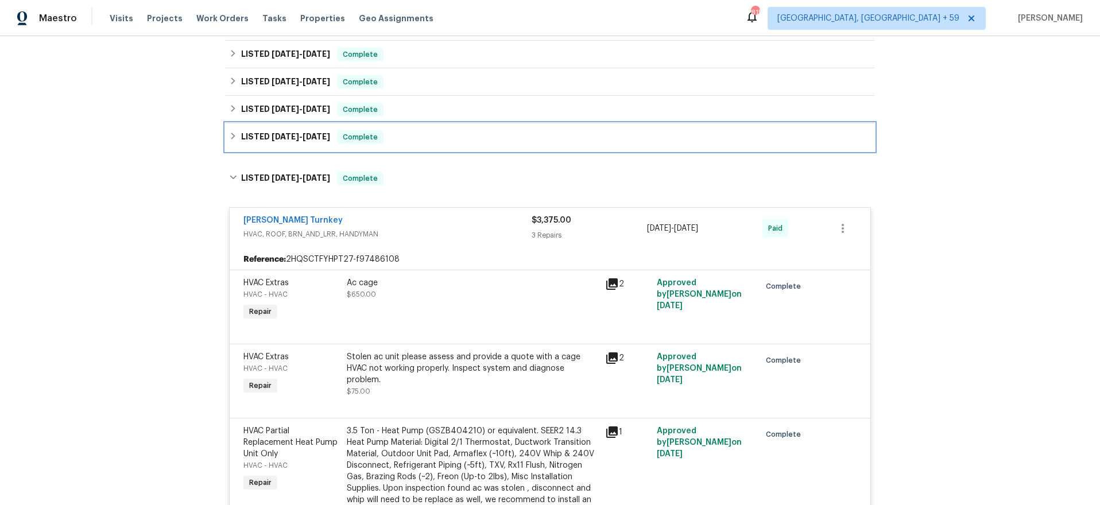
drag, startPoint x: 282, startPoint y: 125, endPoint x: 280, endPoint y: 133, distance: 7.7
click at [282, 125] on div "LISTED [DATE] - [DATE] Complete" at bounding box center [550, 137] width 649 height 28
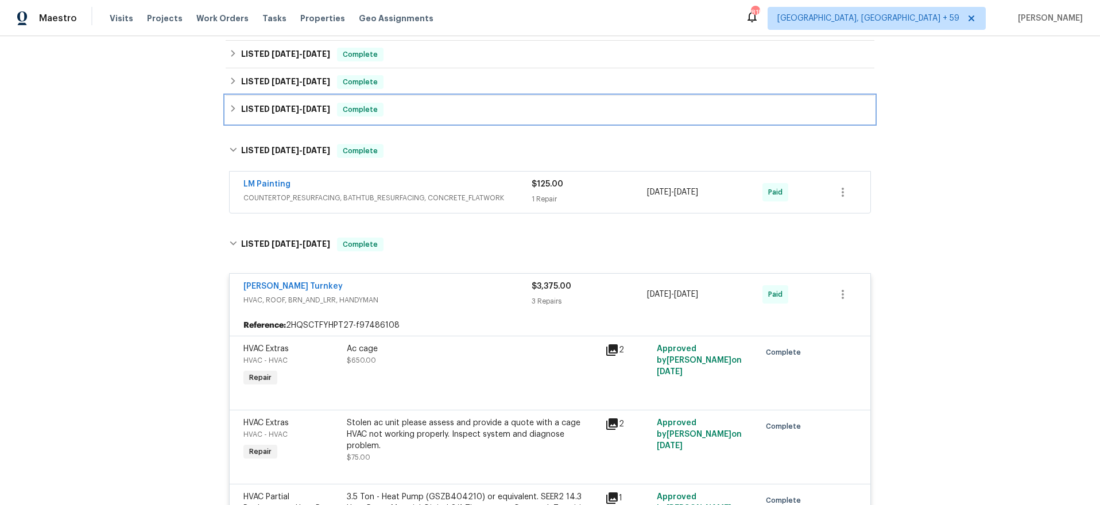
click at [292, 113] on span "[DATE]" at bounding box center [286, 109] width 28 height 8
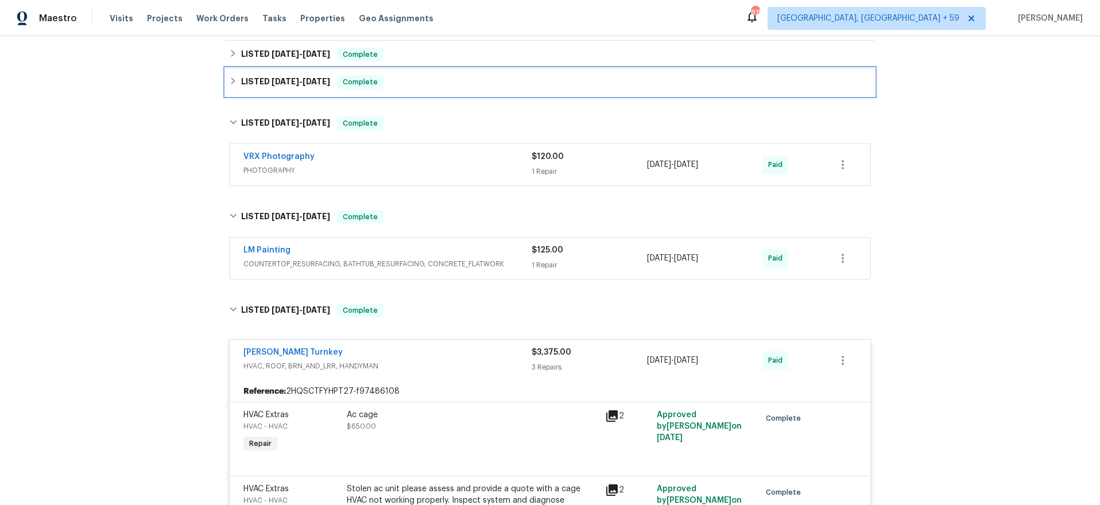
click at [290, 89] on div "LISTED [DATE] - [DATE] Complete" at bounding box center [550, 82] width 649 height 28
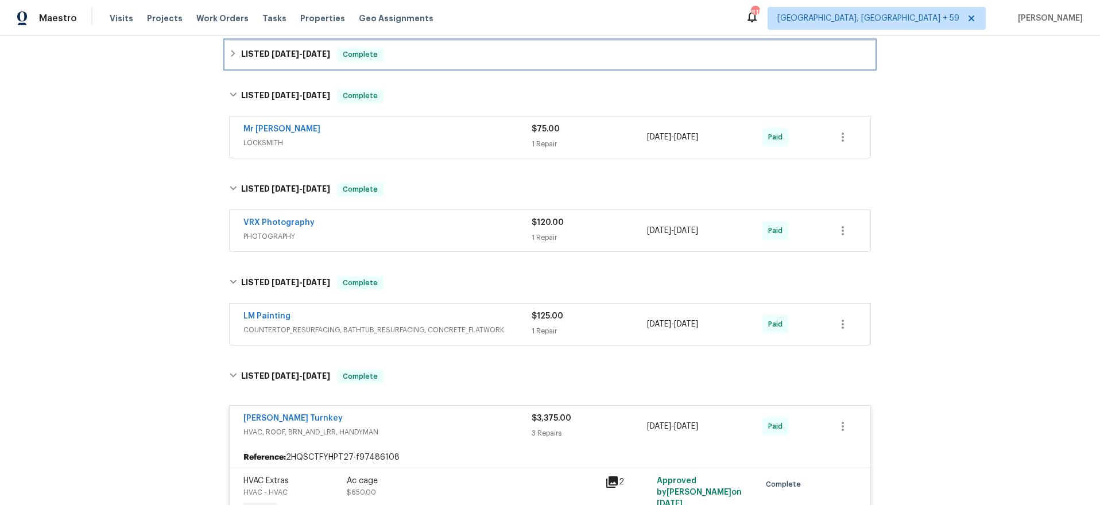
click at [295, 57] on span "[DATE]" at bounding box center [286, 54] width 28 height 8
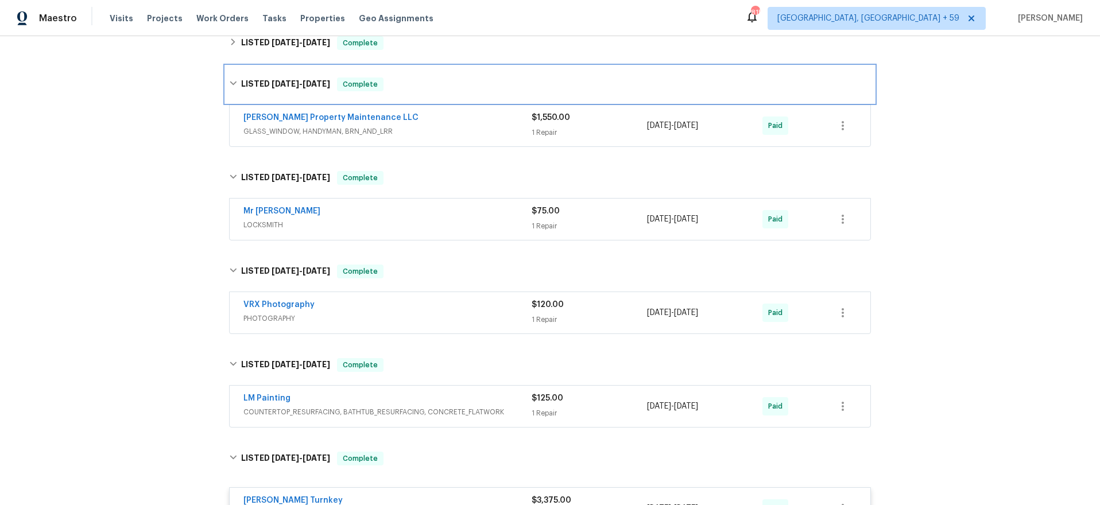
scroll to position [564, 0]
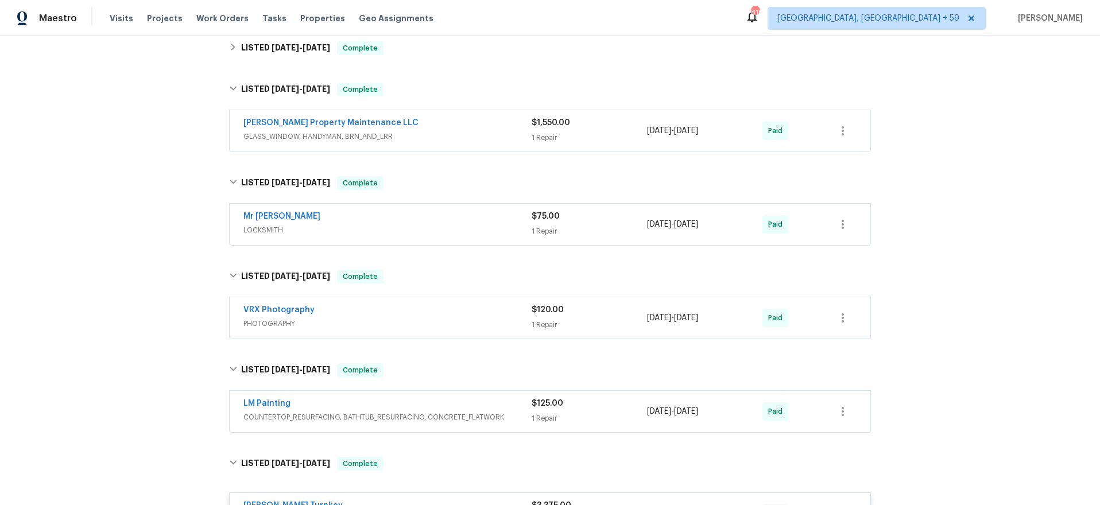
click at [470, 134] on span "GLASS_WINDOW, HANDYMAN, BRN_AND_LRR" at bounding box center [387, 136] width 288 height 11
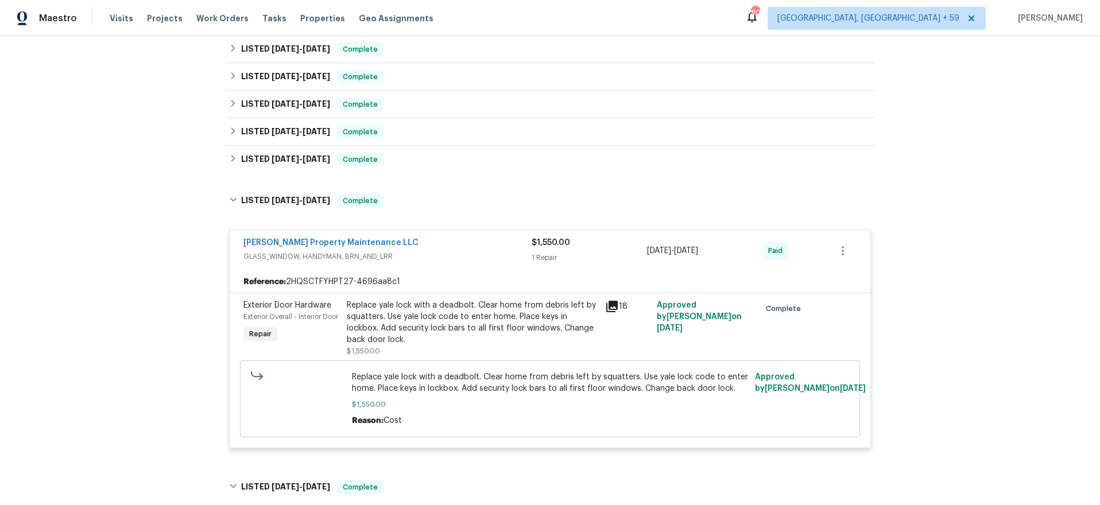
scroll to position [450, 0]
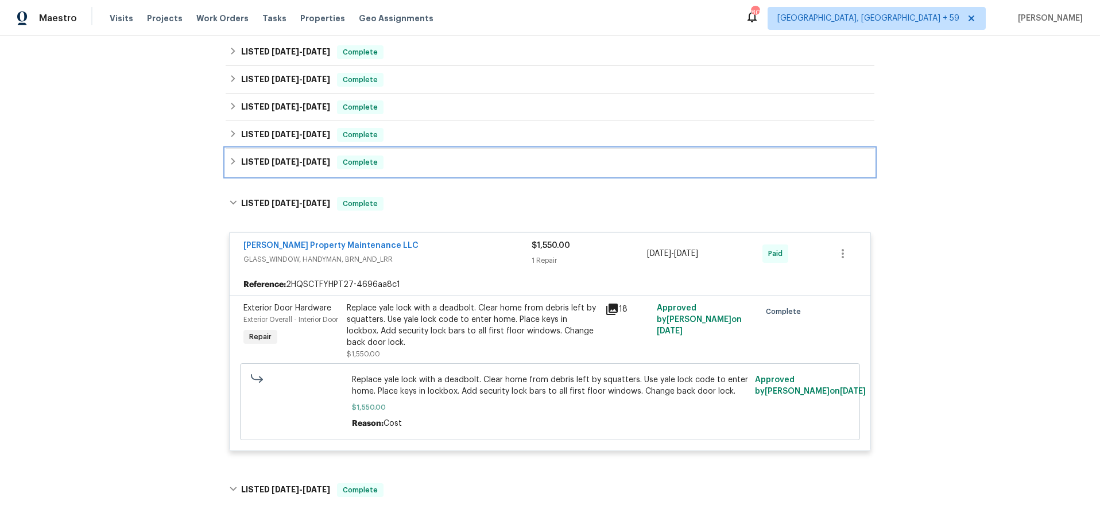
click at [257, 161] on h6 "LISTED [DATE] - [DATE]" at bounding box center [285, 163] width 89 height 14
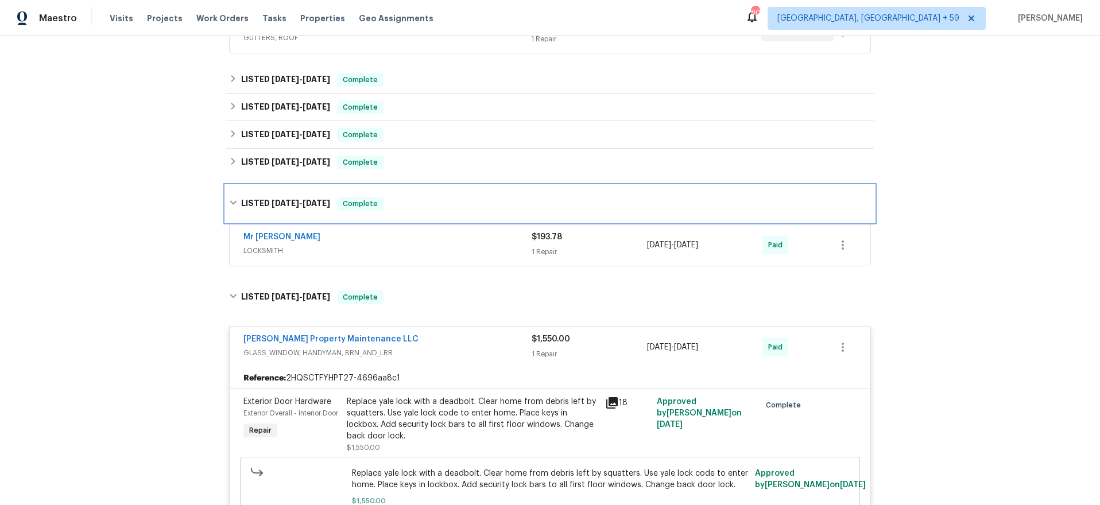
scroll to position [422, 0]
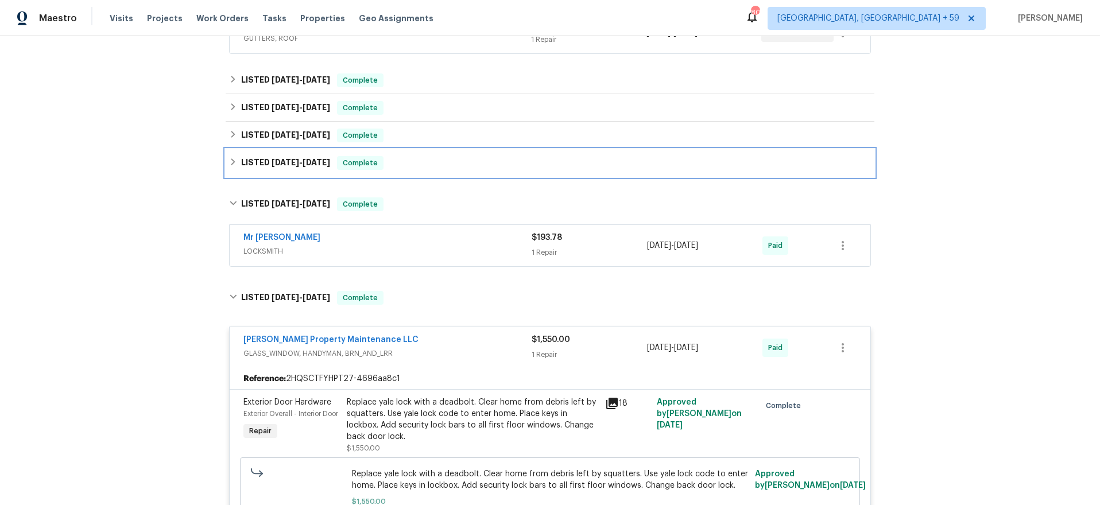
click at [257, 161] on h6 "LISTED [DATE] - [DATE]" at bounding box center [285, 163] width 89 height 14
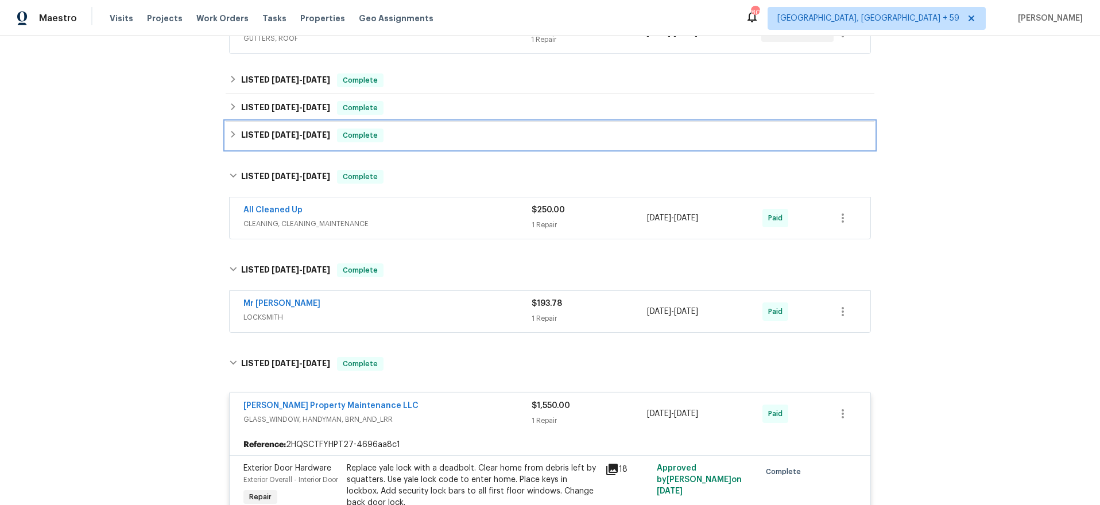
click at [274, 133] on span "[DATE]" at bounding box center [286, 135] width 28 height 8
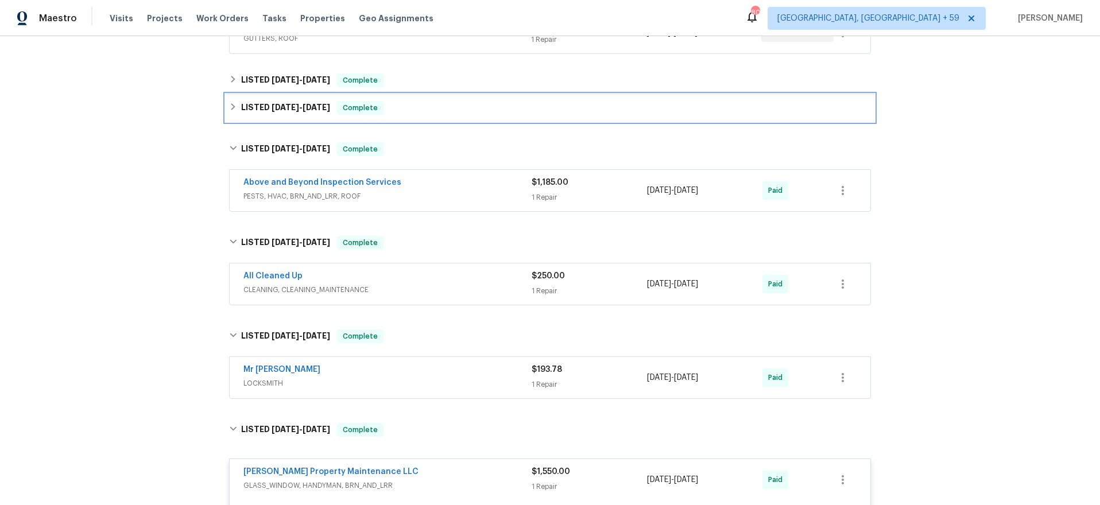
click at [291, 108] on span "[DATE]" at bounding box center [286, 107] width 28 height 8
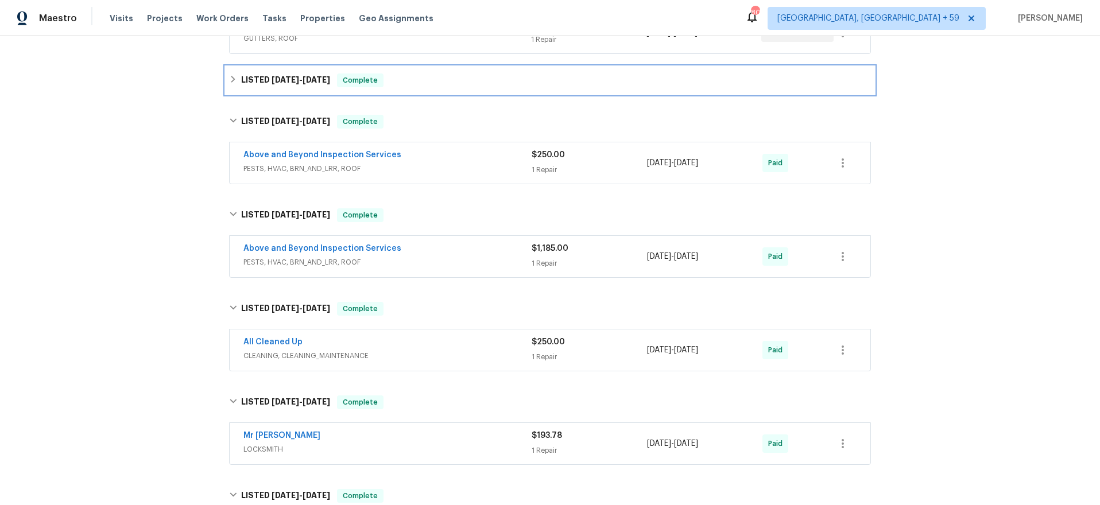
click at [293, 89] on div "LISTED [DATE] - [DATE] Complete" at bounding box center [550, 81] width 649 height 28
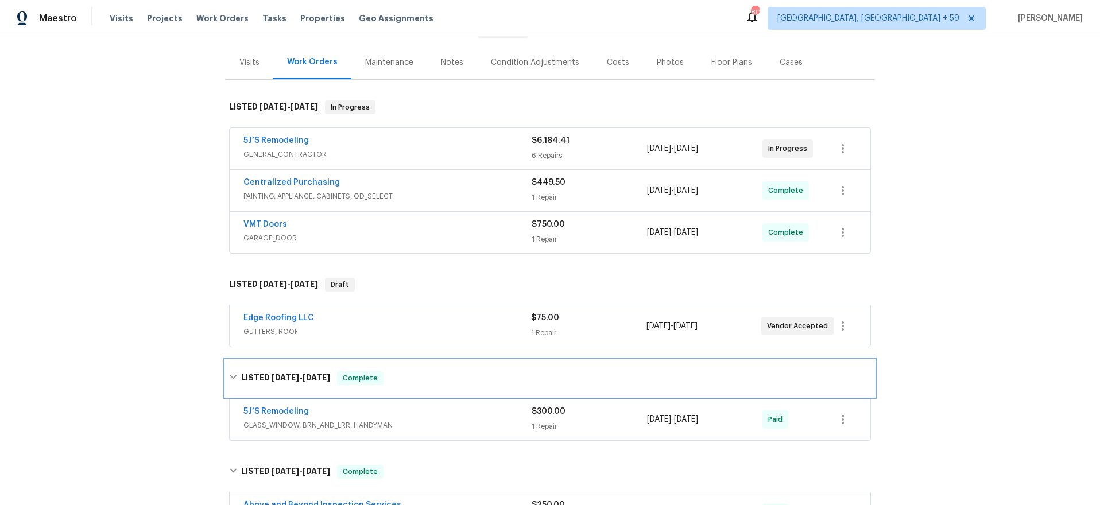
scroll to position [126, 0]
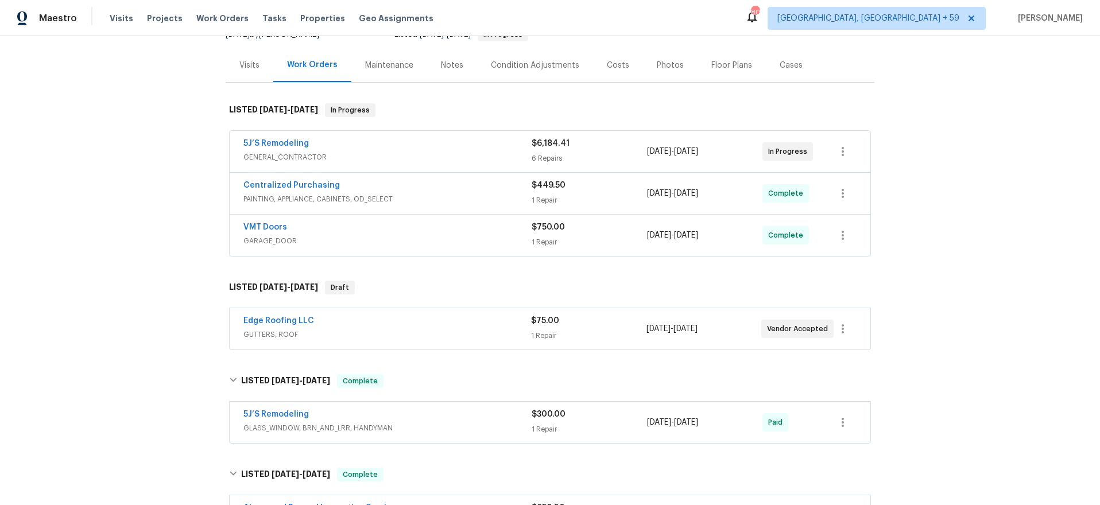
click at [377, 138] on div "5J’S Remodeling" at bounding box center [387, 145] width 288 height 14
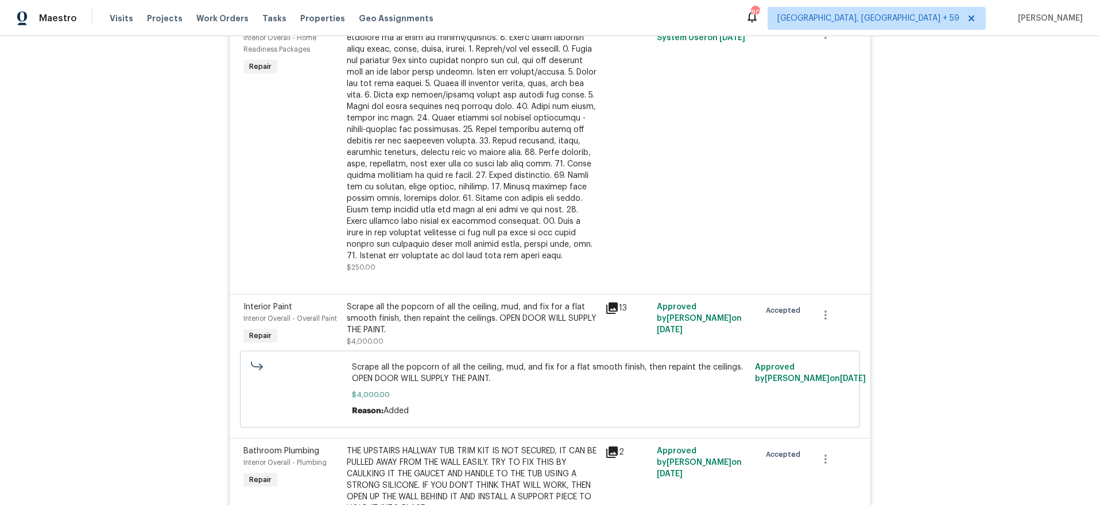
scroll to position [624, 0]
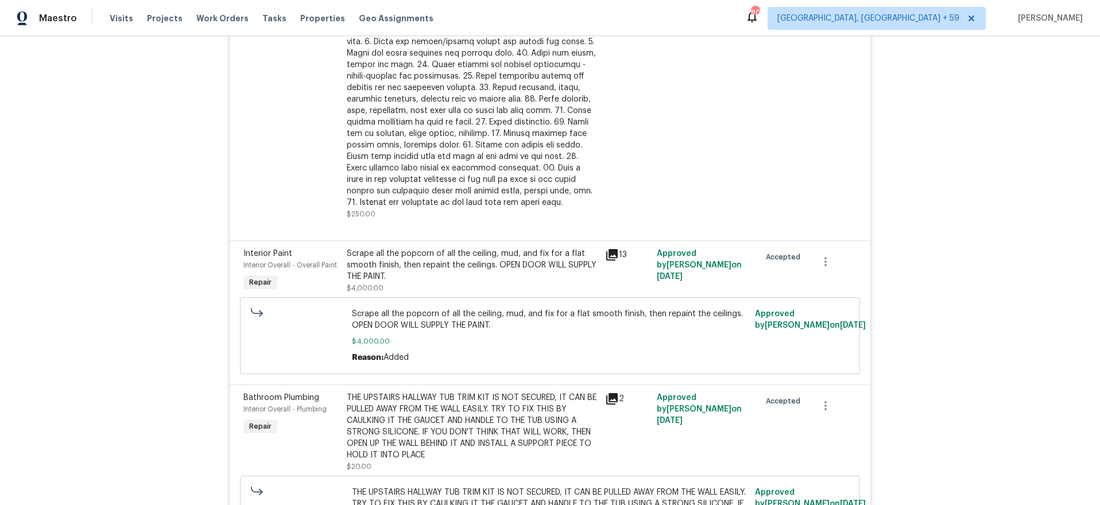
click at [613, 253] on icon at bounding box center [611, 254] width 11 height 11
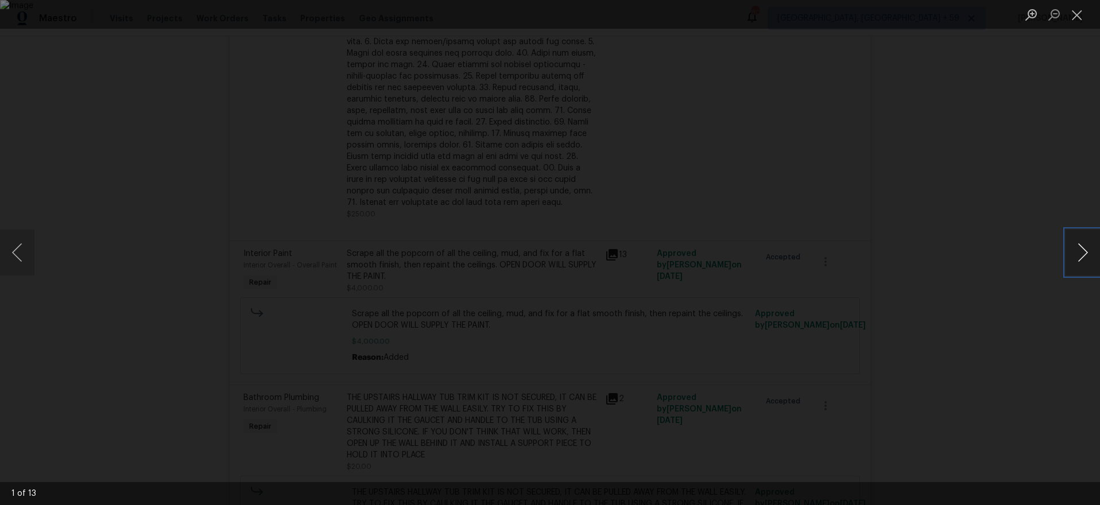
click at [1074, 251] on button "Next image" at bounding box center [1083, 253] width 34 height 46
click at [1074, 252] on button "Next image" at bounding box center [1083, 253] width 34 height 46
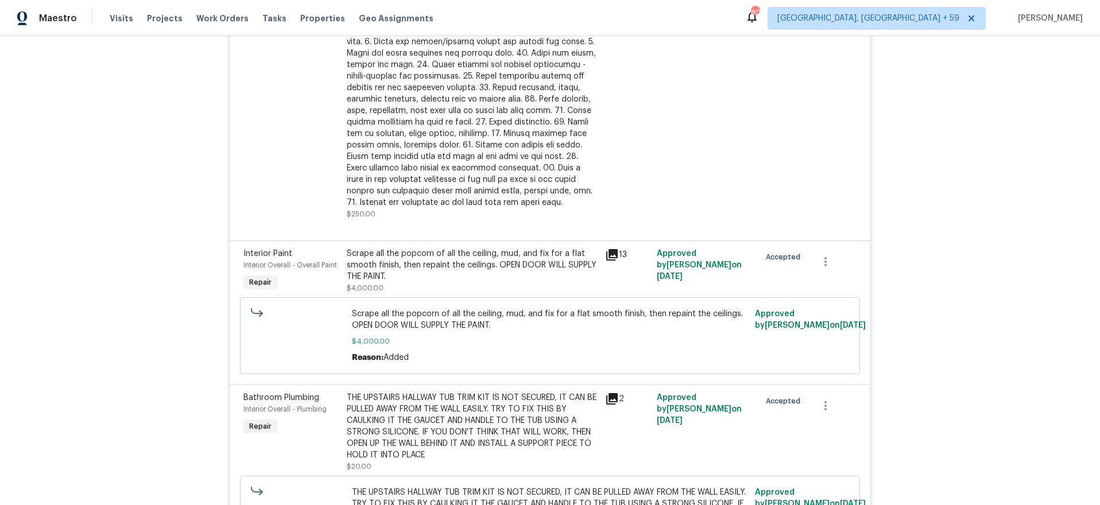
click at [614, 396] on icon at bounding box center [611, 398] width 11 height 11
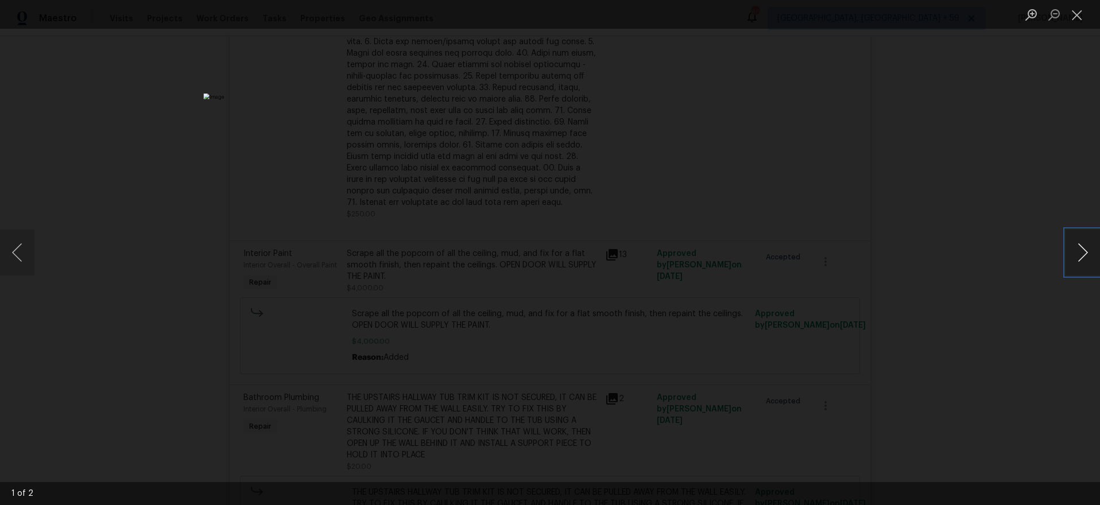
click at [1077, 264] on button "Next image" at bounding box center [1083, 253] width 34 height 46
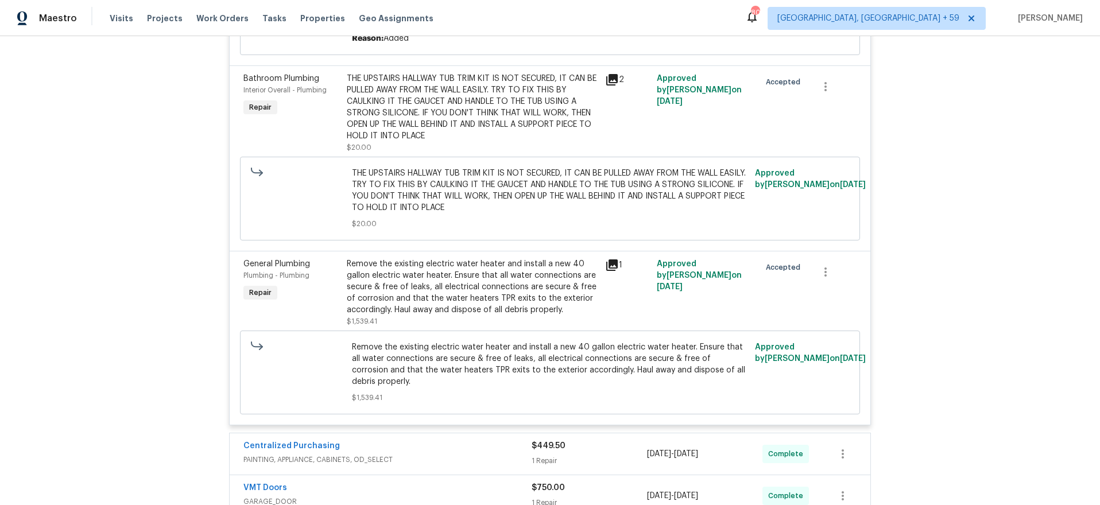
scroll to position [951, 0]
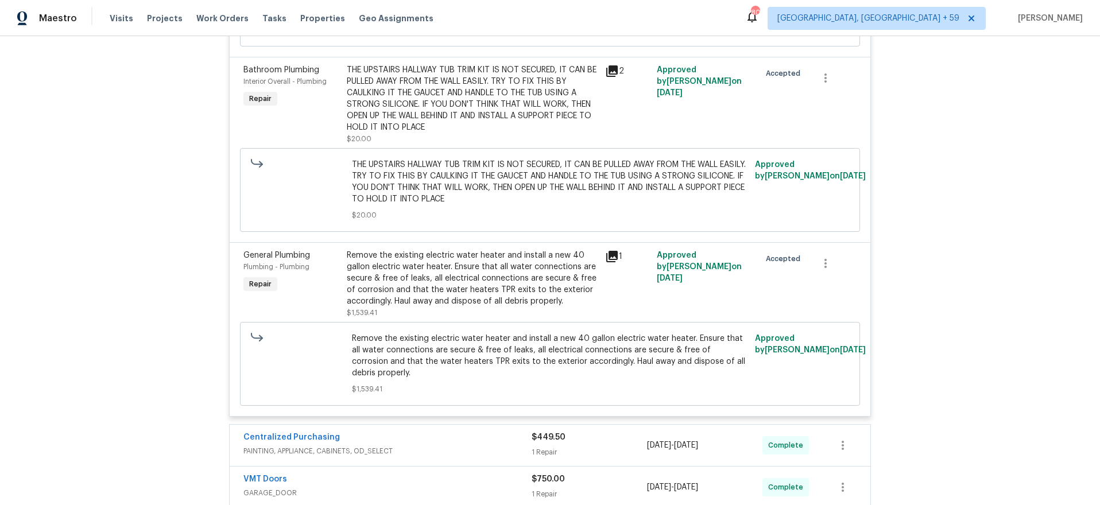
click at [611, 257] on icon at bounding box center [612, 257] width 14 height 14
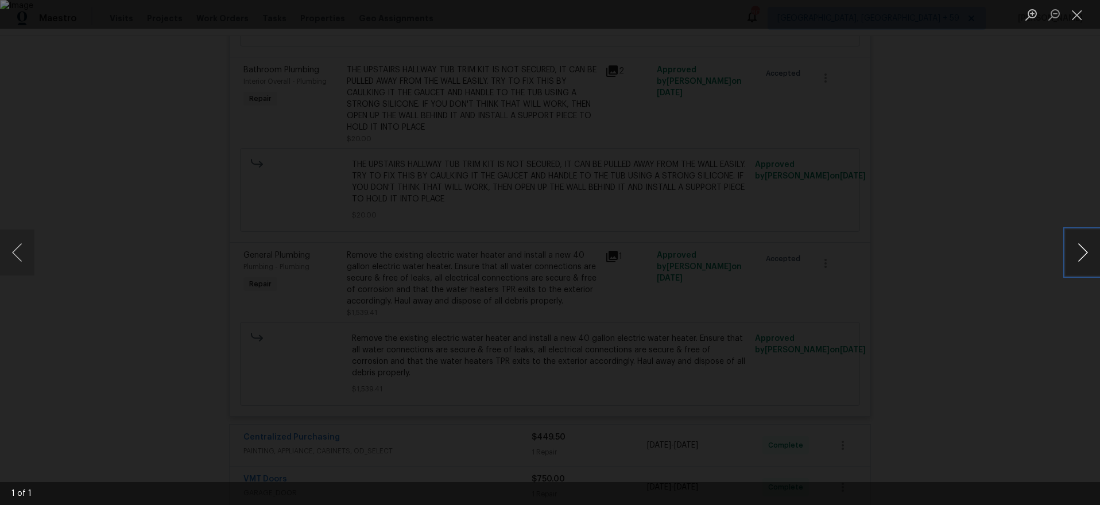
click at [1084, 253] on button "Next image" at bounding box center [1083, 253] width 34 height 46
click at [1080, 255] on button "Next image" at bounding box center [1083, 253] width 34 height 46
